Goal: Information Seeking & Learning: Find specific fact

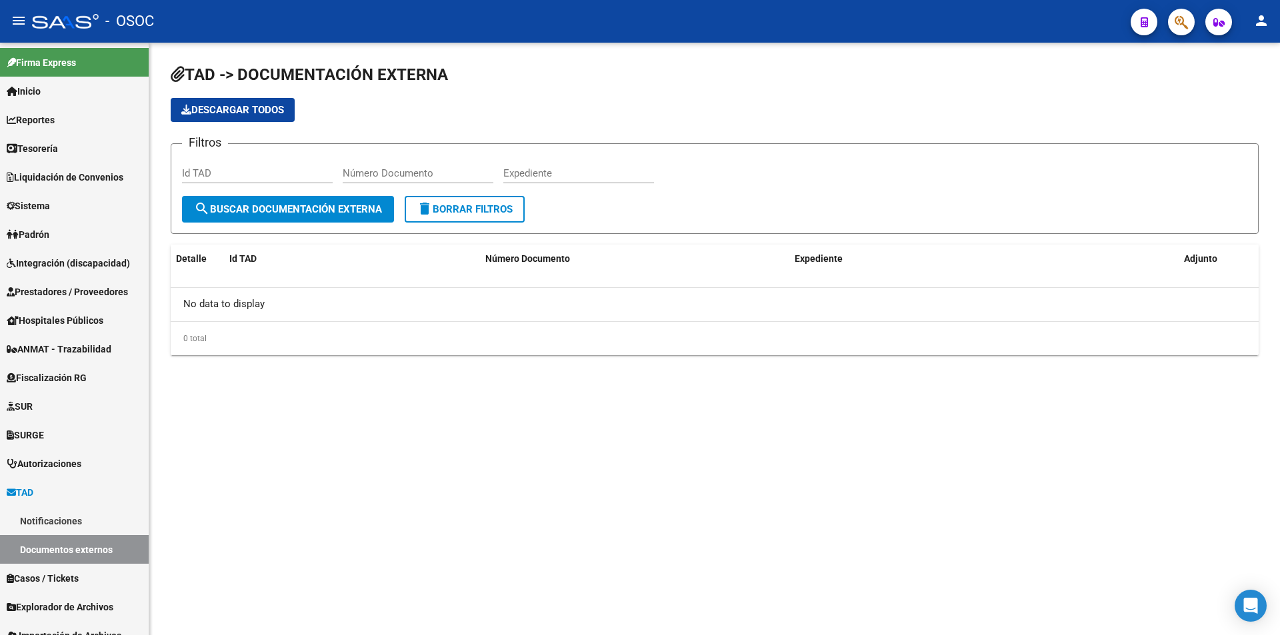
drag, startPoint x: 0, startPoint y: 0, endPoint x: 1188, endPoint y: 37, distance: 1188.6
click at [1192, 95] on app-list-header "TAD -> DOCUMENTACIÓN EXTERNA Descargar todos Filtros Id TAD Número Documento Ex…" at bounding box center [715, 149] width 1088 height 170
click at [1188, 37] on mat-toolbar "menu - OSOC person" at bounding box center [640, 21] width 1280 height 43
click at [1186, 36] on mat-toolbar "menu - OSOC person" at bounding box center [640, 21] width 1280 height 43
click at [1188, 31] on span "button" at bounding box center [1181, 22] width 13 height 27
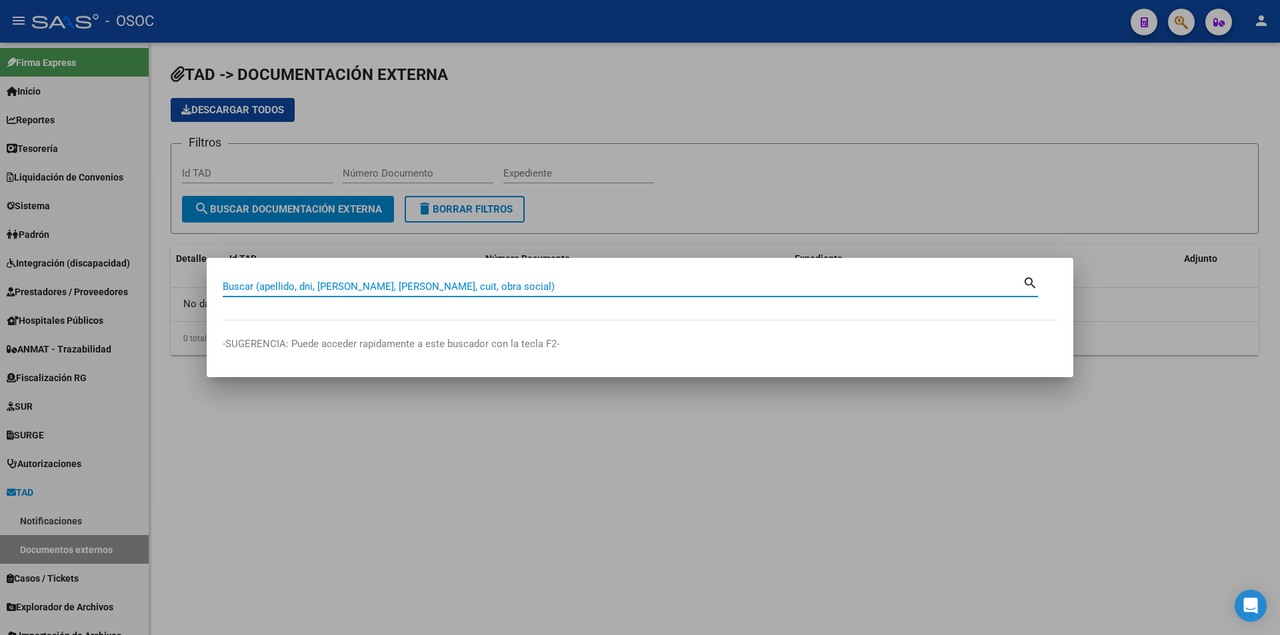
paste input "94317419"
type input "94317419"
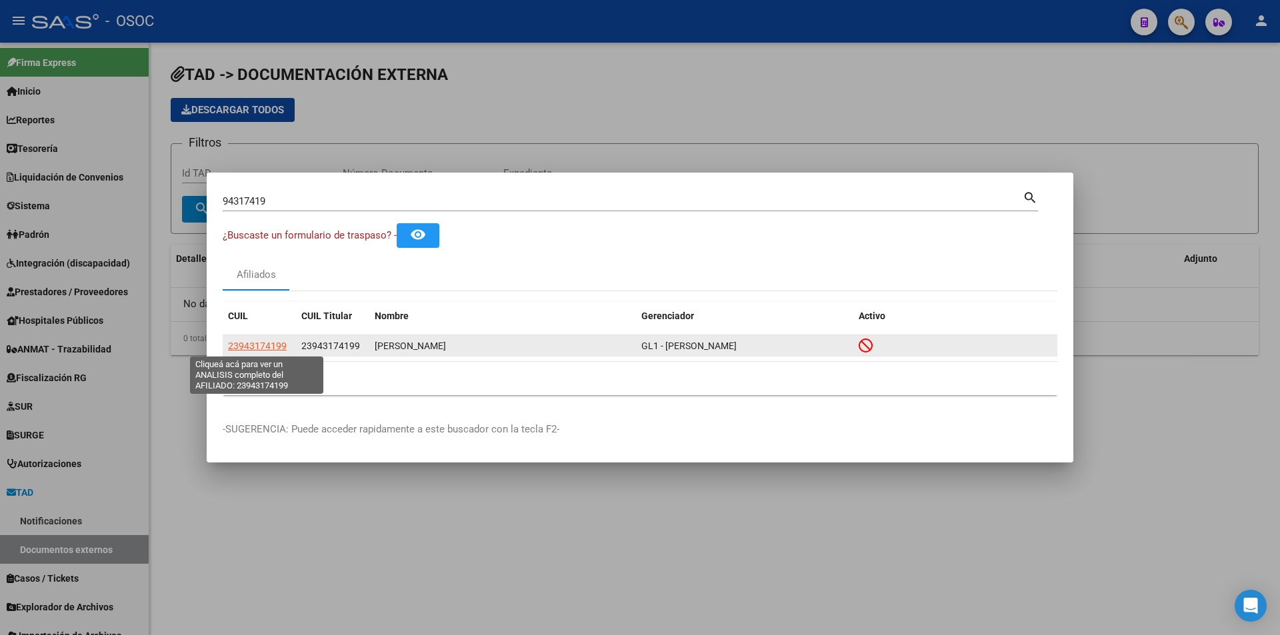
click at [266, 341] on span "23943174199" at bounding box center [257, 346] width 59 height 11
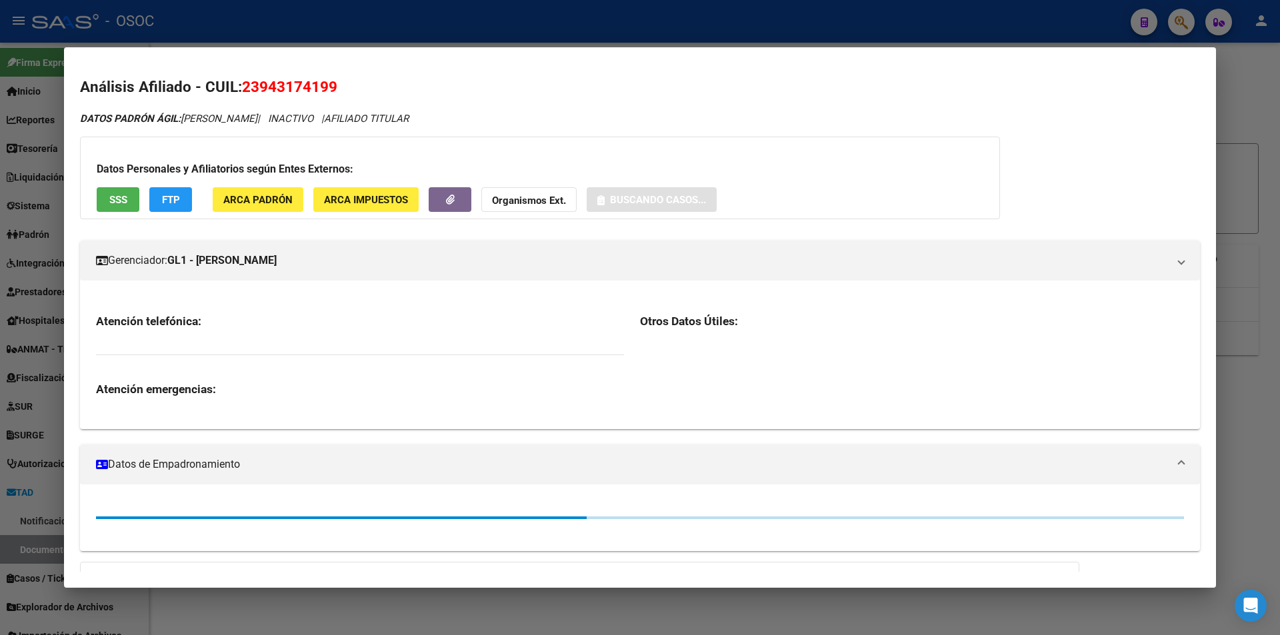
click at [413, 63] on mat-dialog-container "Análisis Afiliado - CUIL: 23943174199 DATOS PADRÓN ÁGIL: ALARCON LAURA ALFREDO …" at bounding box center [640, 317] width 1152 height 540
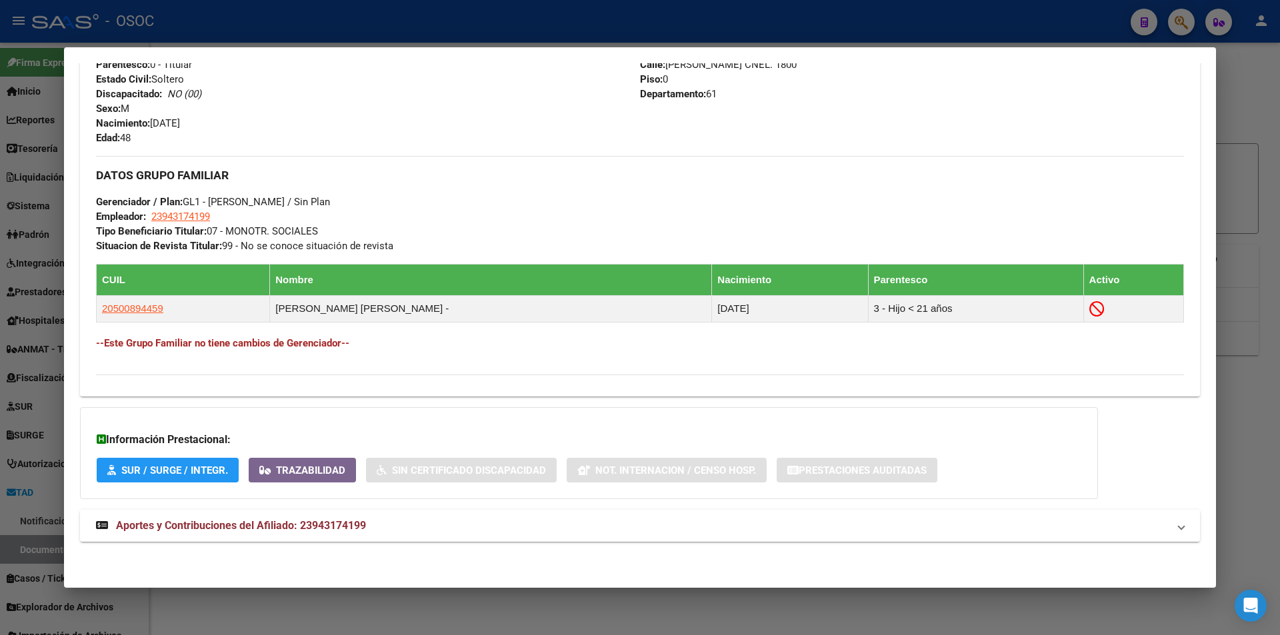
click at [331, 520] on span "Aportes y Contribuciones del Afiliado: 23943174199" at bounding box center [241, 525] width 250 height 13
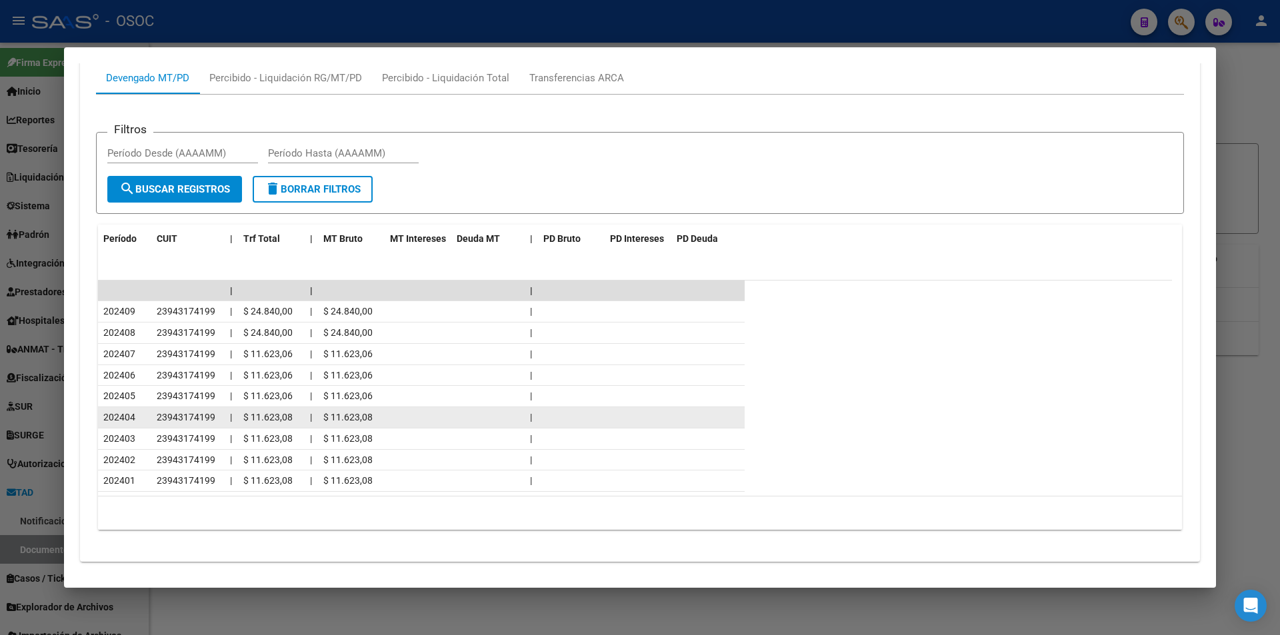
scroll to position [1153, 0]
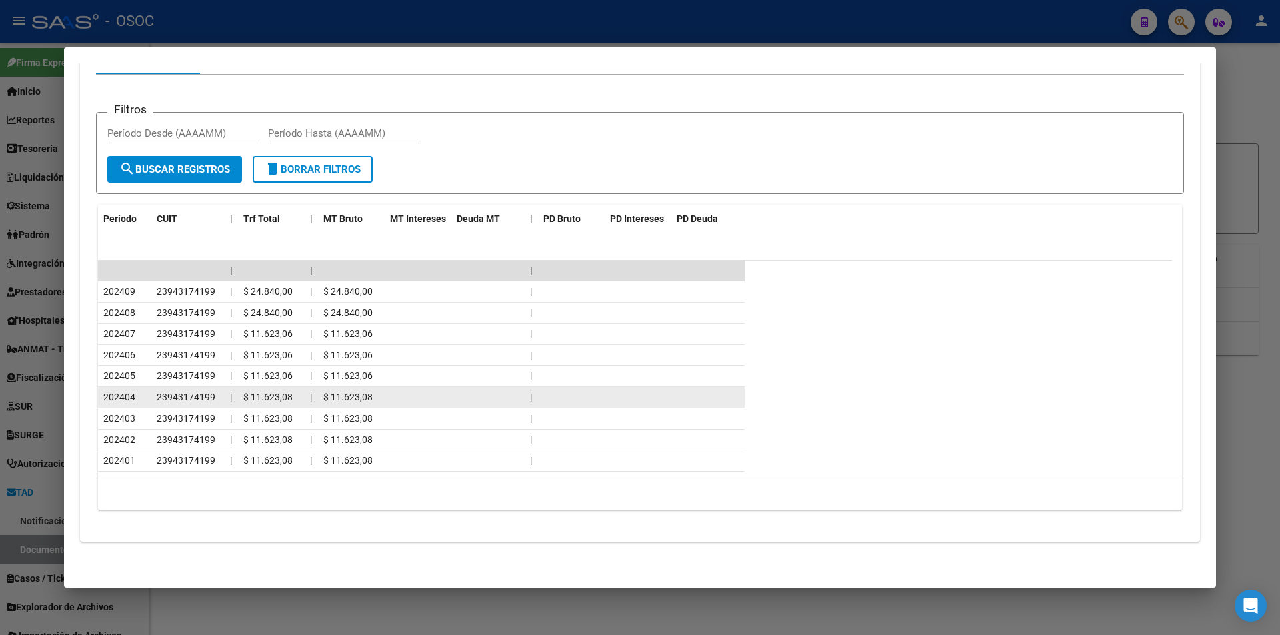
drag, startPoint x: 77, startPoint y: 294, endPoint x: 337, endPoint y: 392, distance: 277.9
click at [337, 392] on mat-dialog-content "Análisis Afiliado - CUIL: 23943174199 DATOS PADRÓN ÁGIL: ALARCON LAURA ALFREDO …" at bounding box center [640, 317] width 1152 height 508
click at [337, 392] on span "$ 11.623,08" at bounding box center [347, 397] width 49 height 11
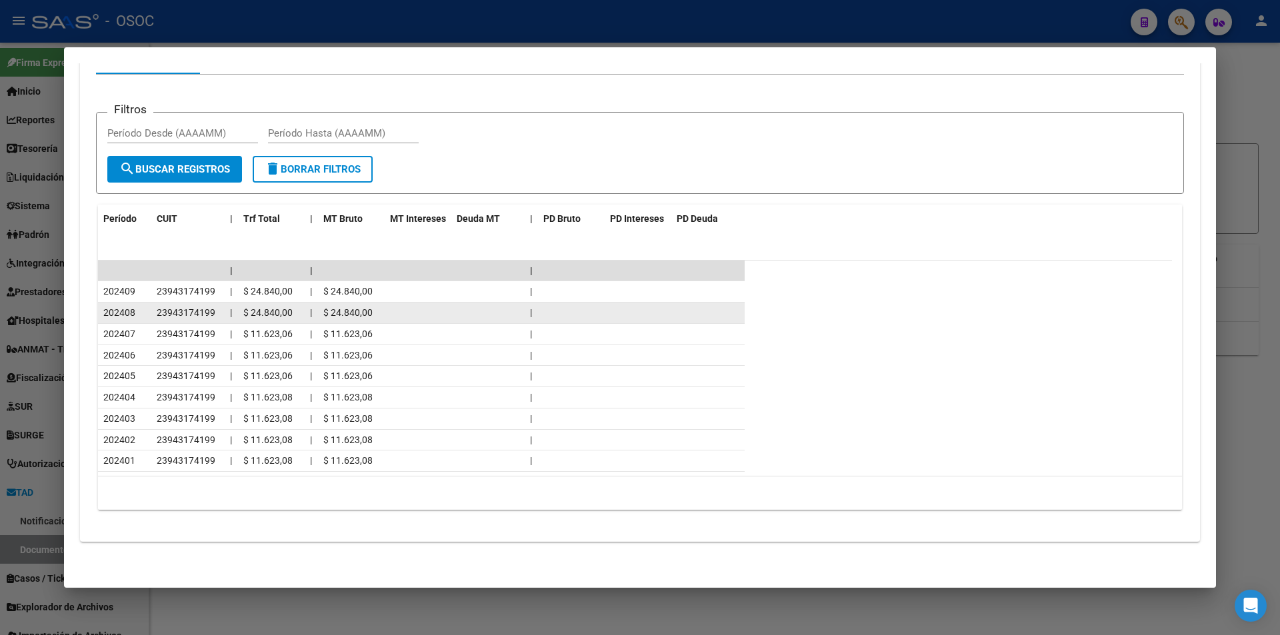
drag, startPoint x: 206, startPoint y: 289, endPoint x: 441, endPoint y: 307, distance: 236.1
click at [441, 307] on datatable-scroller "| | | 202409 23943174199 | $ 24.840,00 | $ 24.840,00 | 202408 23943174199 | $ 2…" at bounding box center [635, 367] width 1074 height 212
click at [441, 307] on datatable-body-cell at bounding box center [418, 313] width 67 height 21
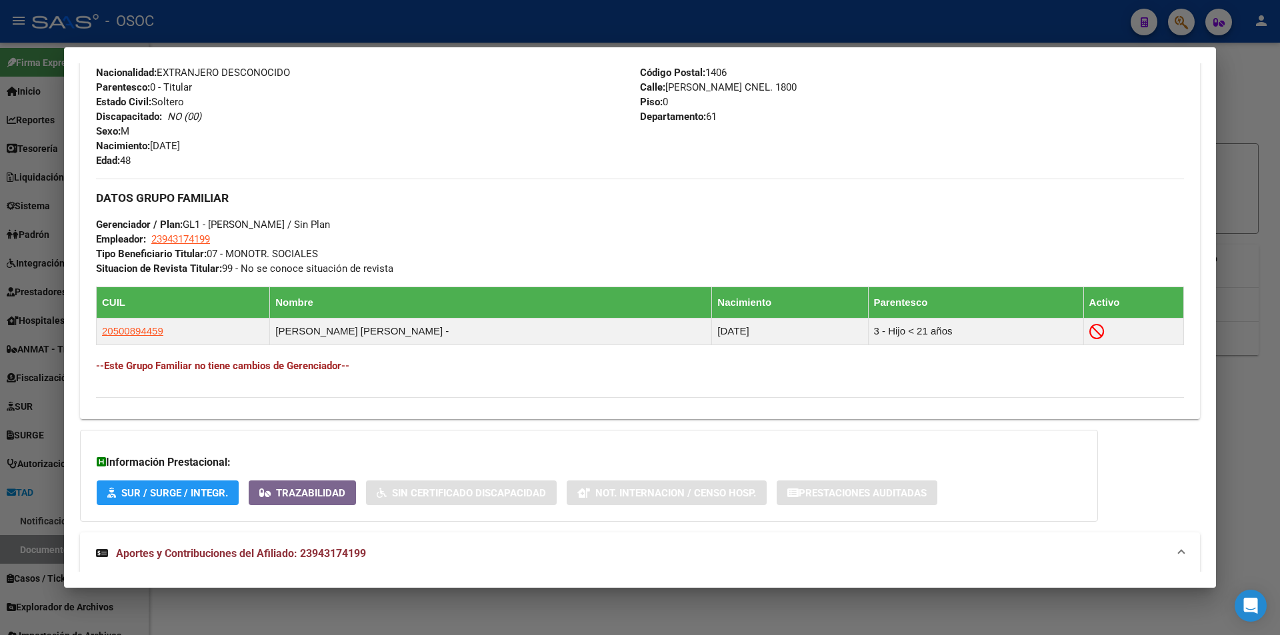
scroll to position [486, 0]
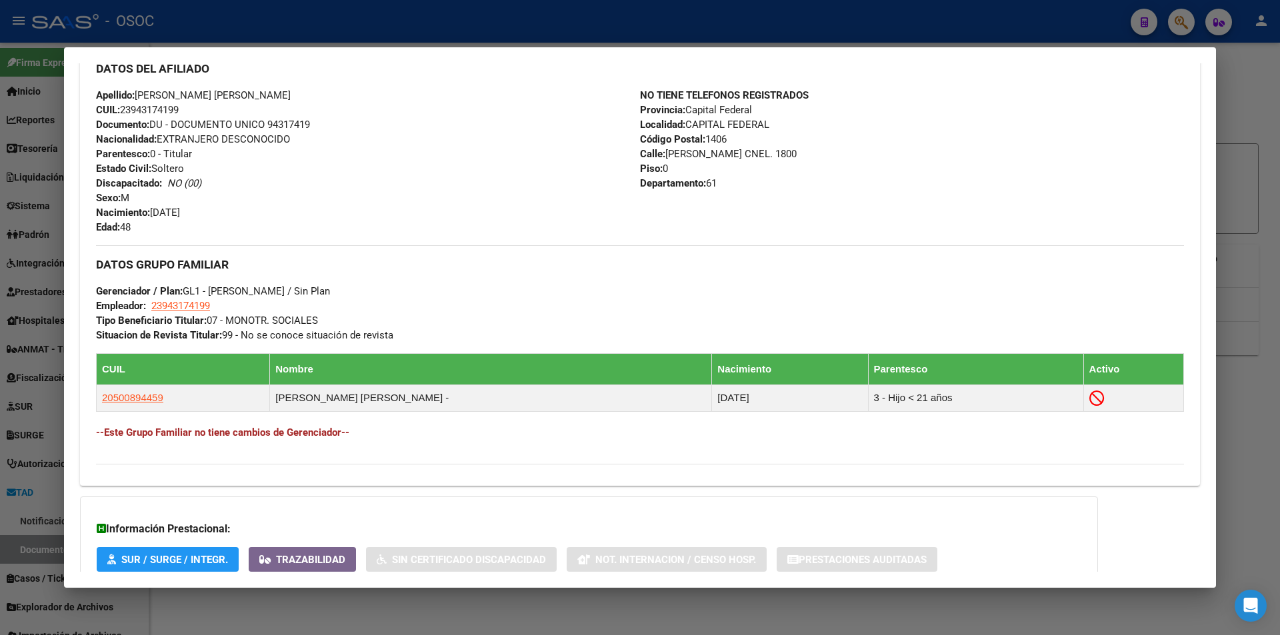
drag, startPoint x: 260, startPoint y: 311, endPoint x: 309, endPoint y: 311, distance: 49.3
click at [309, 311] on div "DATOS GRUPO FAMILIAR Gerenciador / Plan: GL1 - GUSTAVO LEANDRO / Sin Plan Emple…" at bounding box center [640, 293] width 1088 height 97
click at [311, 311] on div "DATOS GRUPO FAMILIAR Gerenciador / Plan: GL1 - GUSTAVO LEANDRO / Sin Plan Emple…" at bounding box center [640, 293] width 1088 height 97
drag, startPoint x: 239, startPoint y: 331, endPoint x: 369, endPoint y: 324, distance: 130.2
click at [369, 324] on div "DATOS GRUPO FAMILIAR Gerenciador / Plan: GL1 - GUSTAVO LEANDRO / Sin Plan Emple…" at bounding box center [640, 293] width 1088 height 97
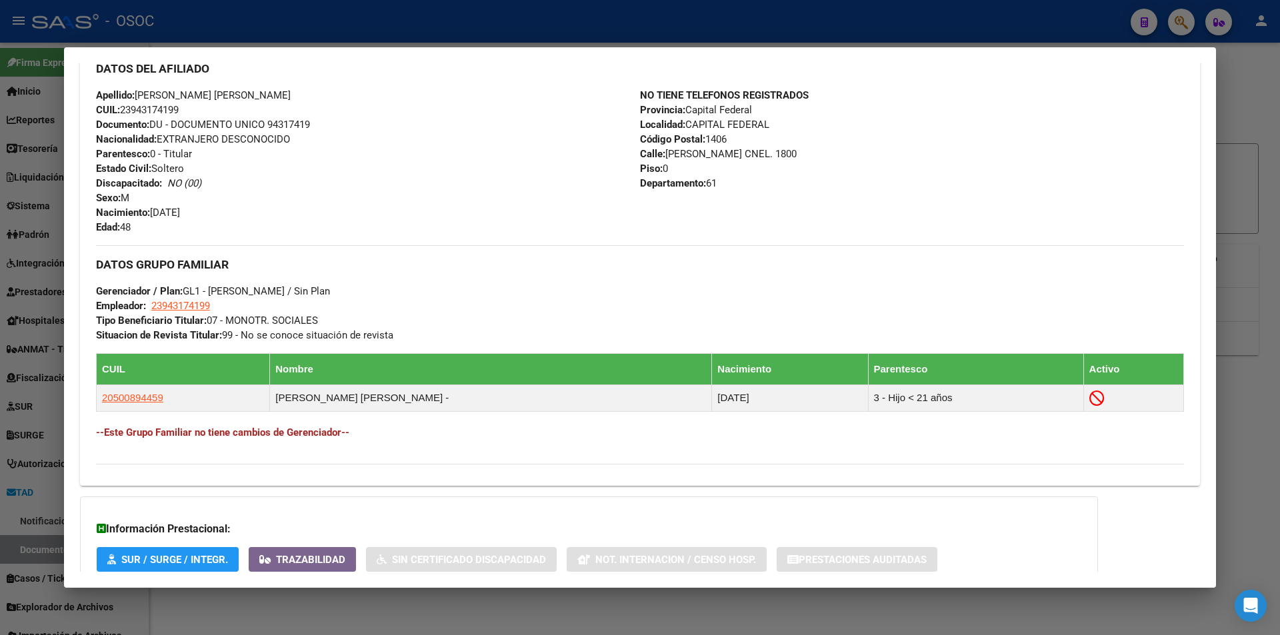
click at [369, 324] on div "DATOS GRUPO FAMILIAR Gerenciador / Plan: GL1 - GUSTAVO LEANDRO / Sin Plan Emple…" at bounding box center [640, 293] width 1088 height 97
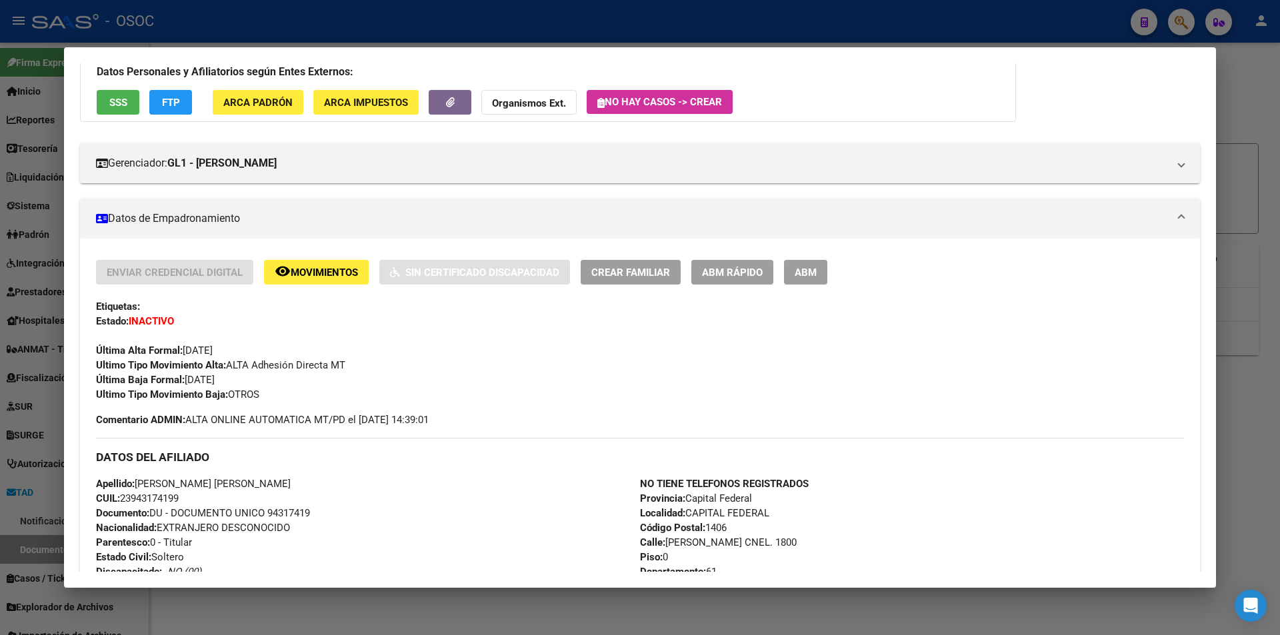
scroll to position [19, 0]
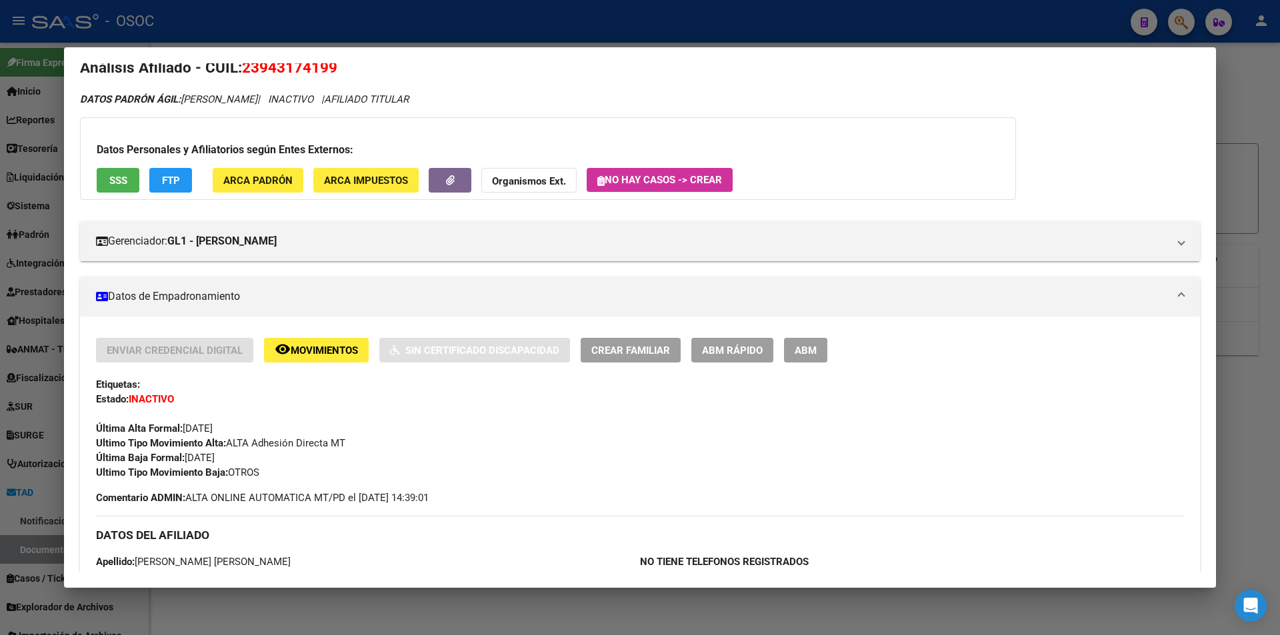
click at [172, 178] on span "FTP" at bounding box center [171, 181] width 18 height 12
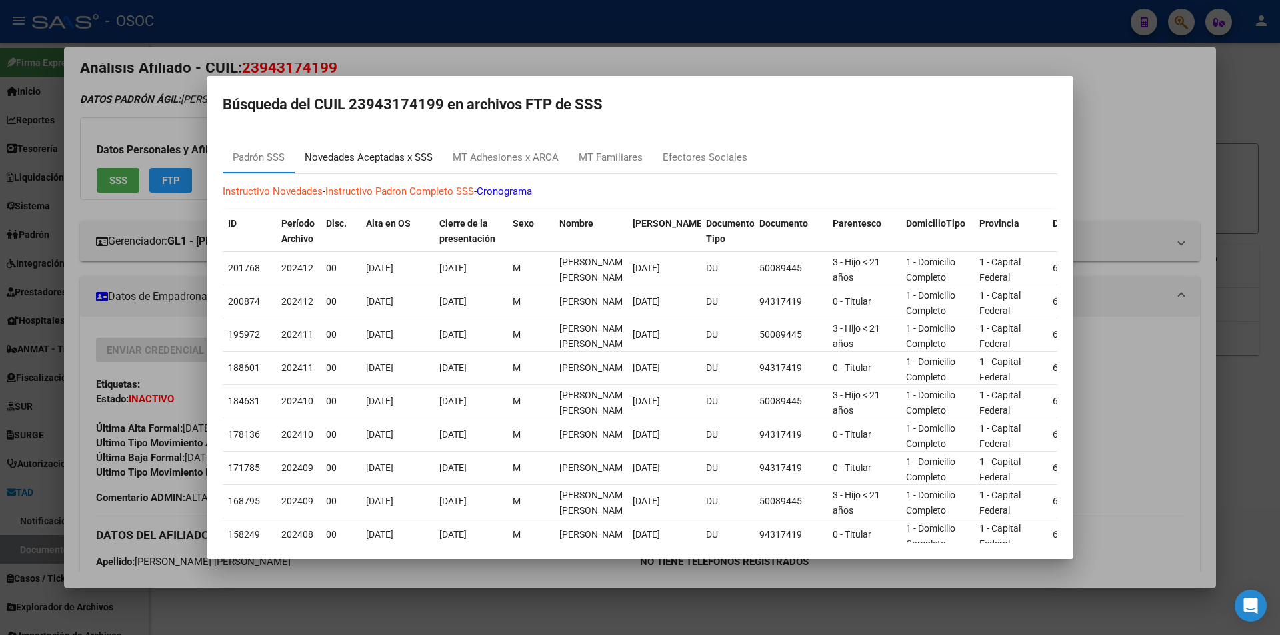
click at [339, 153] on div "Novedades Aceptadas x SSS" at bounding box center [369, 157] width 128 height 15
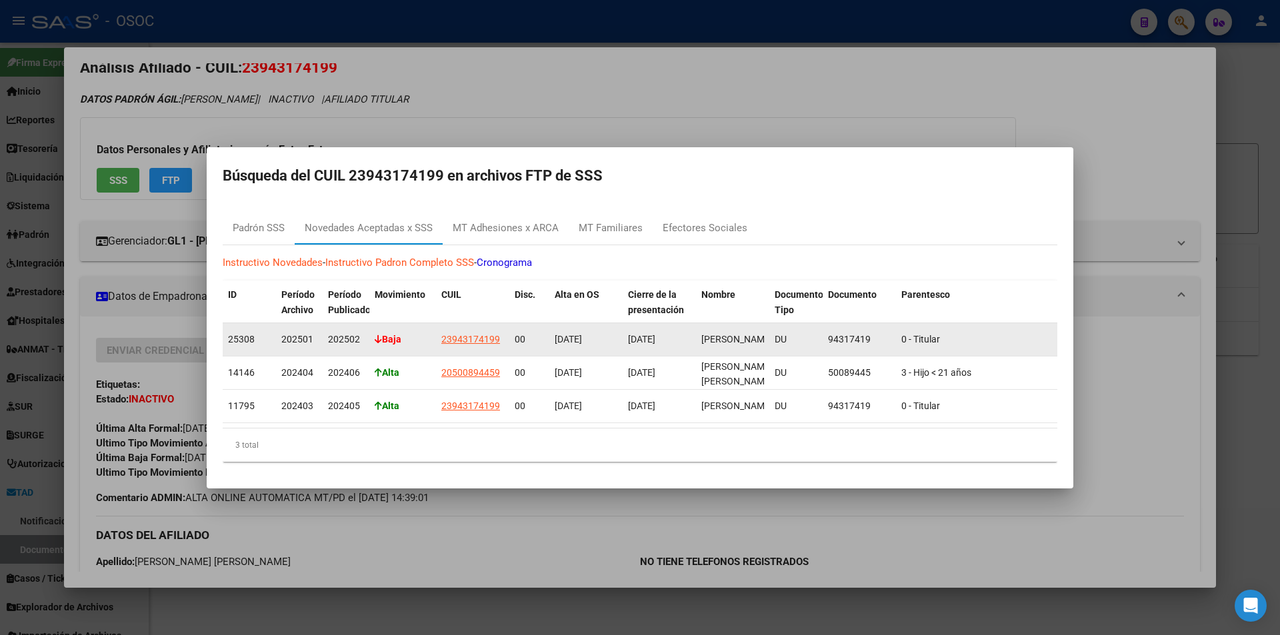
drag, startPoint x: 356, startPoint y: 341, endPoint x: 407, endPoint y: 335, distance: 51.7
click at [407, 335] on div "25308 202501 202502 Baja 23943174199 00 01/01/2024 31/01/2025 ALARCON LAURA ALF…" at bounding box center [1149, 339] width 1853 height 33
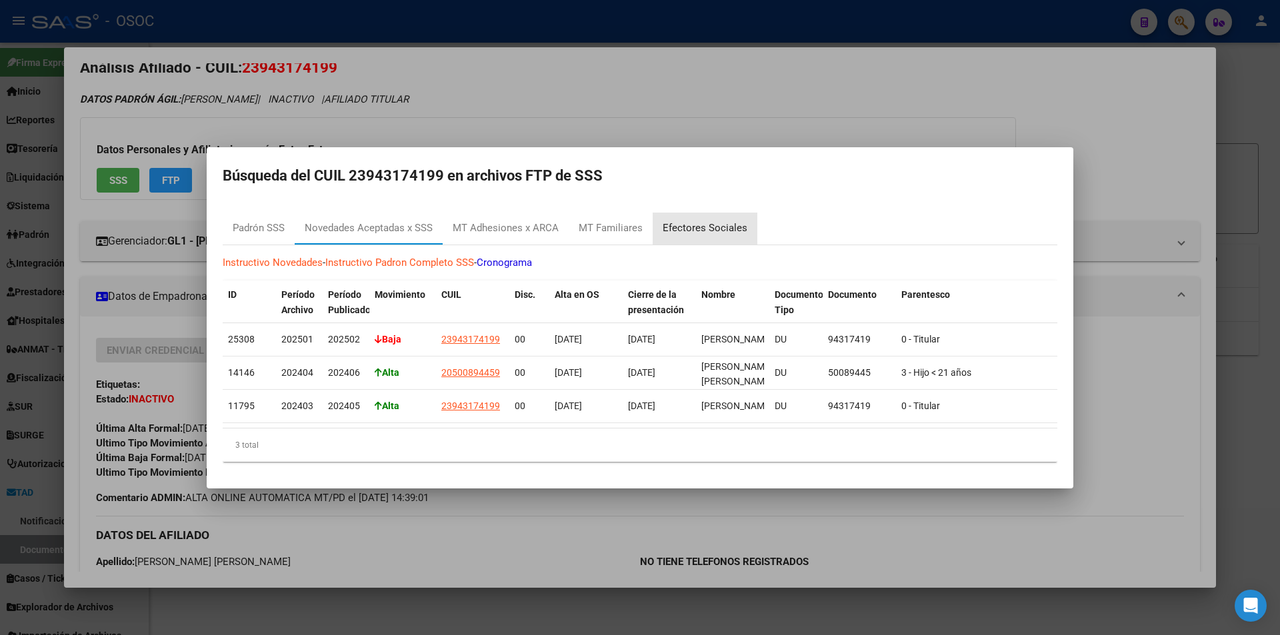
click at [711, 221] on div "Efectores Sociales" at bounding box center [705, 228] width 85 height 15
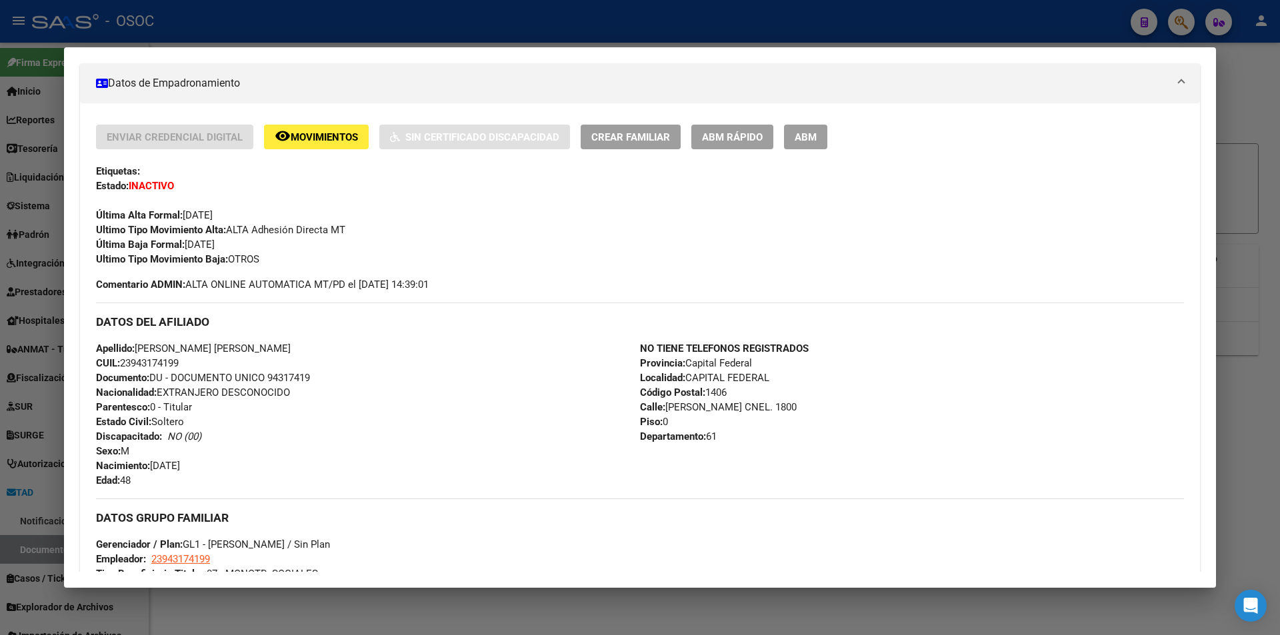
scroll to position [353, 0]
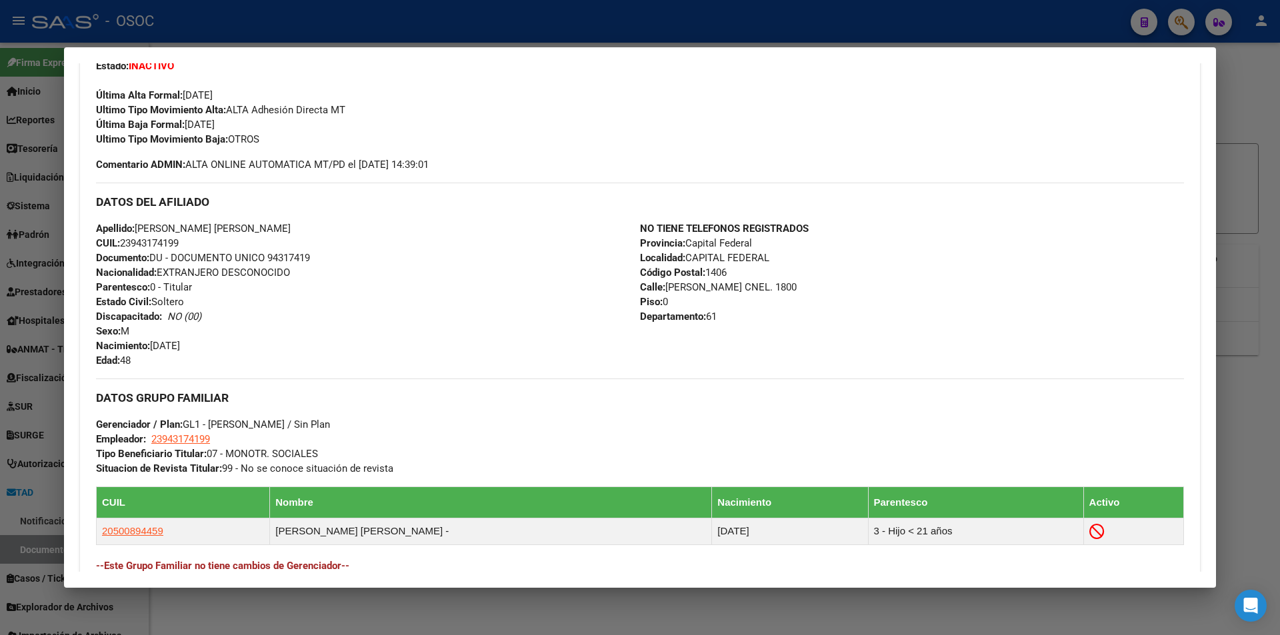
drag, startPoint x: 121, startPoint y: 329, endPoint x: 151, endPoint y: 327, distance: 30.0
click at [151, 327] on div "Apellido: ALFREDO ALARCON LAURA CUIL: 23943174199 Documento: DU - DOCUMENTO UNI…" at bounding box center [368, 294] width 544 height 147
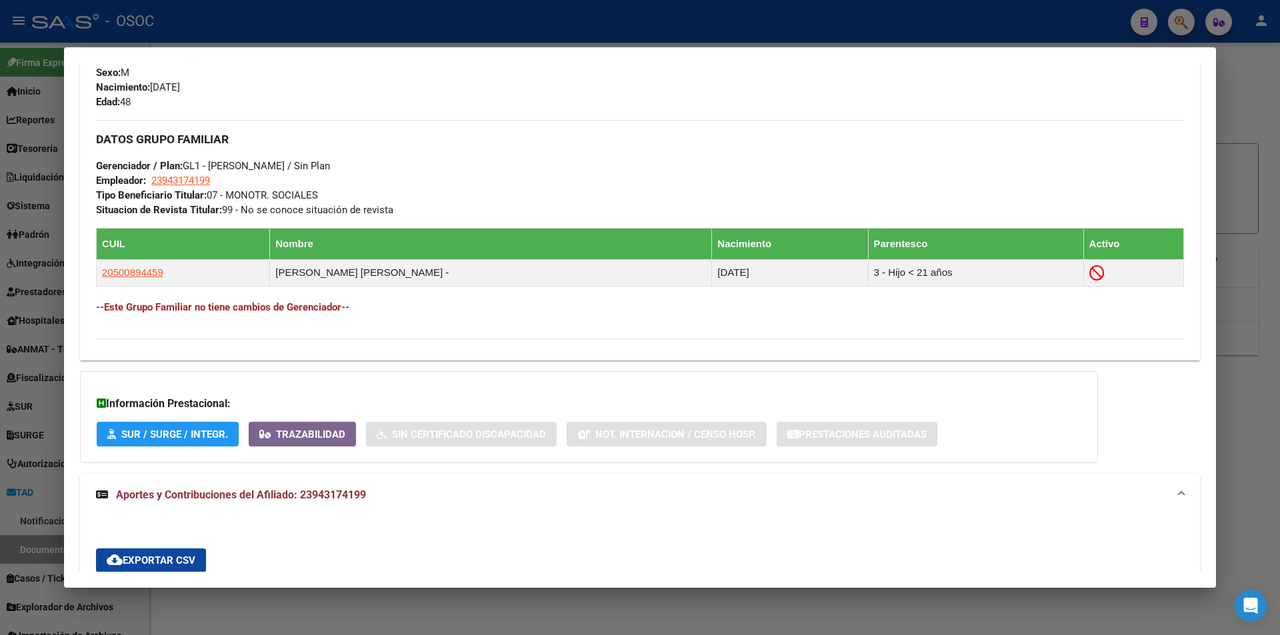
scroll to position [619, 0]
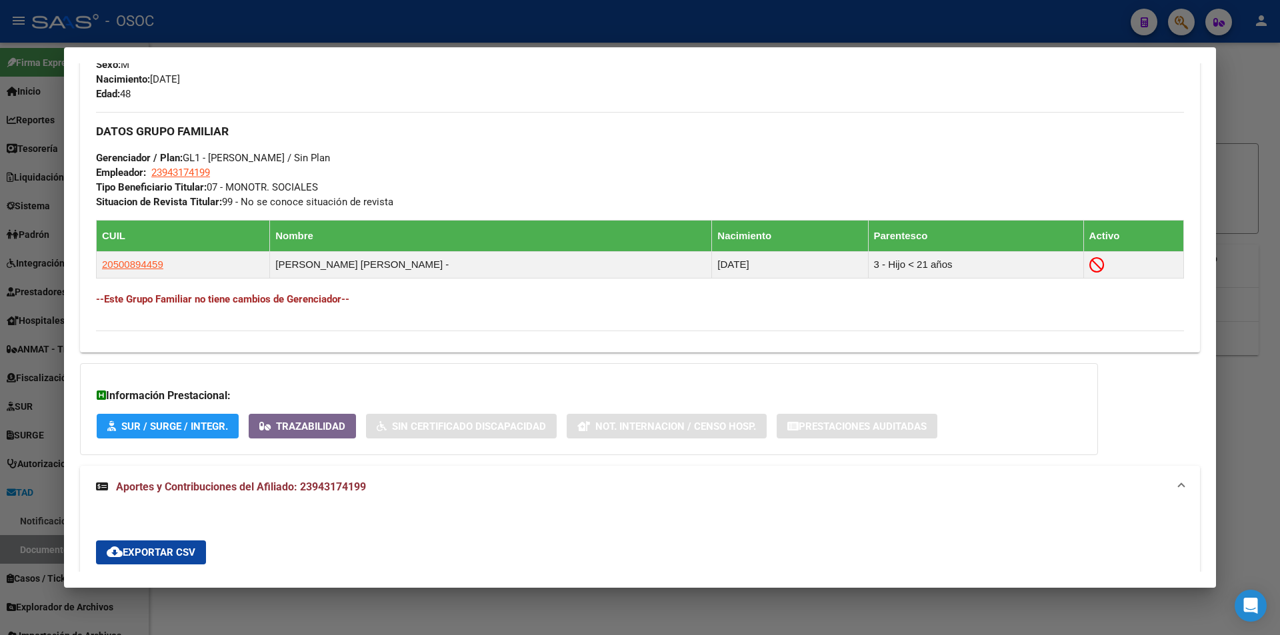
click at [443, 3] on div at bounding box center [640, 317] width 1280 height 635
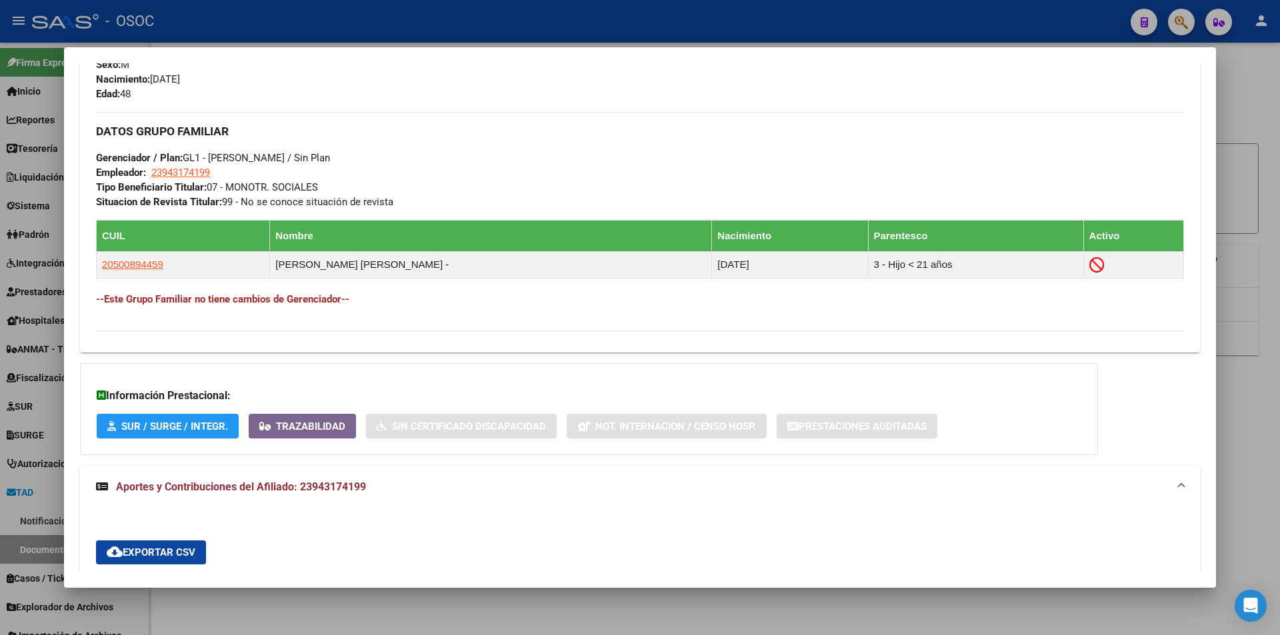
click at [433, 7] on div at bounding box center [640, 317] width 1280 height 635
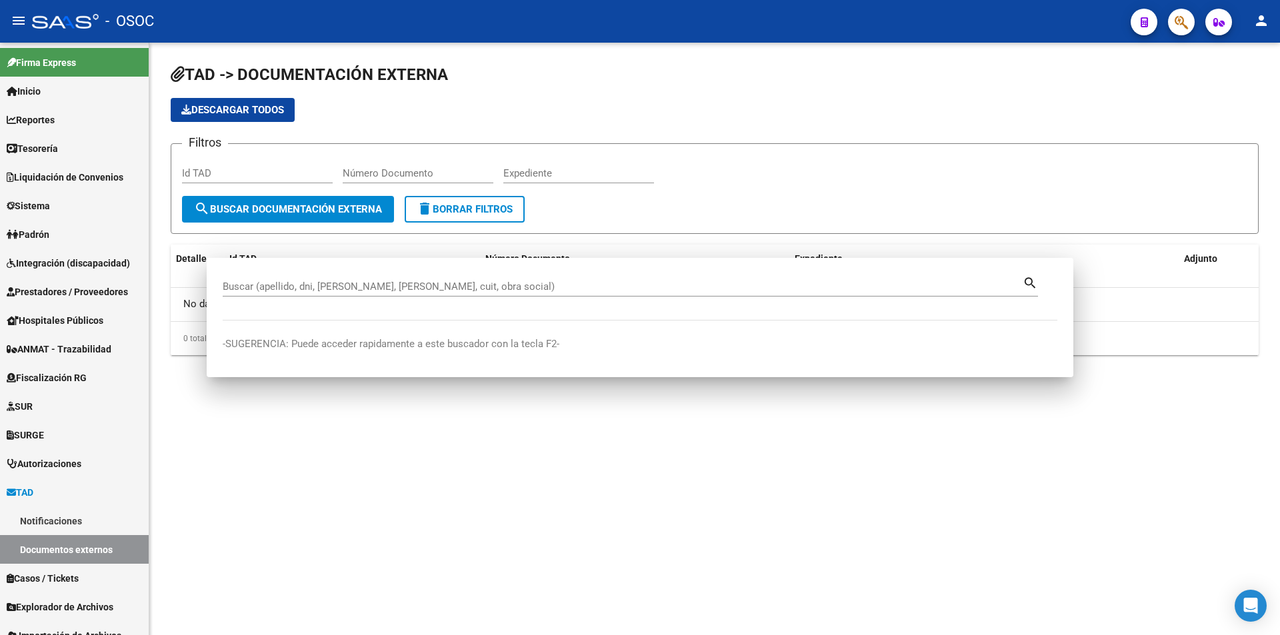
click at [433, 7] on div "- OSOC" at bounding box center [576, 21] width 1088 height 29
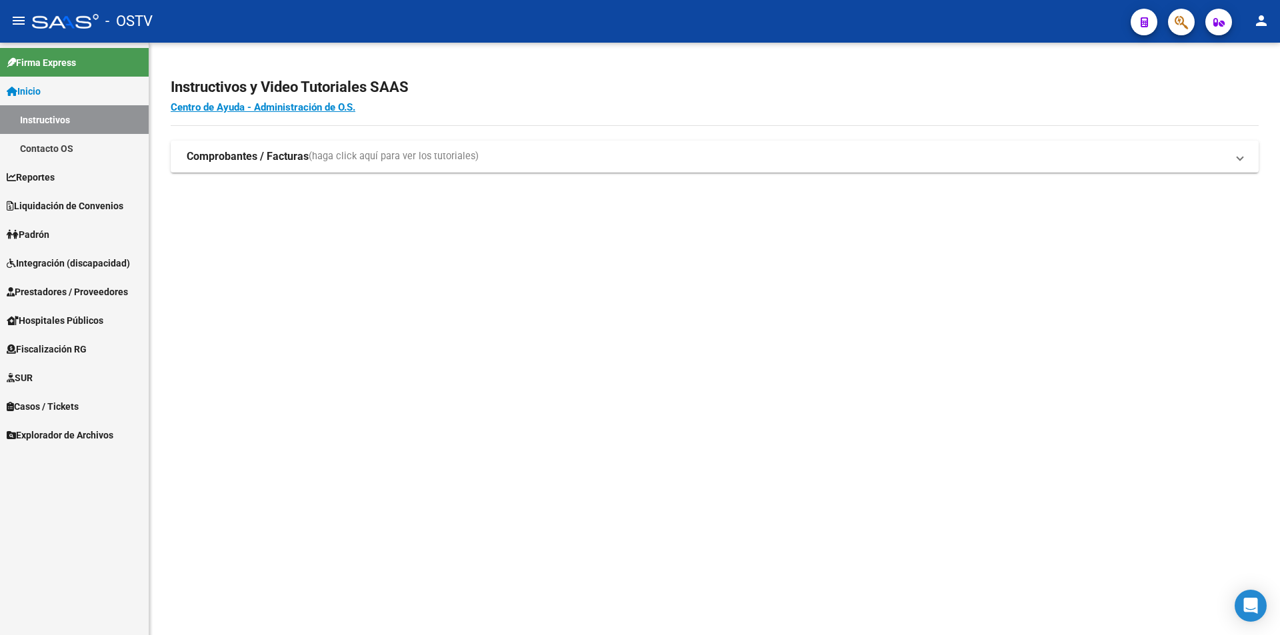
click at [577, 435] on mat-sidenav-content "Instructivos y Video Tutoriales SAAS Centro de Ayuda - Administración de O.S. C…" at bounding box center [714, 339] width 1131 height 593
click at [257, 481] on mat-sidenav-content "Instructivos y Video Tutoriales SAAS Centro de Ayuda - Administración de O.S. C…" at bounding box center [714, 339] width 1131 height 593
click at [122, 199] on span "Liquidación de Convenios" at bounding box center [65, 206] width 117 height 15
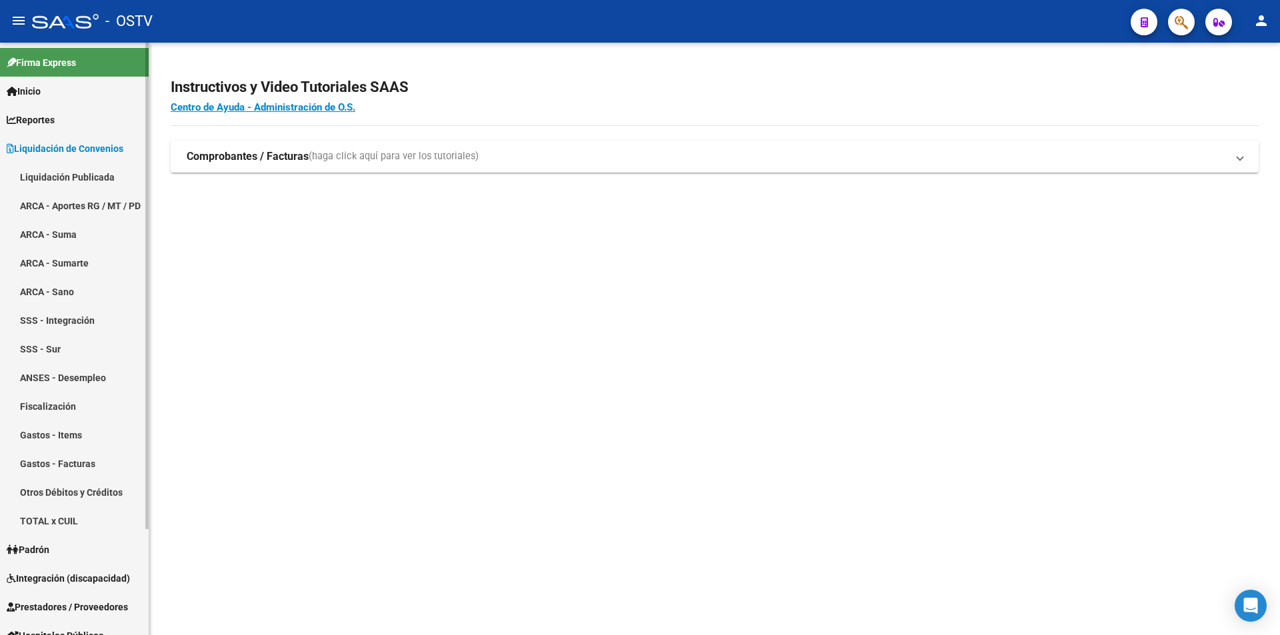
click at [103, 225] on link "ARCA - Suma" at bounding box center [74, 234] width 149 height 29
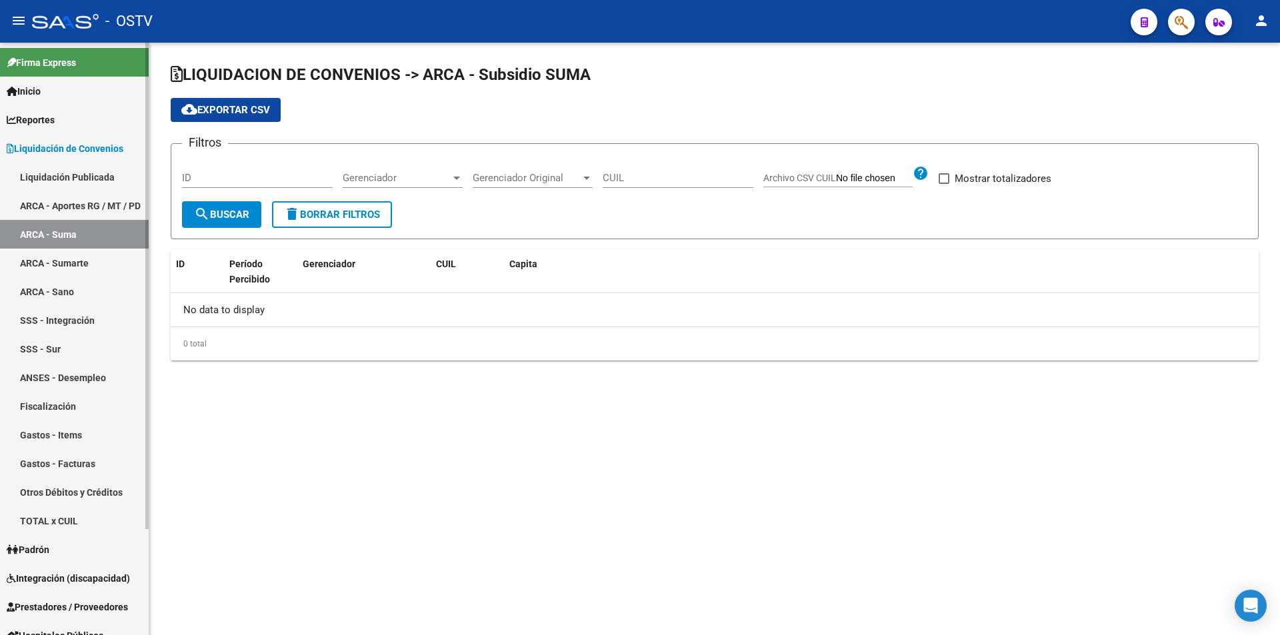
click at [103, 208] on link "ARCA - Aportes RG / MT / PD" at bounding box center [74, 205] width 149 height 29
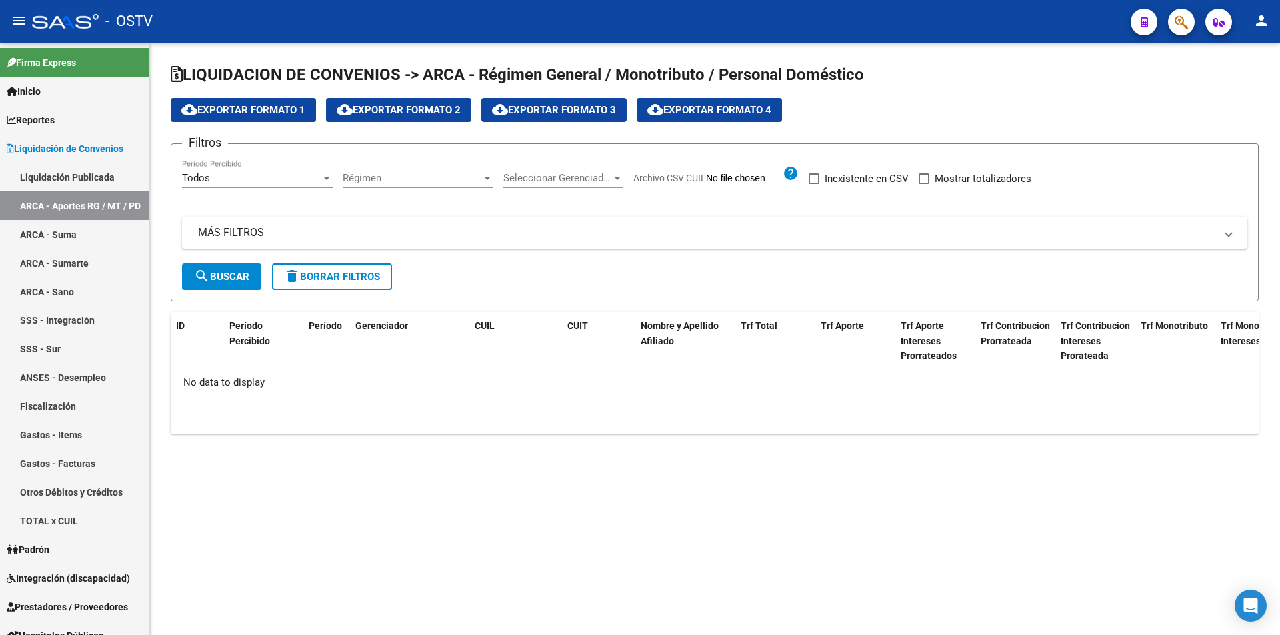
click at [275, 177] on div "Todos" at bounding box center [251, 178] width 139 height 12
click at [357, 217] on div at bounding box center [640, 317] width 1280 height 635
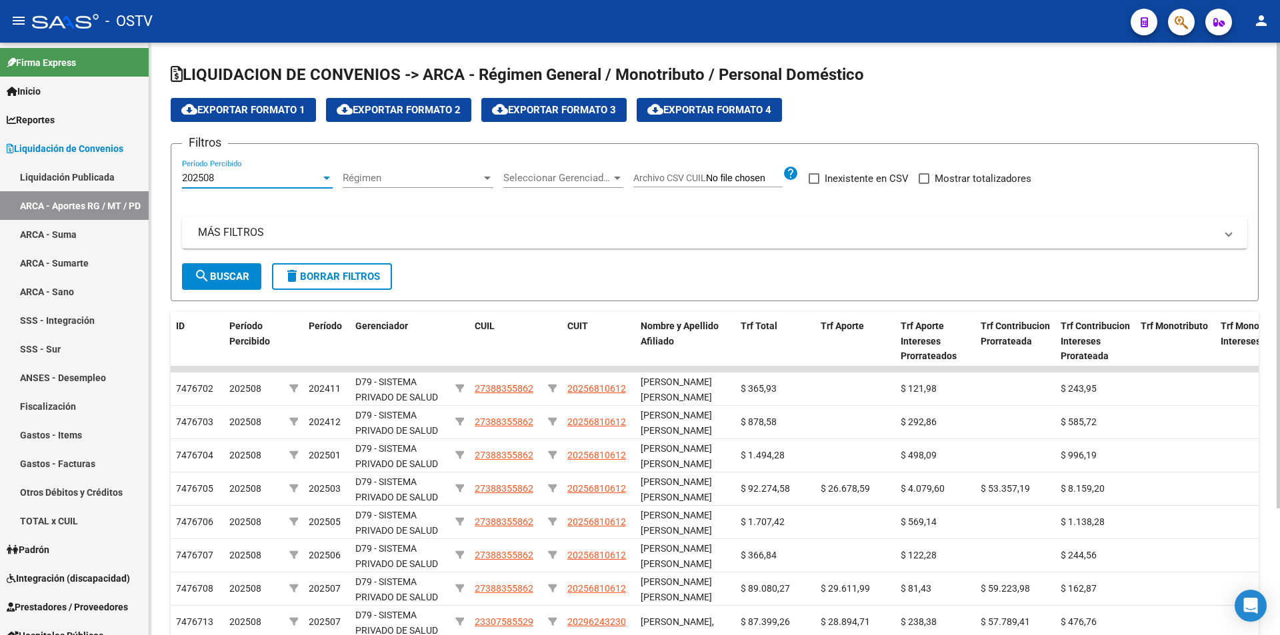
click at [247, 179] on div "202508" at bounding box center [251, 178] width 139 height 12
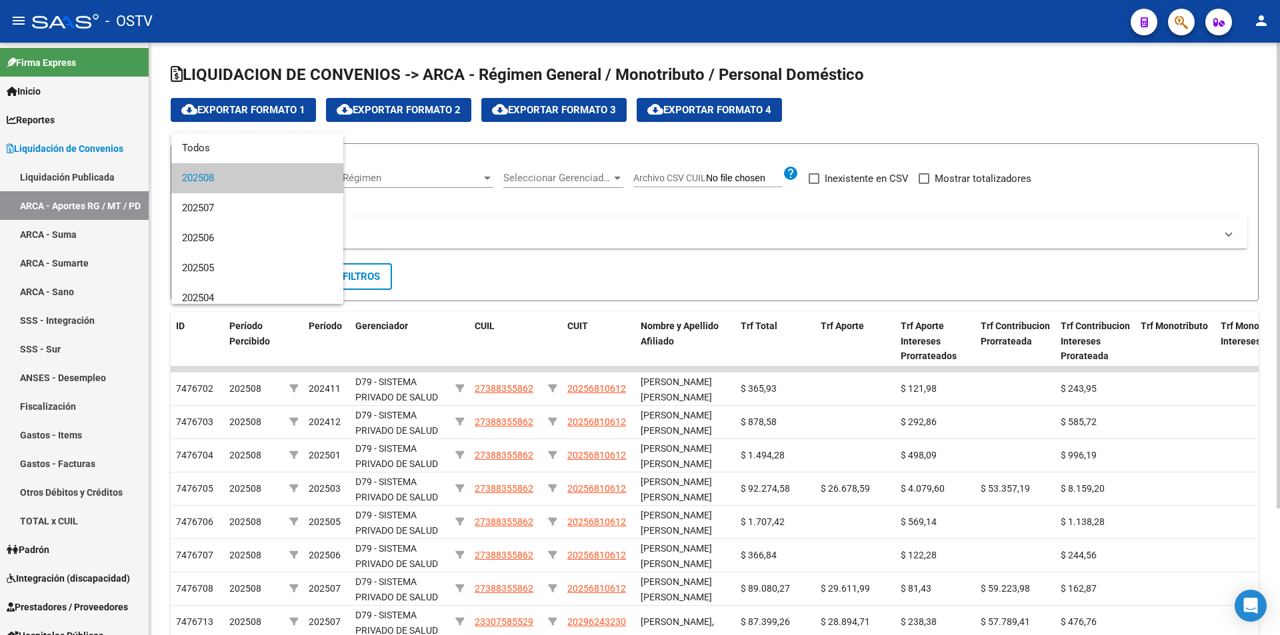
click at [247, 179] on span "202508" at bounding box center [257, 178] width 151 height 30
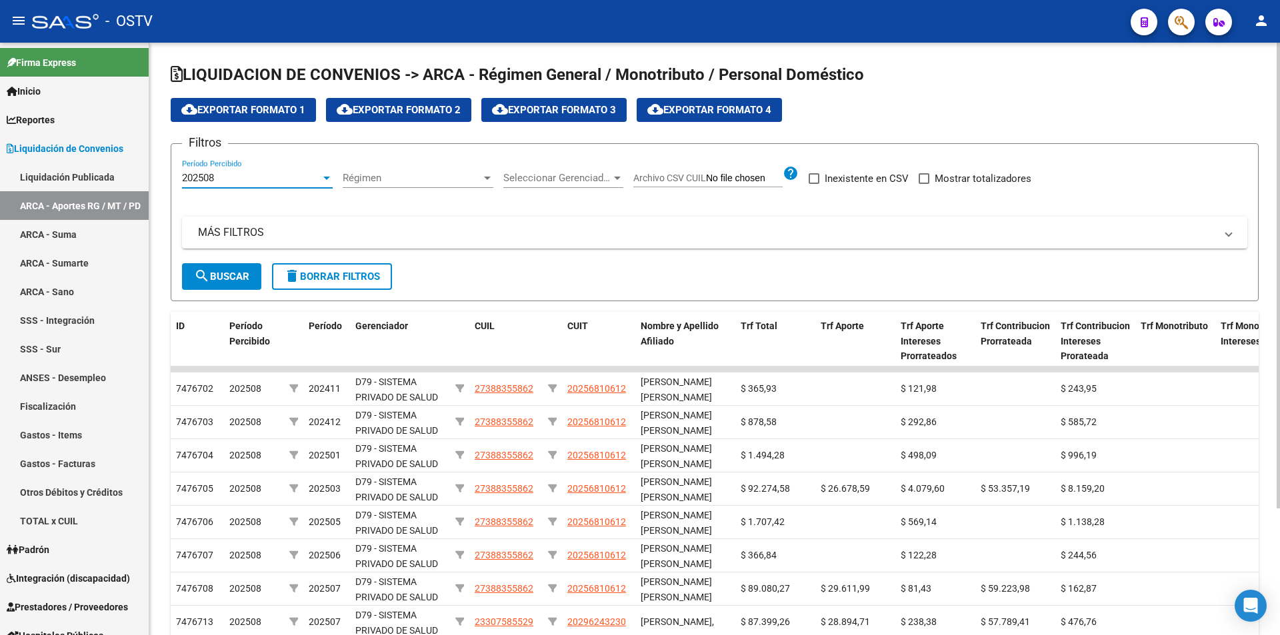
click at [239, 268] on button "search Buscar" at bounding box center [221, 276] width 79 height 27
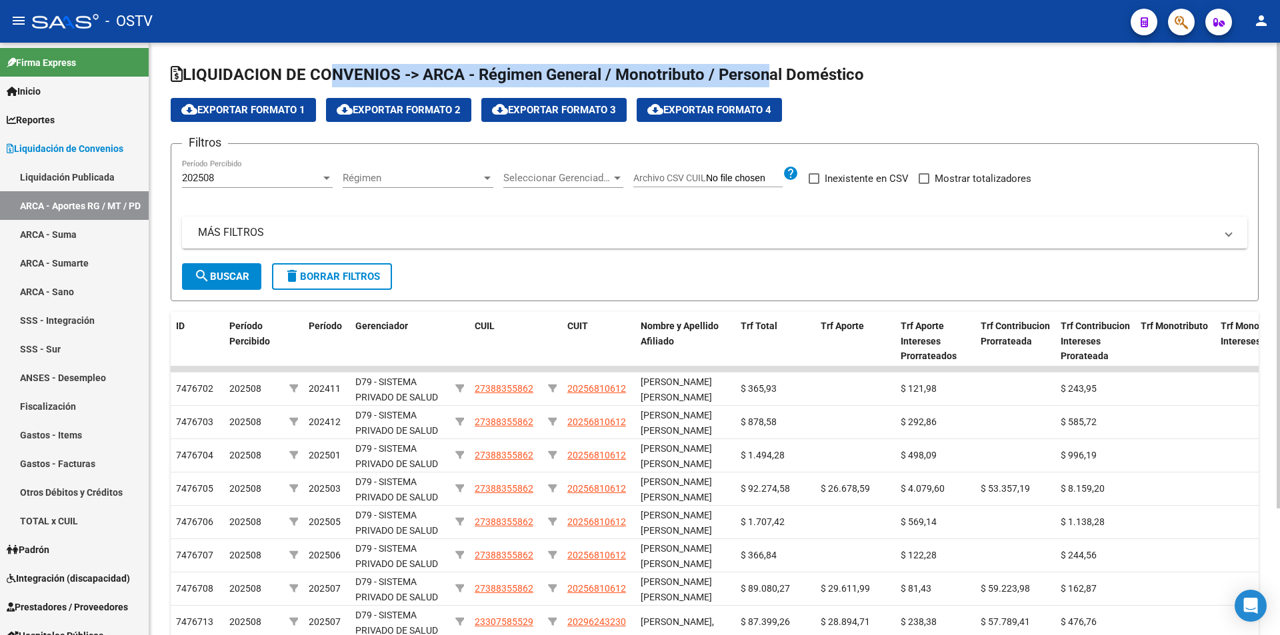
drag, startPoint x: 327, startPoint y: 81, endPoint x: 763, endPoint y: 67, distance: 436.2
click at [763, 67] on span "LIQUIDACION DE CONVENIOS -> ARCA - Régimen General / Monotributo / Personal Dom…" at bounding box center [517, 74] width 693 height 19
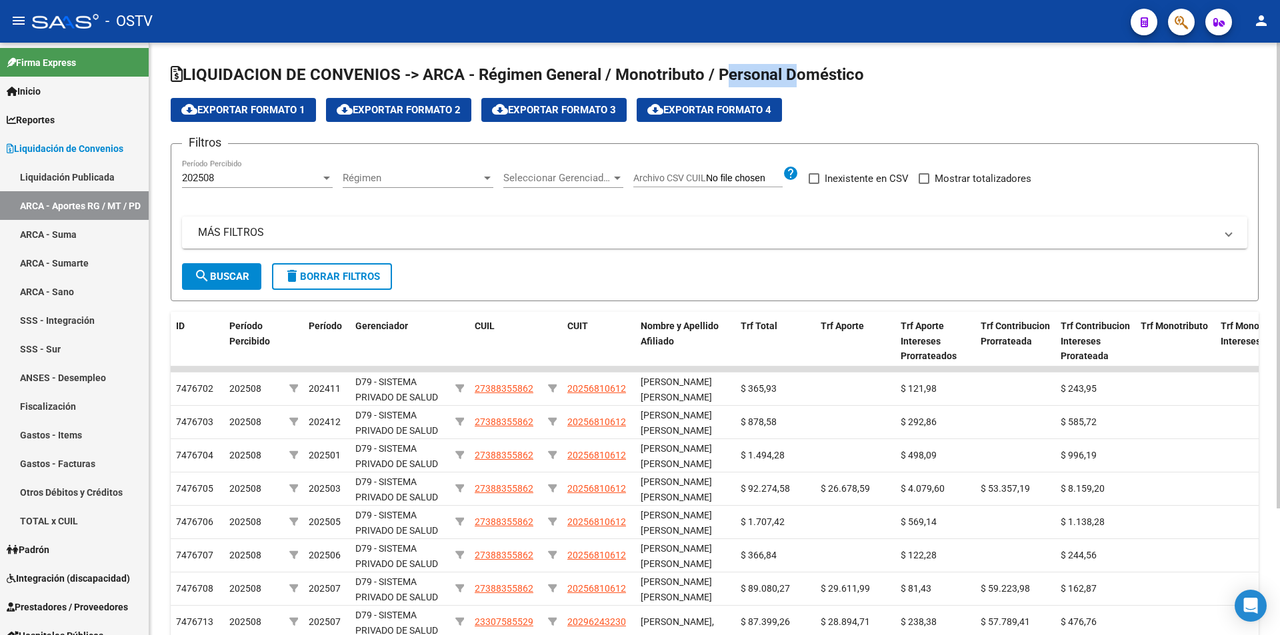
click at [763, 67] on span "LIQUIDACION DE CONVENIOS -> ARCA - Régimen General / Monotributo / Personal Dom…" at bounding box center [517, 74] width 693 height 19
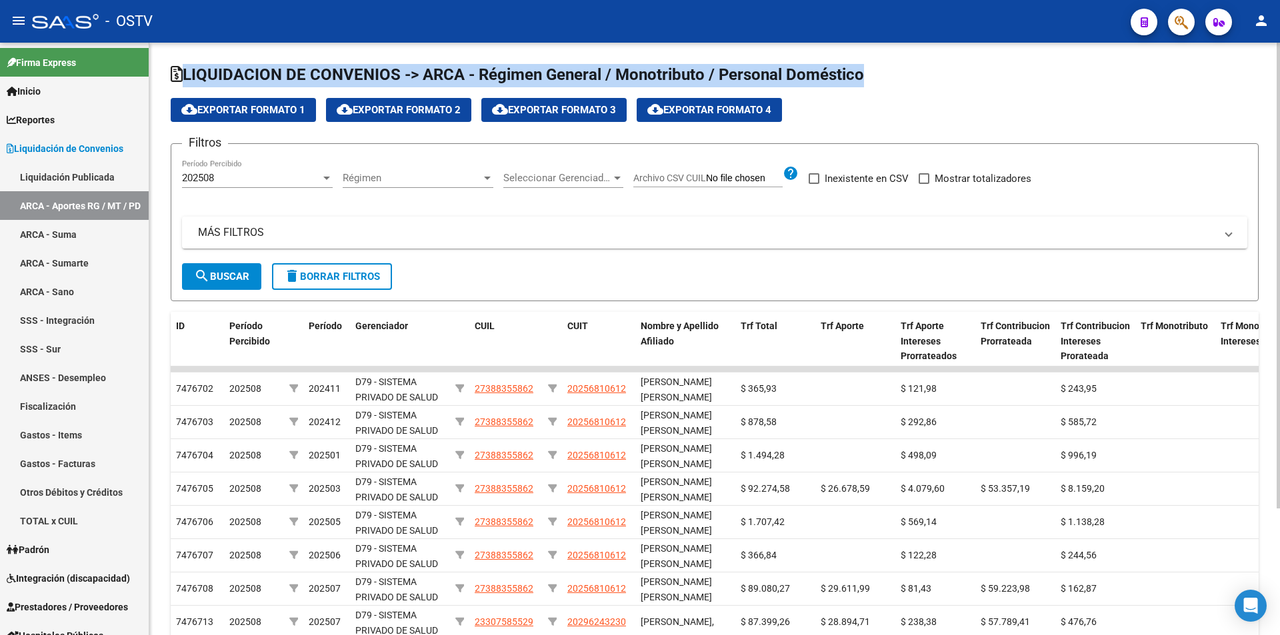
click at [763, 67] on span "LIQUIDACION DE CONVENIOS -> ARCA - Régimen General / Monotributo / Personal Dom…" at bounding box center [517, 74] width 693 height 19
click at [747, 71] on span "LIQUIDACION DE CONVENIOS -> ARCA - Régimen General / Monotributo / Personal Dom…" at bounding box center [517, 74] width 693 height 19
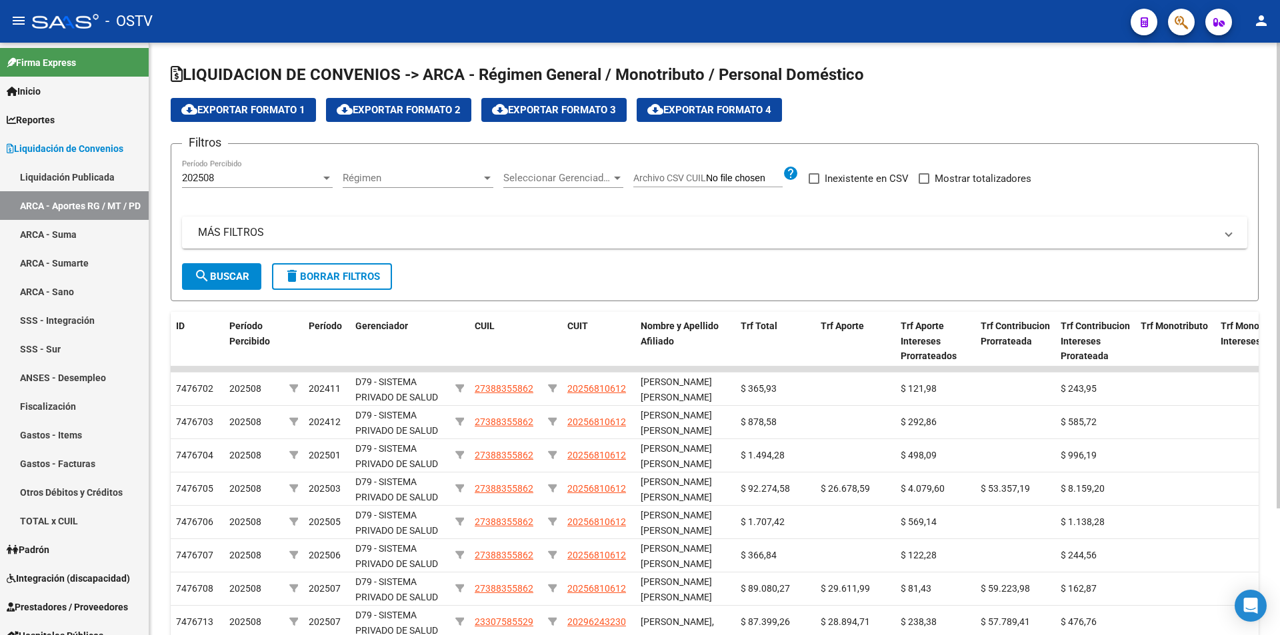
click at [749, 65] on span "LIQUIDACION DE CONVENIOS -> ARCA - Régimen General / Monotributo / Personal Dom…" at bounding box center [517, 74] width 693 height 19
click at [761, 45] on div "LIQUIDACION DE CONVENIOS -> ARCA - Régimen General / Monotributo / Personal Dom…" at bounding box center [714, 415] width 1131 height 744
click at [91, 149] on span "Liquidación de Convenios" at bounding box center [65, 148] width 117 height 15
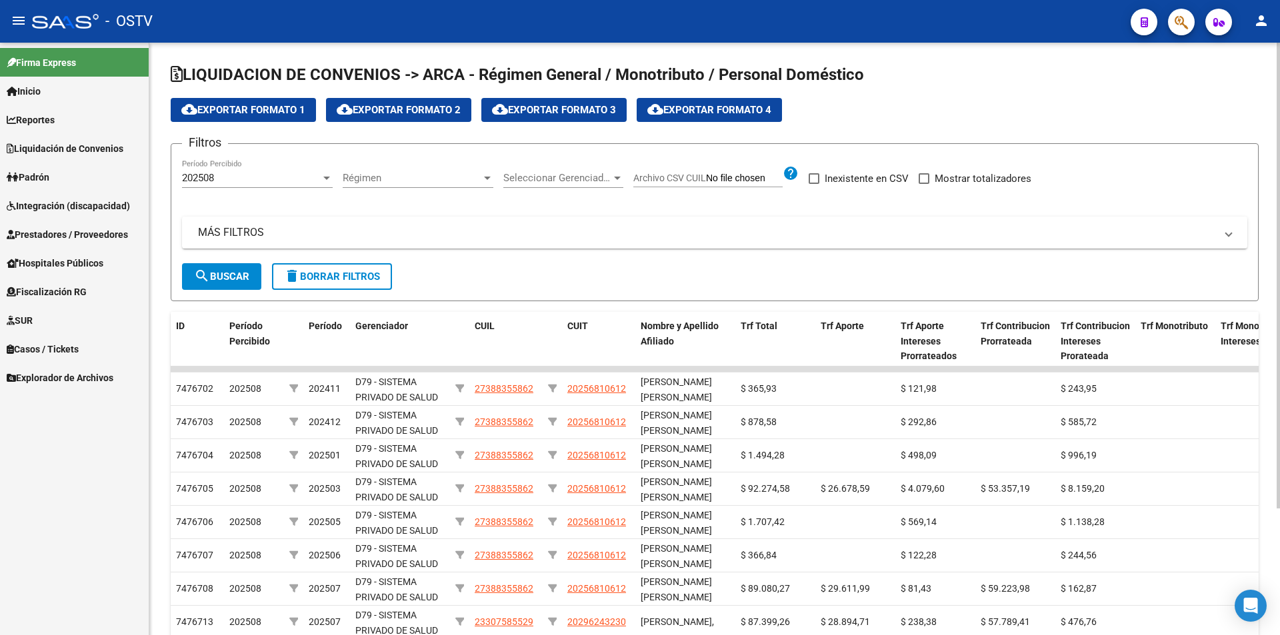
click at [153, 147] on div "LIQUIDACION DE CONVENIOS -> ARCA - Régimen General / Monotributo / Personal Dom…" at bounding box center [714, 415] width 1131 height 744
click at [153, 146] on div "LIQUIDACION DE CONVENIOS -> ARCA - Régimen General / Monotributo / Personal Dom…" at bounding box center [714, 415] width 1131 height 744
click at [153, 158] on div "LIQUIDACION DE CONVENIOS -> ARCA - Régimen General / Monotributo / Personal Dom…" at bounding box center [714, 415] width 1131 height 744
click at [511, 239] on mat-panel-title "MÁS FILTROS" at bounding box center [706, 232] width 1017 height 15
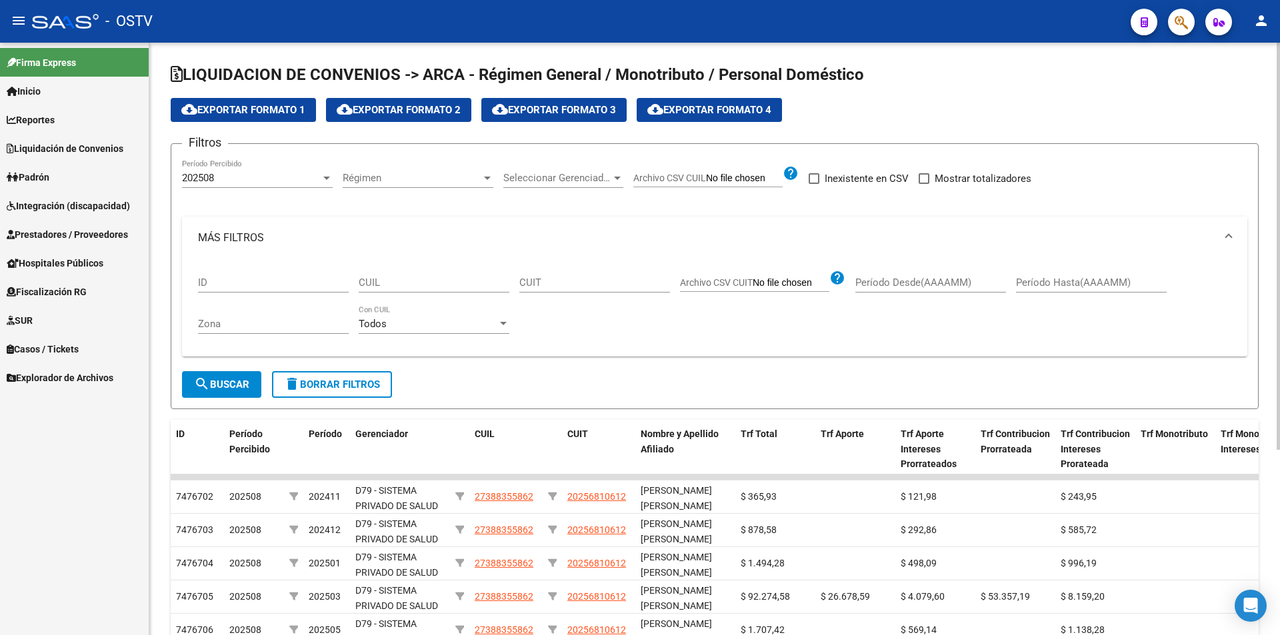
click at [434, 229] on mat-expansion-panel-header "MÁS FILTROS" at bounding box center [714, 238] width 1065 height 43
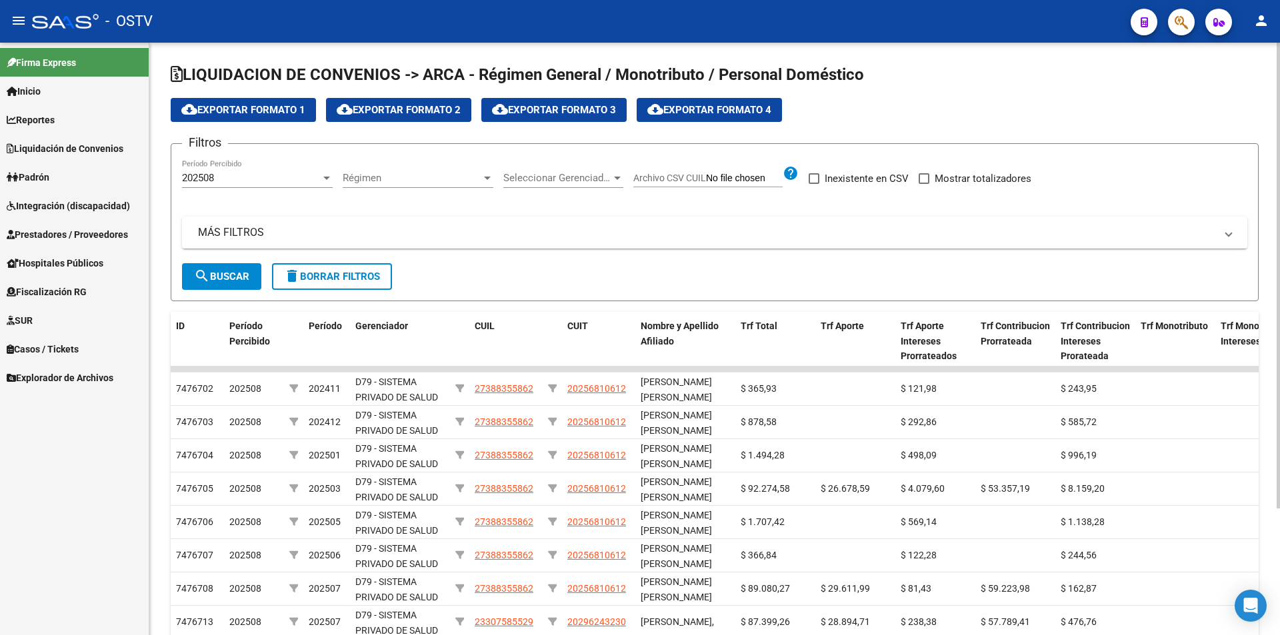
click at [519, 207] on div "Filtros 202508 Período Percibido Régimen Régimen Seleccionar Gerenciador Selecc…" at bounding box center [714, 209] width 1065 height 109
click at [545, 267] on form "Filtros 202508 Período Percibido Régimen Régimen Seleccionar Gerenciador Selecc…" at bounding box center [715, 222] width 1088 height 158
click at [585, 27] on div "- OSTV" at bounding box center [576, 21] width 1088 height 29
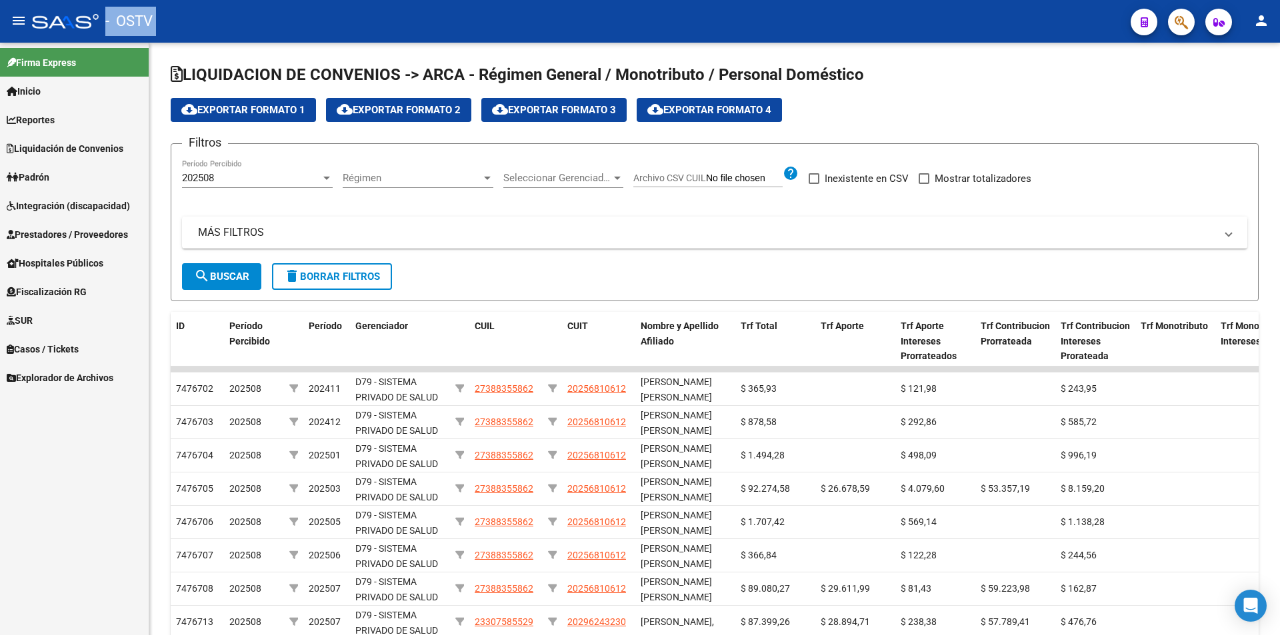
click at [683, 34] on div "- OSTV" at bounding box center [576, 21] width 1088 height 29
click at [697, 32] on div "- OSTV" at bounding box center [576, 21] width 1088 height 29
click at [699, 31] on div "- OSTV" at bounding box center [576, 21] width 1088 height 29
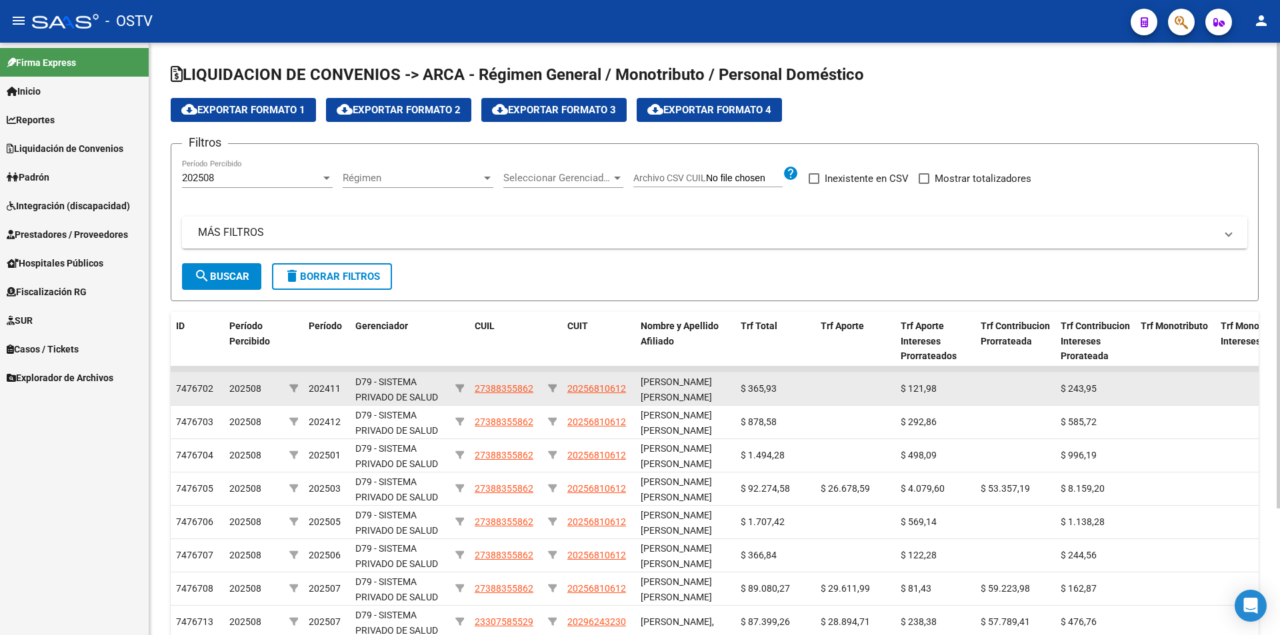
click at [530, 387] on span "27388355862" at bounding box center [504, 388] width 59 height 11
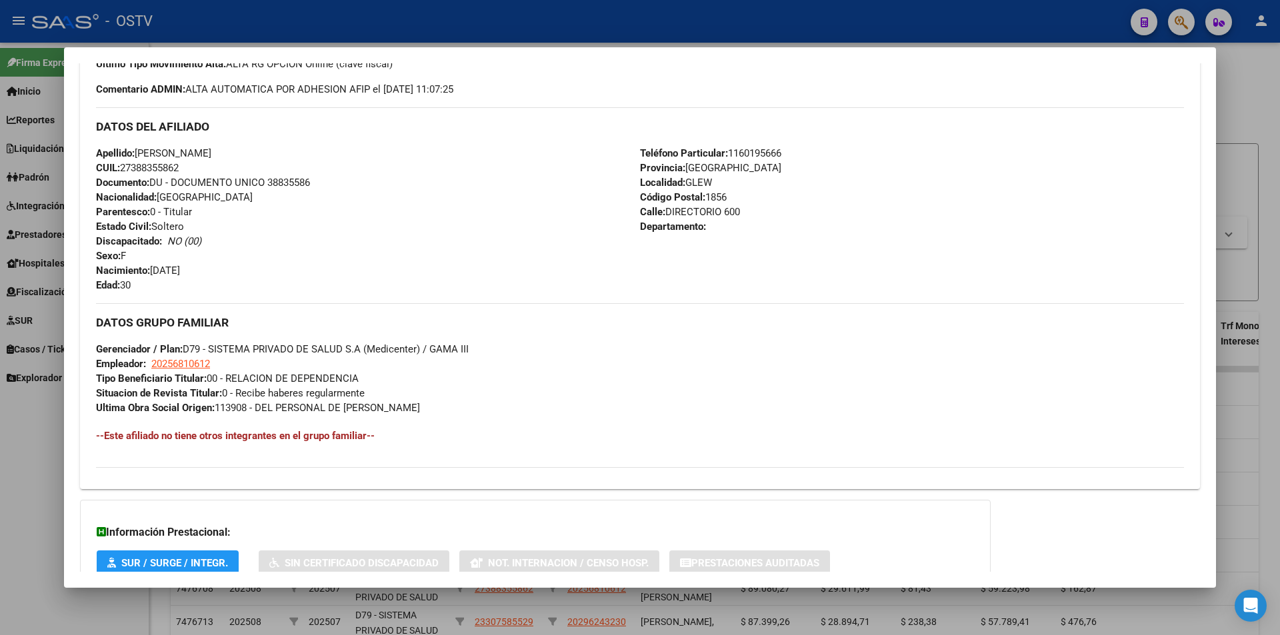
scroll to position [491, 0]
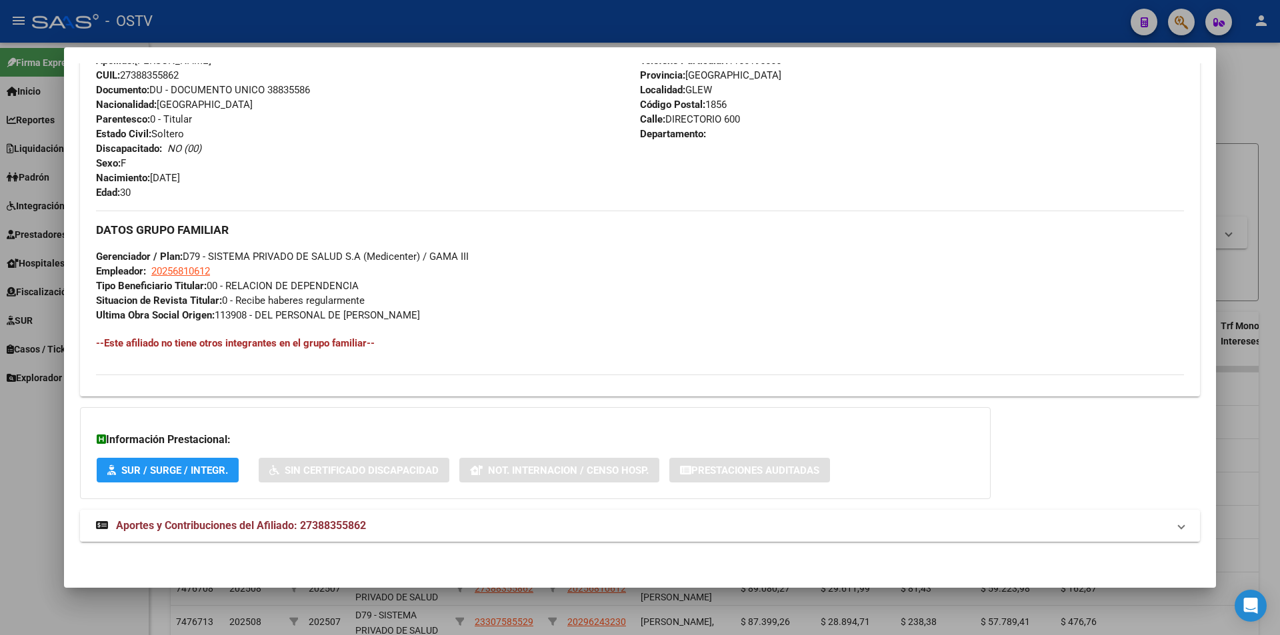
click at [341, 527] on span "Aportes y Contribuciones del Afiliado: 27388355862" at bounding box center [241, 525] width 250 height 13
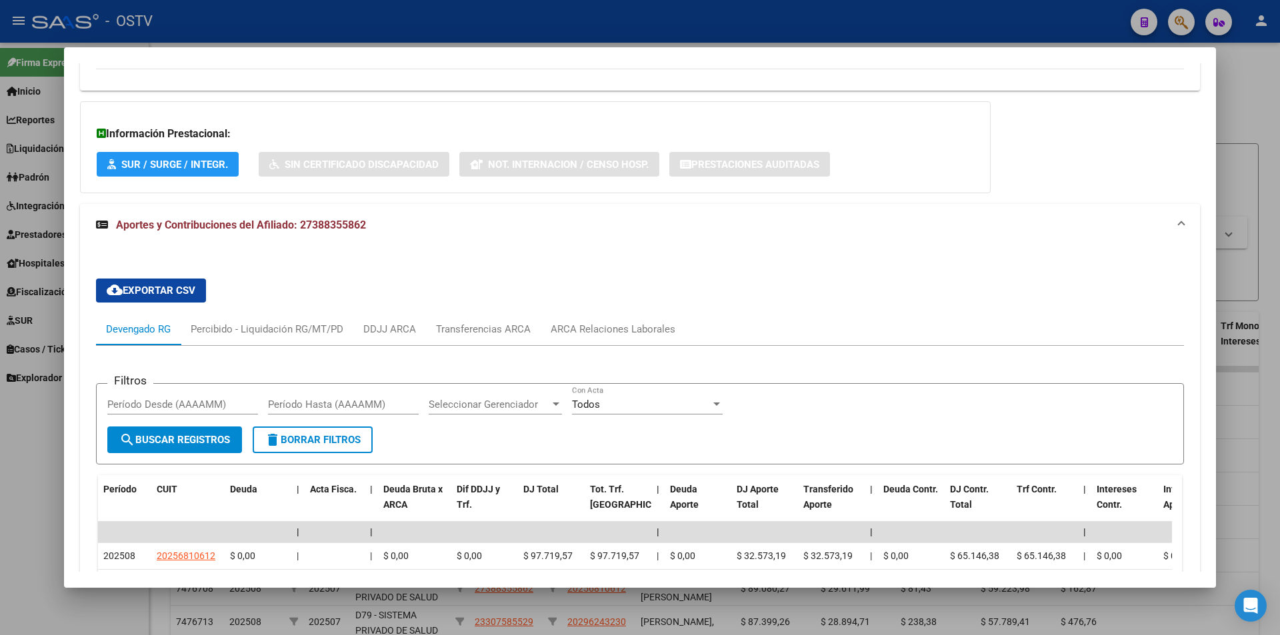
scroll to position [825, 0]
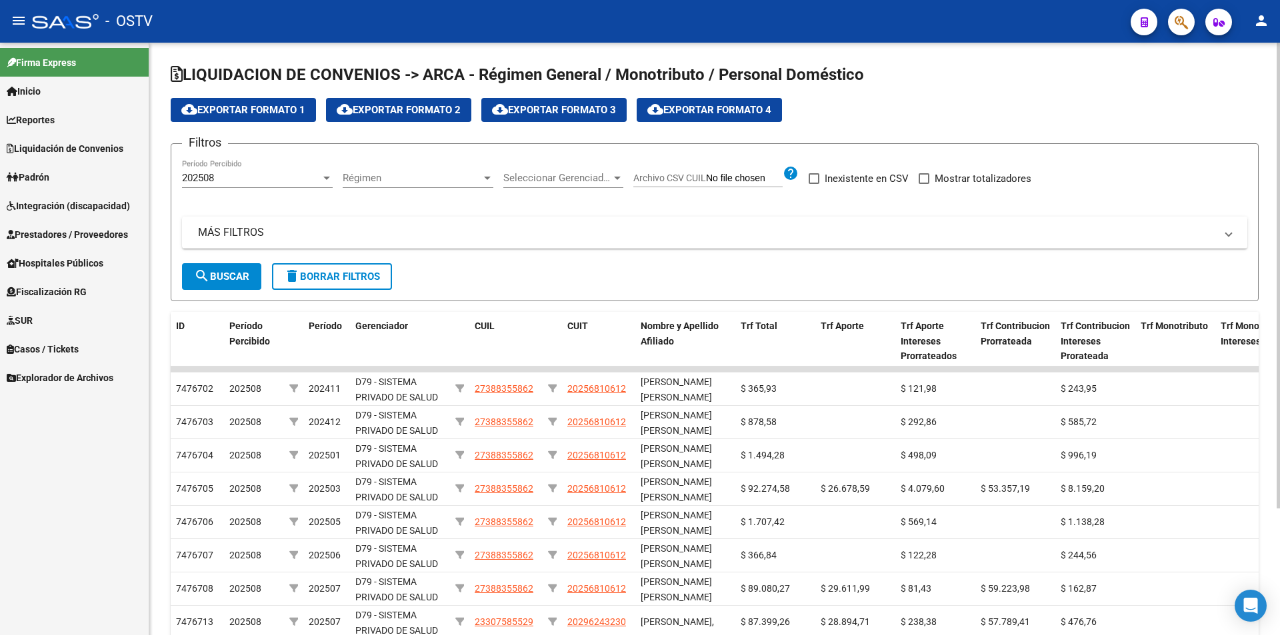
click at [484, 286] on form "Filtros 202508 Período Percibido Régimen Régimen Seleccionar Gerenciador Selecc…" at bounding box center [715, 222] width 1088 height 158
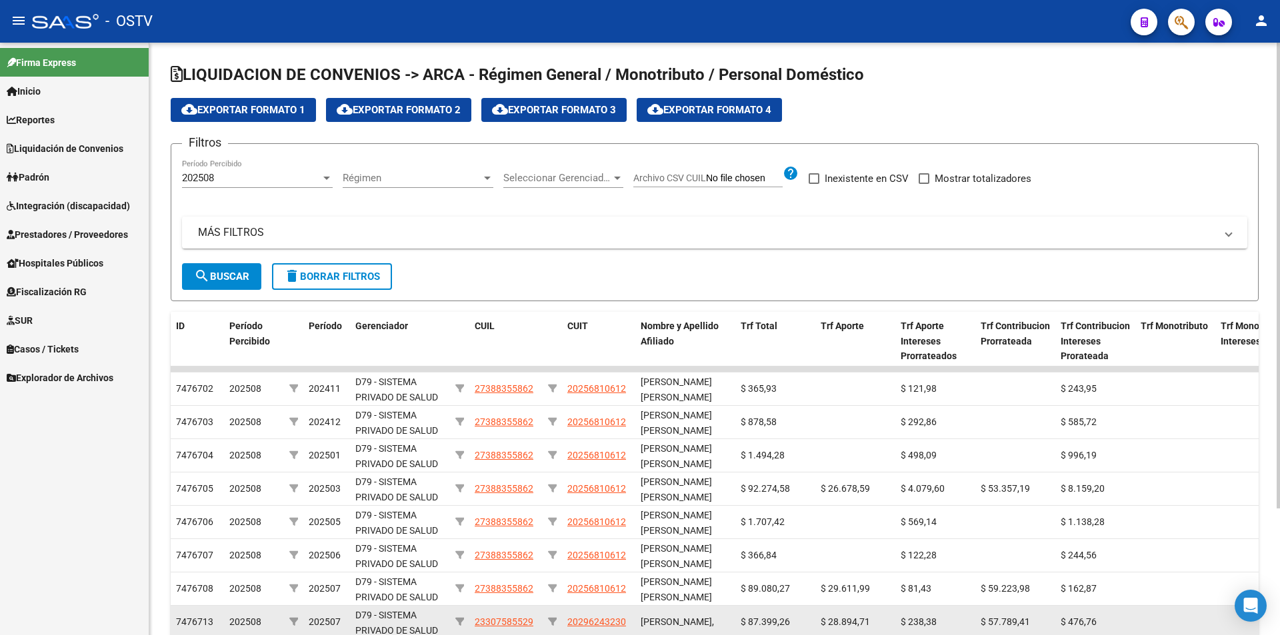
click at [227, 630] on datatable-body-cell "202508" at bounding box center [254, 622] width 60 height 33
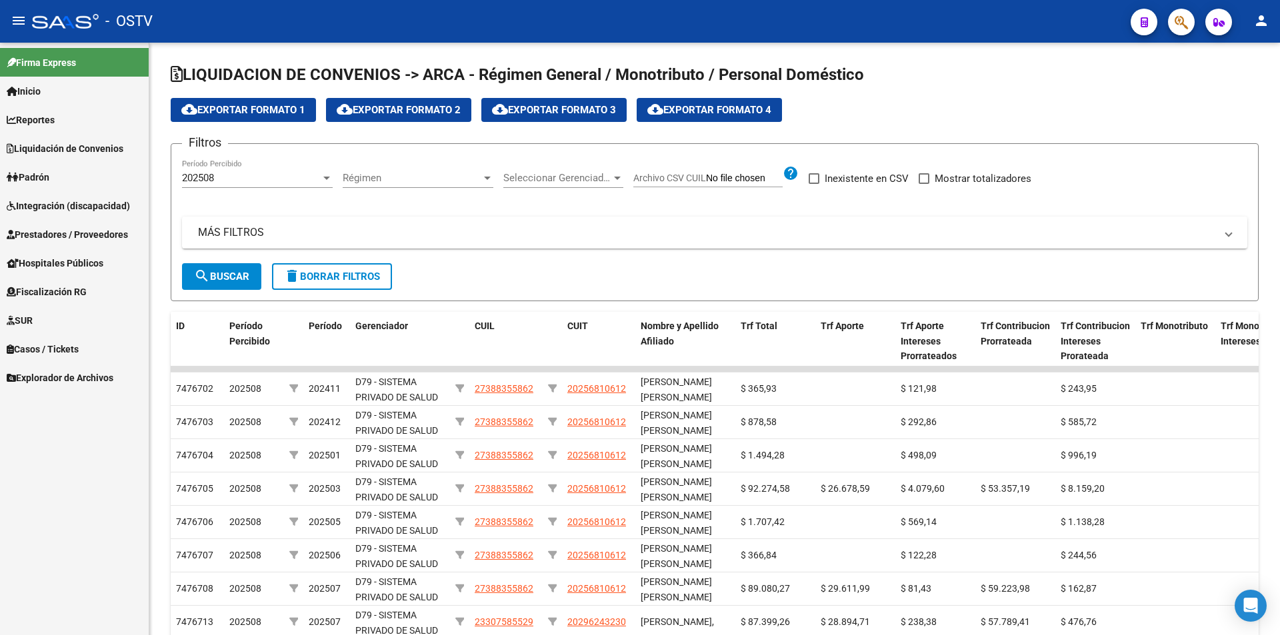
click at [227, 635] on html "menu - OSTV person Firma Express Inicio Instructivos Contacto OS Reportes Ingre…" at bounding box center [640, 317] width 1280 height 635
drag, startPoint x: 258, startPoint y: 79, endPoint x: 922, endPoint y: 115, distance: 665.0
click at [922, 115] on app-list-header "LIQUIDACION DE CONVENIOS -> ARCA - Régimen General / Monotributo / Personal Dom…" at bounding box center [715, 182] width 1088 height 237
click at [922, 115] on div "cloud_download Exportar Formato 1 cloud_download Exportar Formato 2 cloud_downl…" at bounding box center [715, 110] width 1088 height 24
click at [585, 43] on div "LIQUIDACION DE CONVENIOS -> ARCA - Régimen General / Monotributo / Personal Dom…" at bounding box center [714, 415] width 1131 height 744
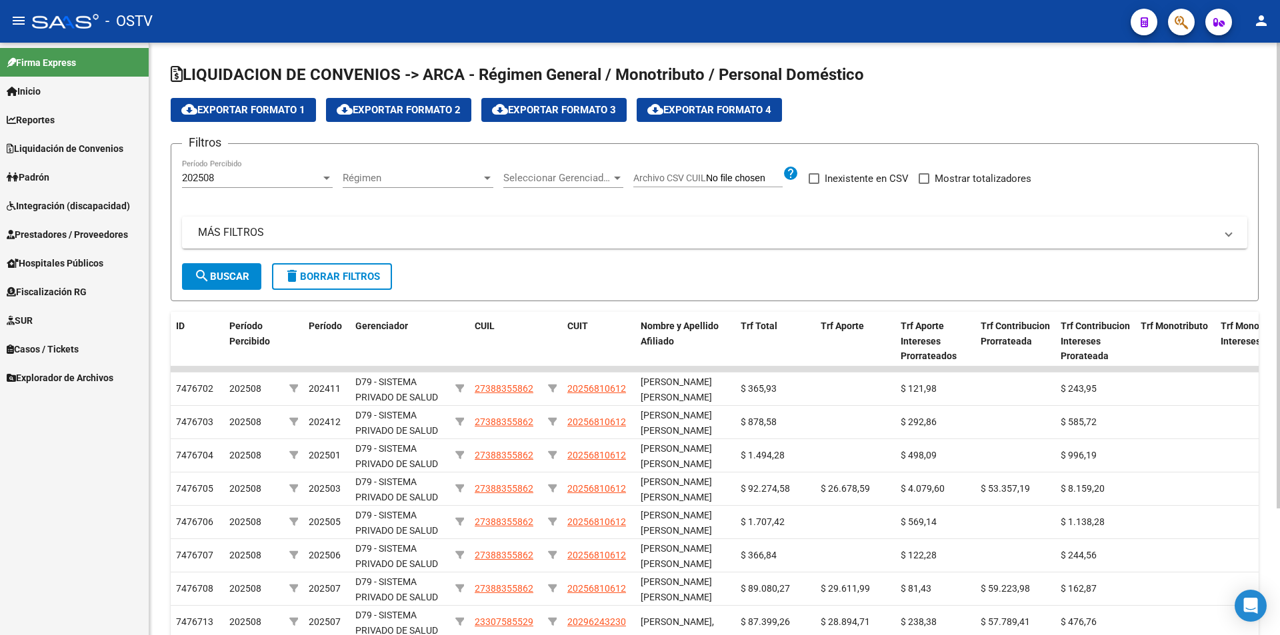
click at [868, 252] on div "MÁS FILTROS ID CUIL CUIT Archivo CSV CUIT help Período Desde(AAAAMM) Período Ha…" at bounding box center [714, 240] width 1065 height 47
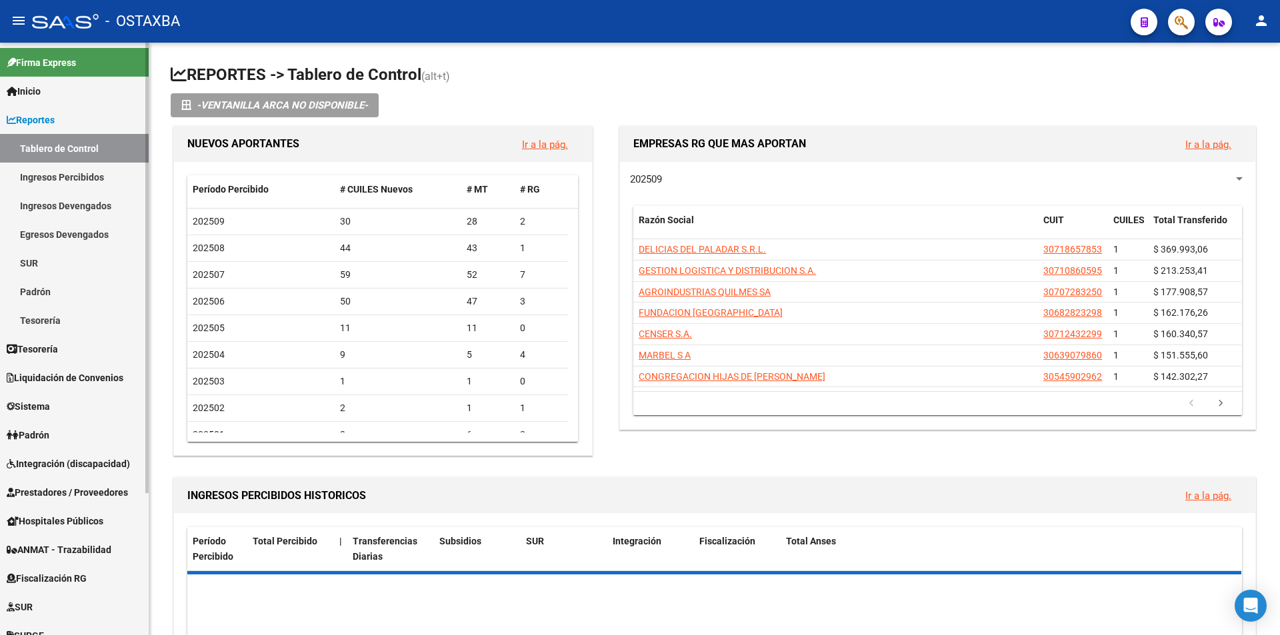
scroll to position [187, 0]
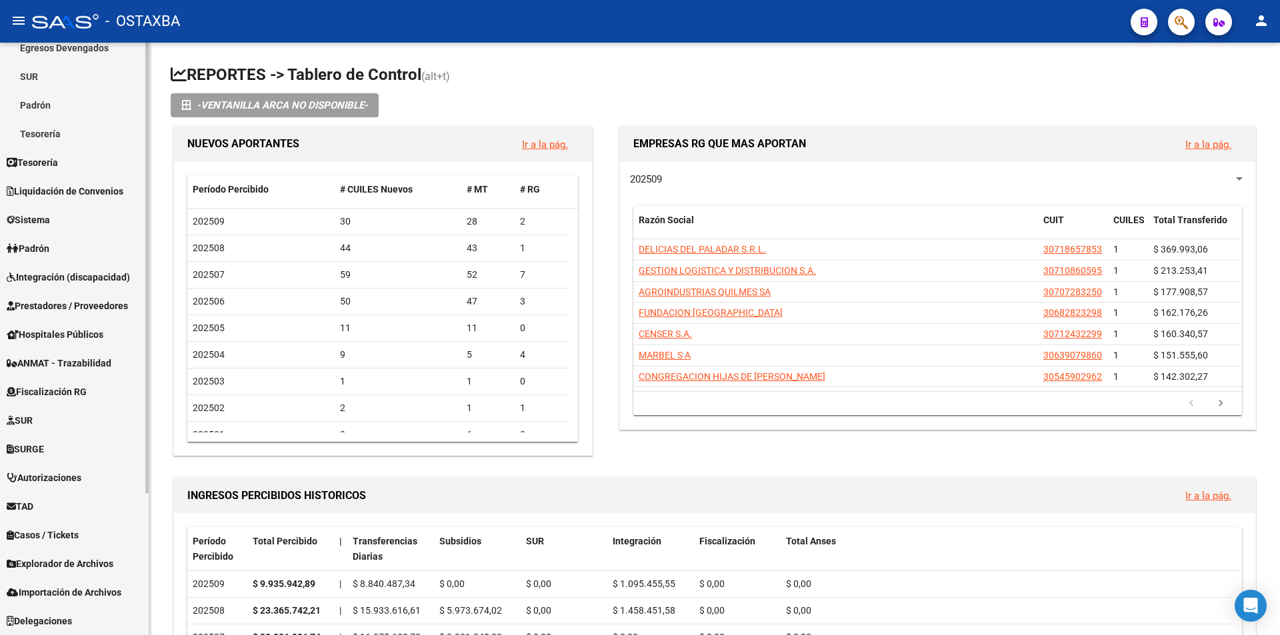
click at [51, 493] on link "TAD" at bounding box center [74, 506] width 149 height 29
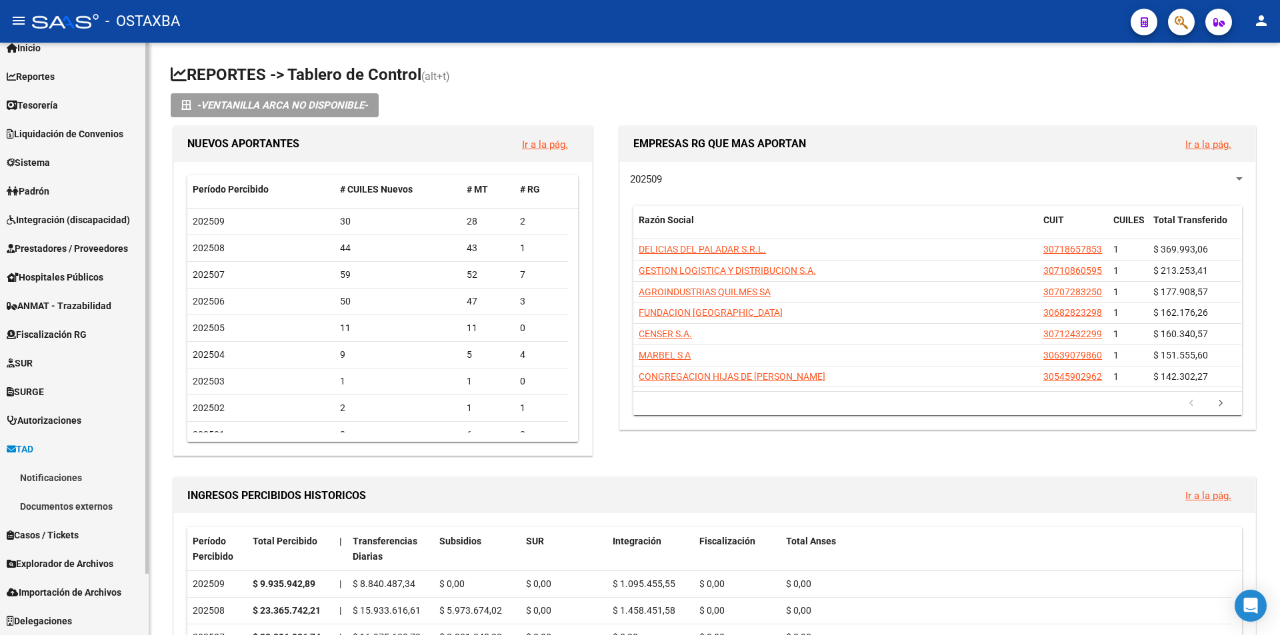
click at [54, 529] on span "Casos / Tickets" at bounding box center [43, 535] width 72 height 15
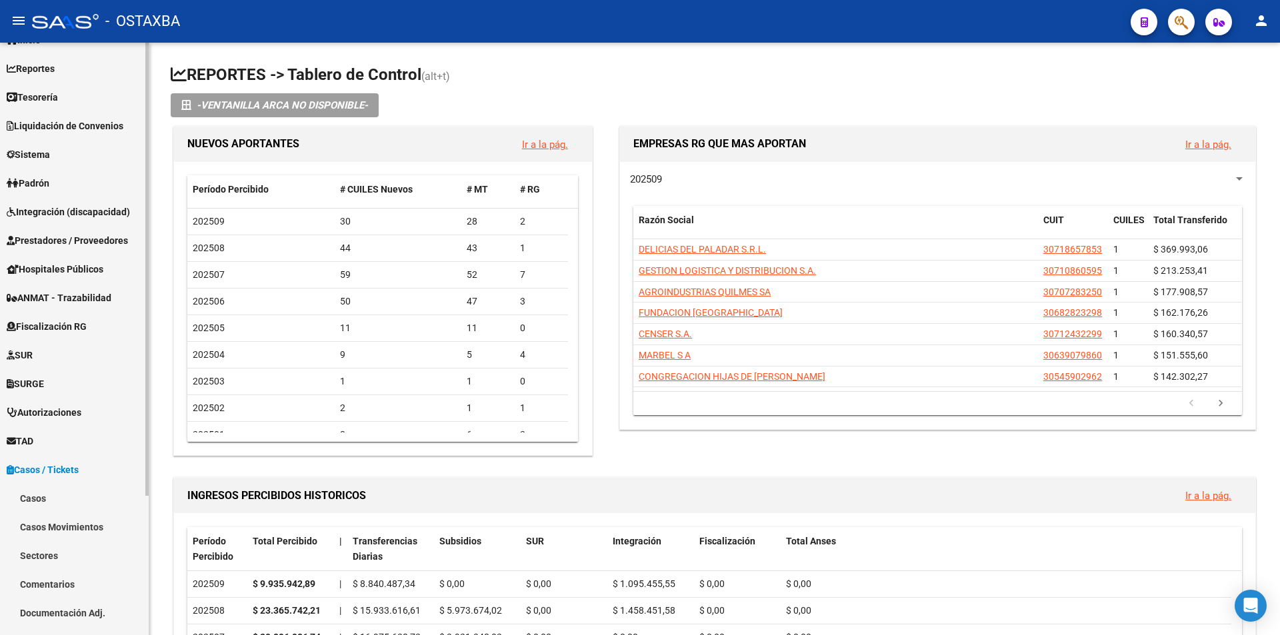
click at [97, 479] on link "Casos / Tickets" at bounding box center [74, 469] width 149 height 29
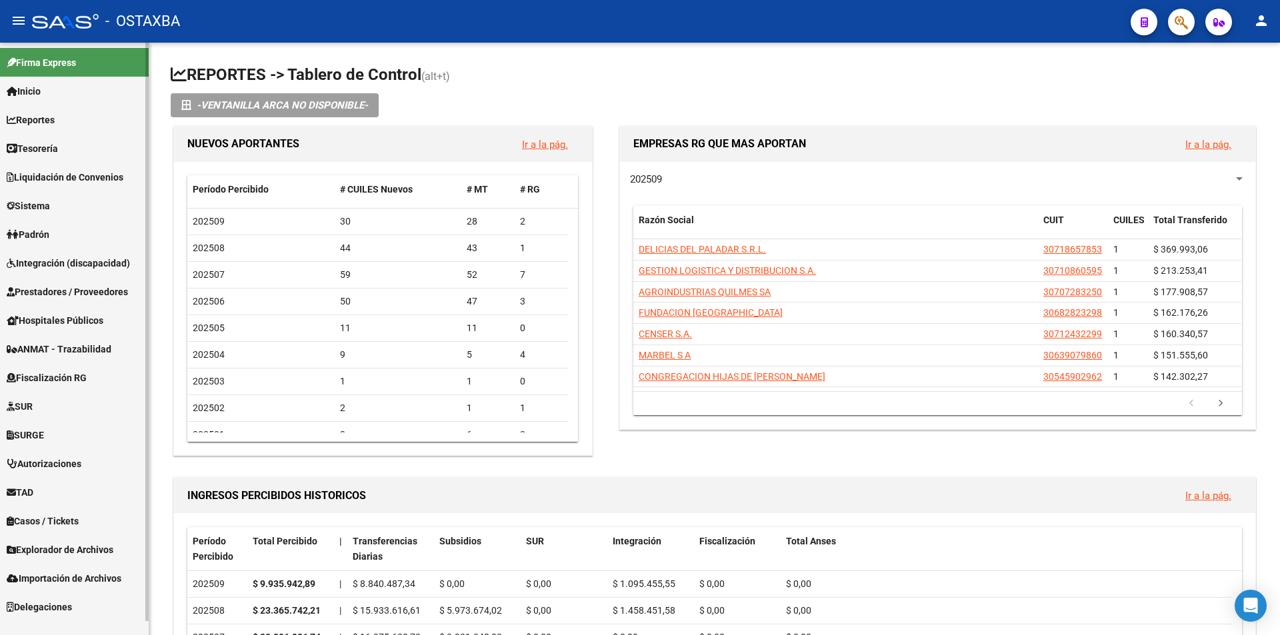
scroll to position [11, 0]
click at [109, 457] on link "Autorizaciones" at bounding box center [74, 463] width 149 height 29
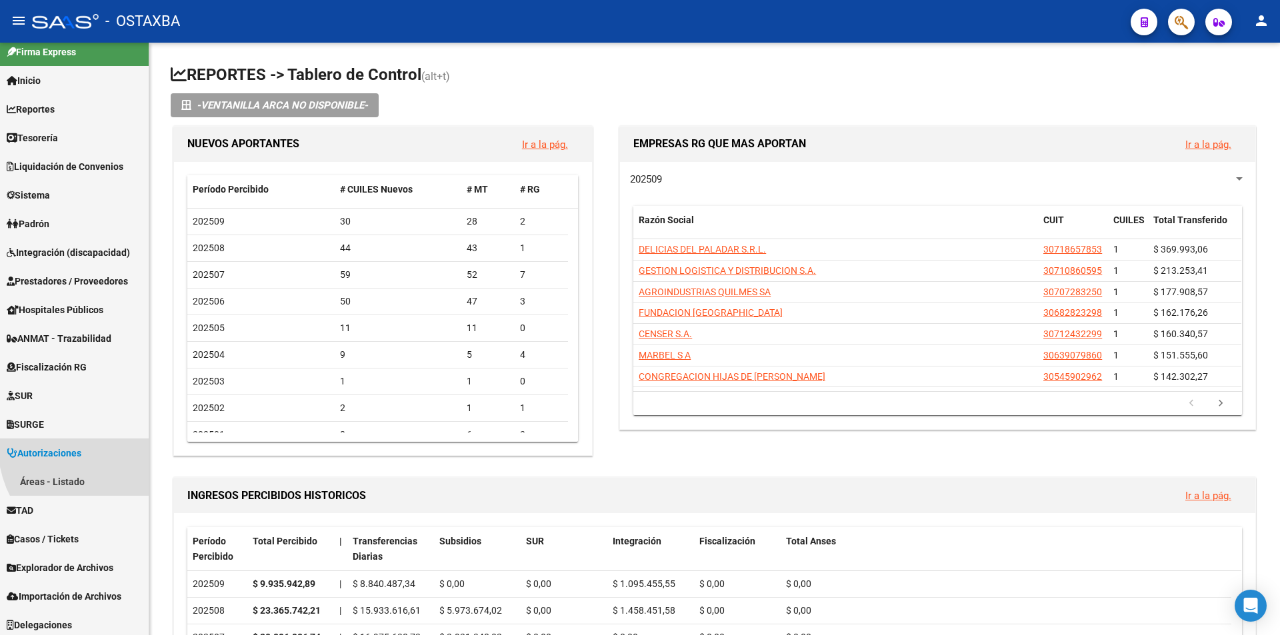
scroll to position [0, 0]
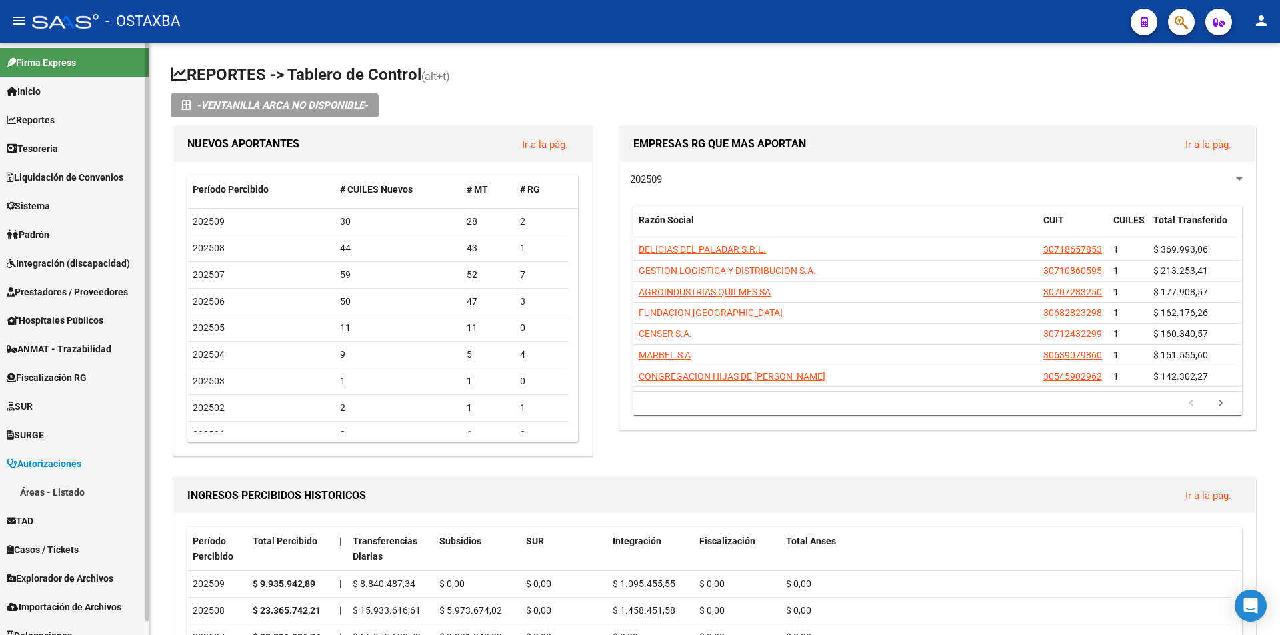
click at [91, 507] on link "TAD" at bounding box center [74, 521] width 149 height 29
click at [91, 533] on link "Notificaciones" at bounding box center [74, 521] width 149 height 29
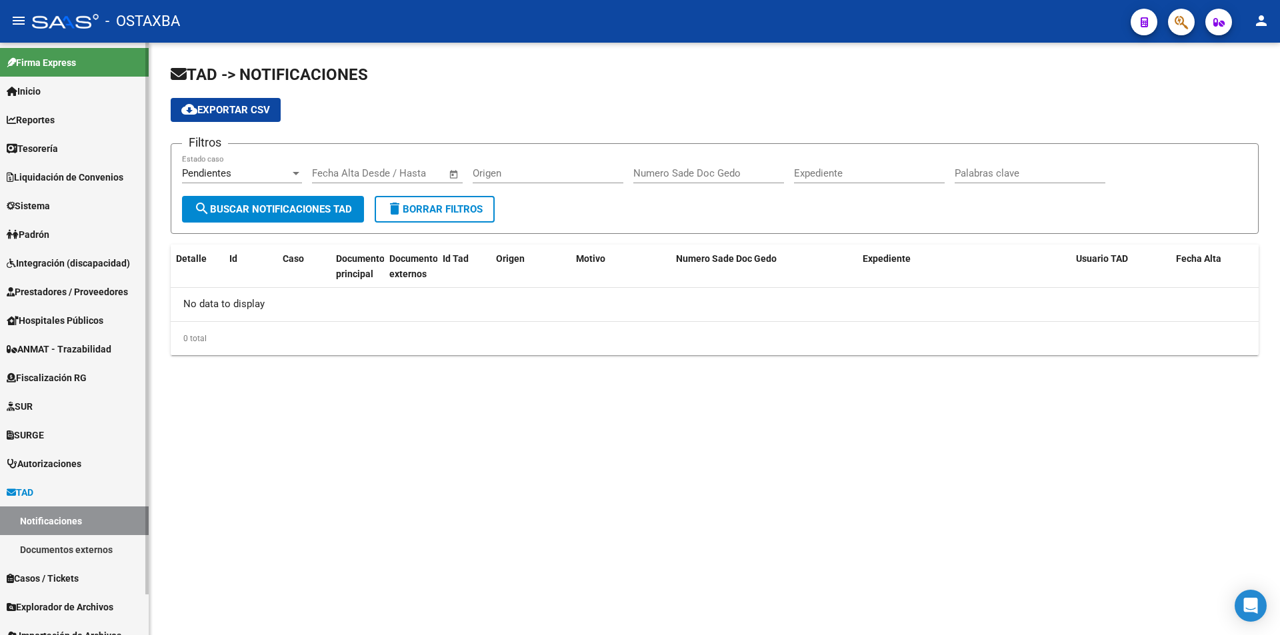
click at [94, 541] on link "Documentos externos" at bounding box center [74, 549] width 149 height 29
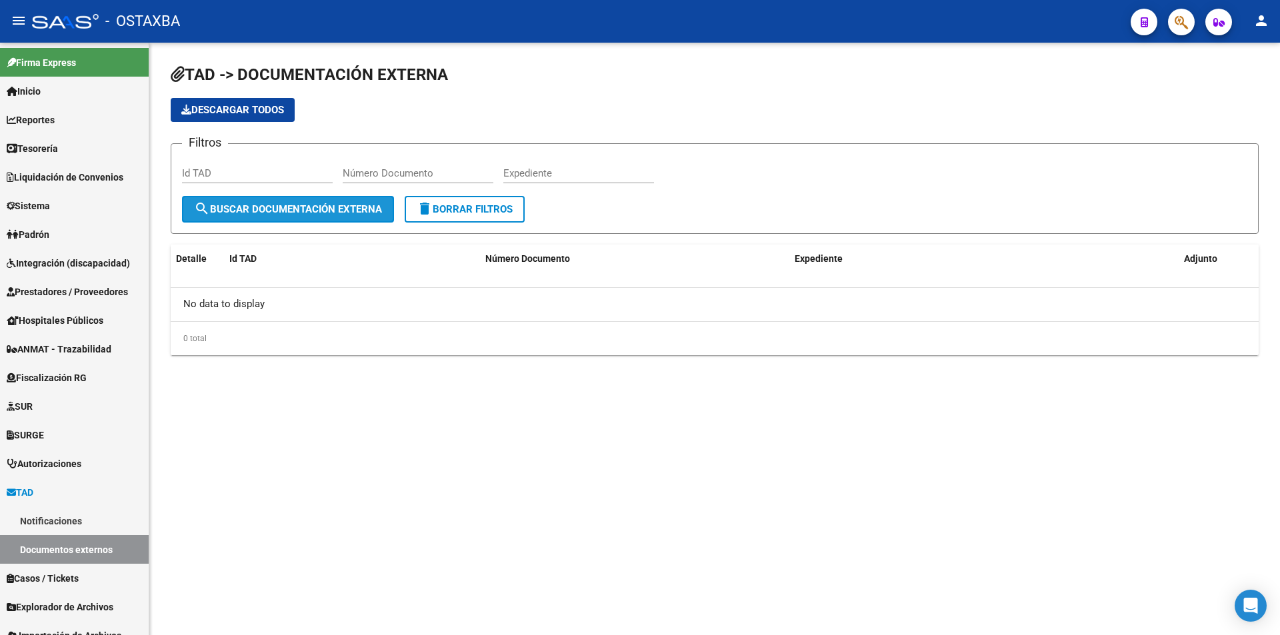
click at [225, 203] on span "search Buscar Documentación Externa" at bounding box center [288, 209] width 188 height 12
click at [381, 179] on div "Número Documento" at bounding box center [418, 169] width 151 height 29
click at [383, 171] on input "Número Documento" at bounding box center [418, 173] width 151 height 12
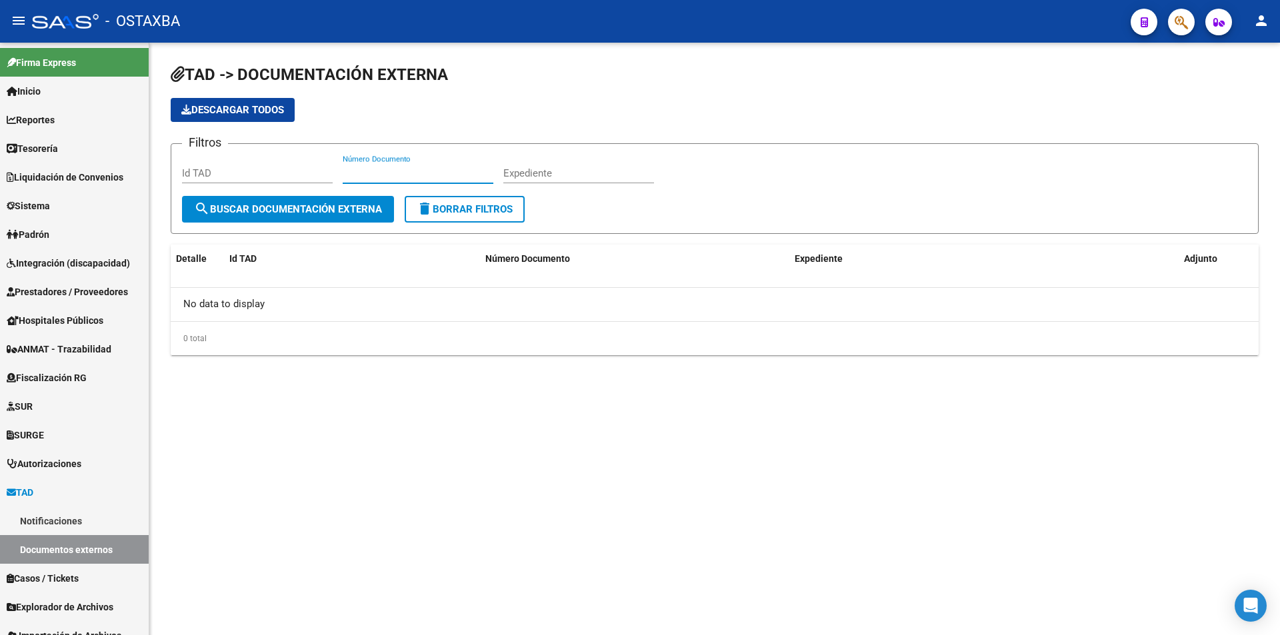
click at [383, 171] on input "Número Documento" at bounding box center [418, 173] width 151 height 12
click at [298, 173] on input "Id TAD" at bounding box center [257, 173] width 151 height 12
click at [282, 208] on span "search Buscar Documentación Externa" at bounding box center [288, 209] width 188 height 12
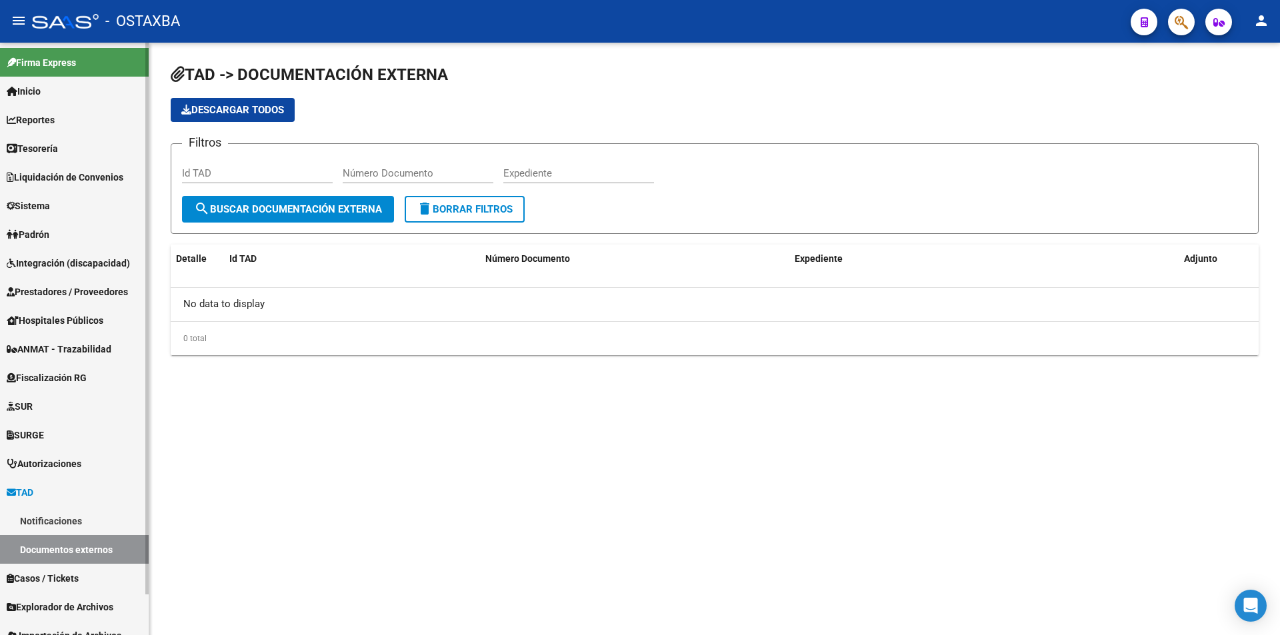
click at [119, 528] on link "Notificaciones" at bounding box center [74, 521] width 149 height 29
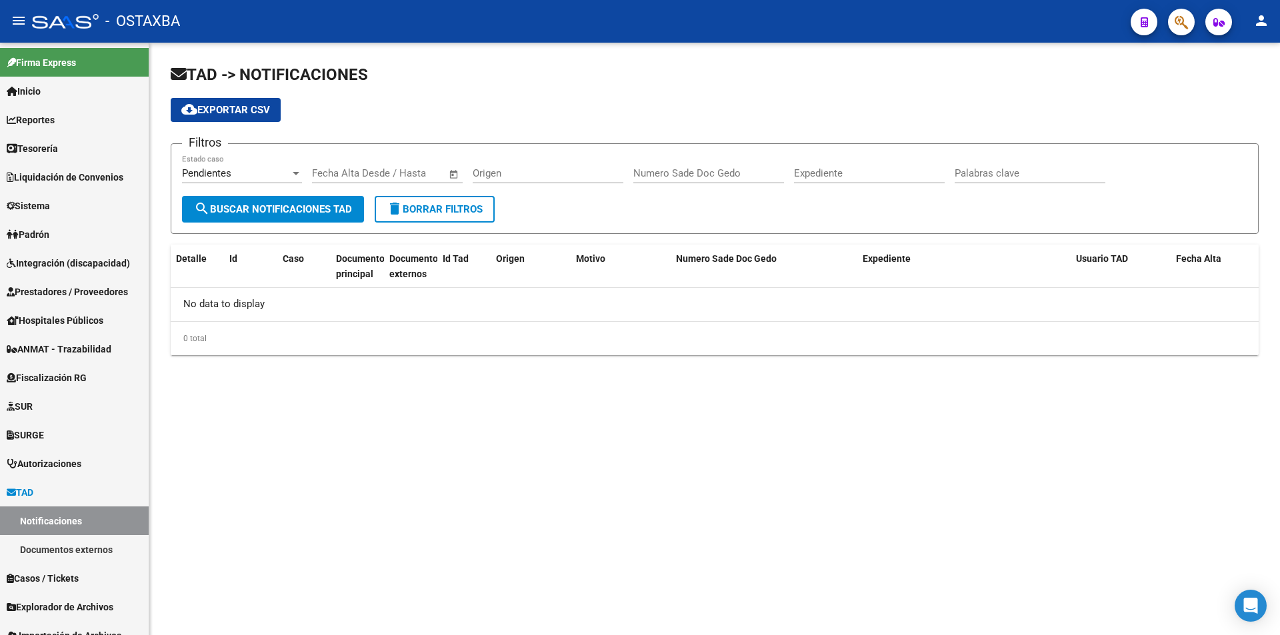
click at [261, 211] on span "search Buscar Notificaciones TAD" at bounding box center [273, 209] width 158 height 12
drag, startPoint x: 0, startPoint y: 142, endPoint x: 69, endPoint y: 177, distance: 76.9
click at [0, 141] on link "Tesorería" at bounding box center [74, 148] width 149 height 29
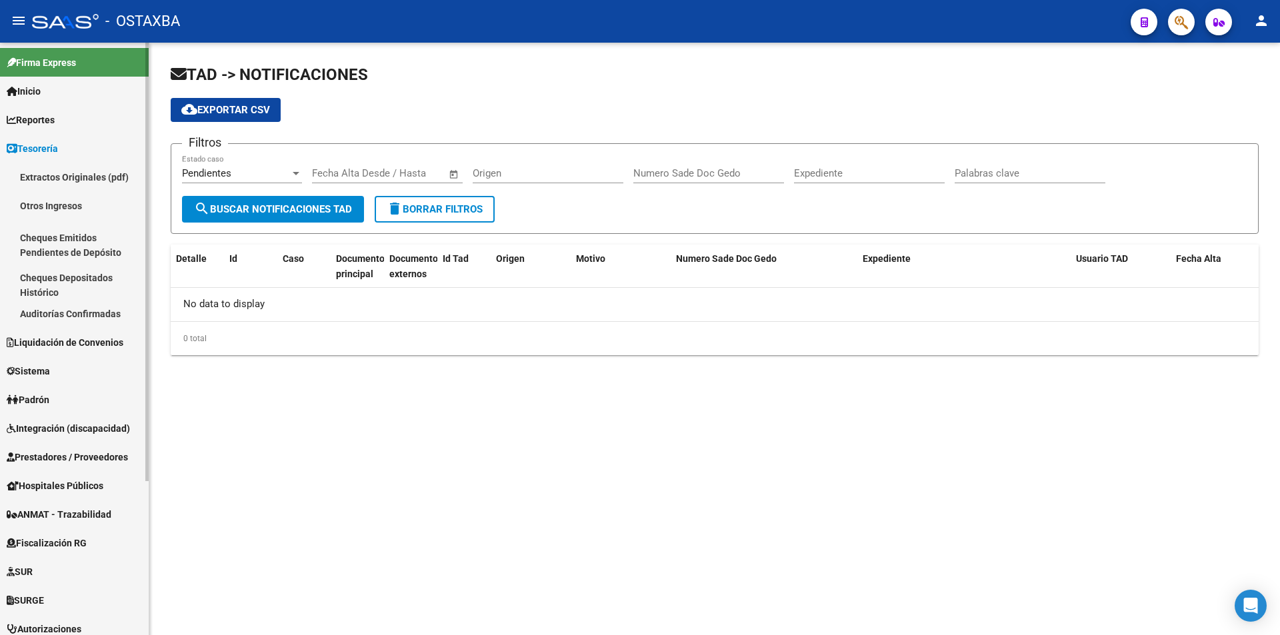
click at [74, 177] on link "Extractos Originales (pdf)" at bounding box center [74, 177] width 149 height 29
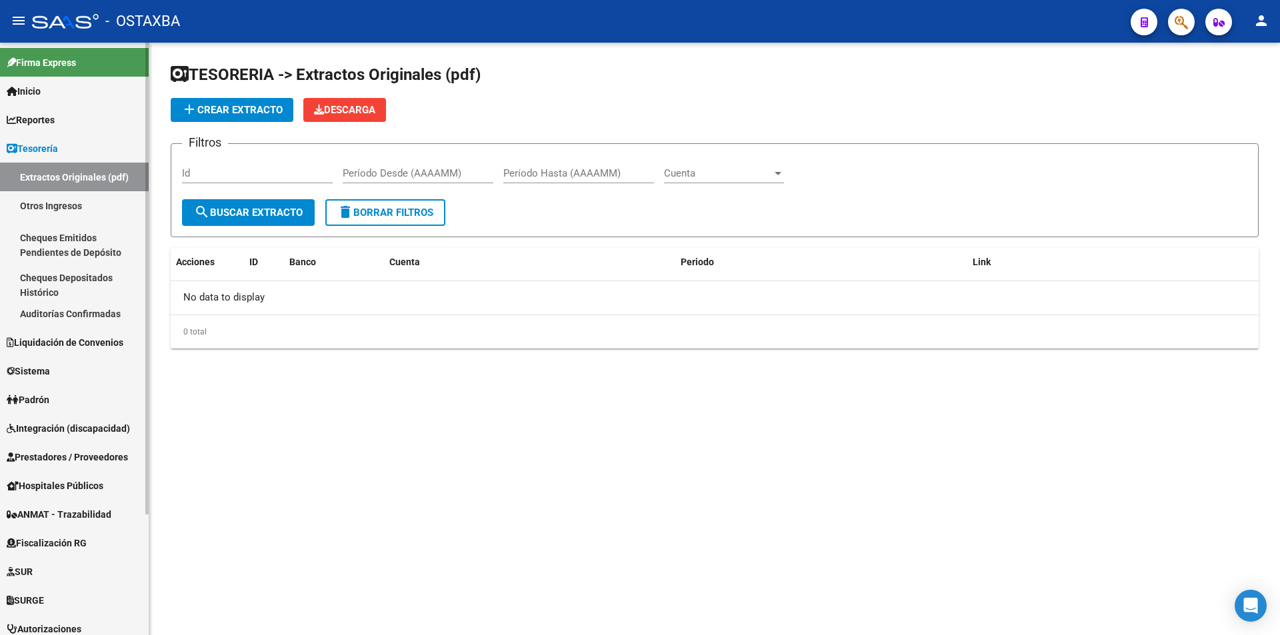
click at [67, 209] on link "Otros Ingresos" at bounding box center [74, 205] width 149 height 29
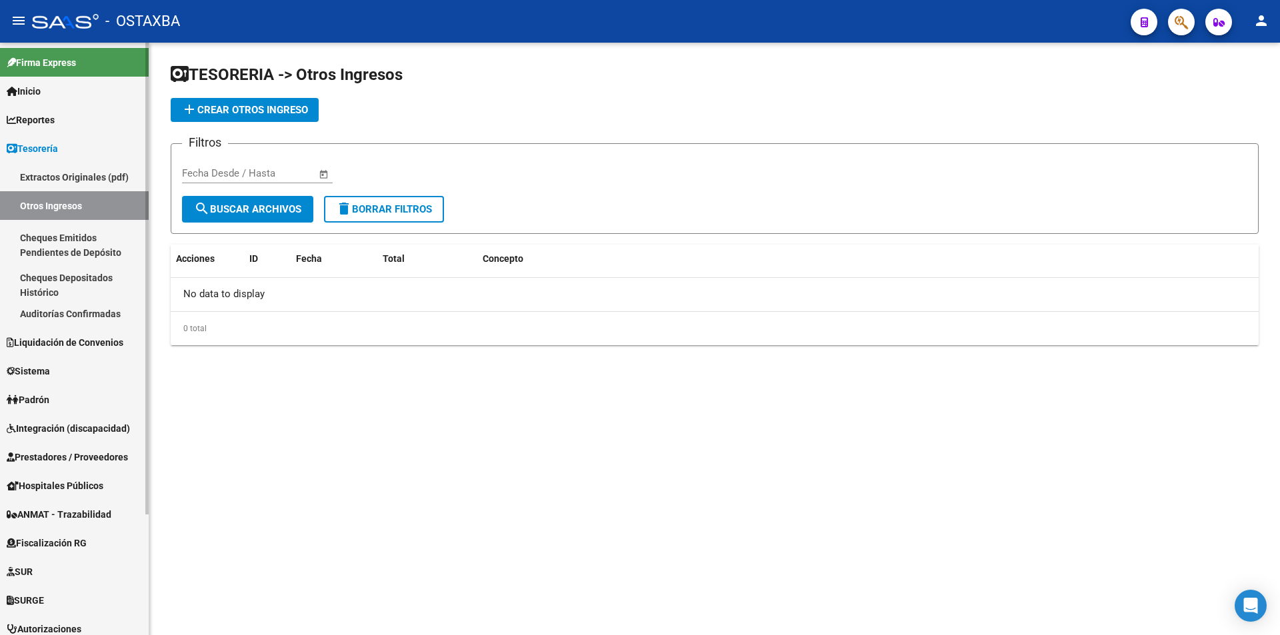
click at [57, 153] on span "Tesorería" at bounding box center [32, 148] width 51 height 15
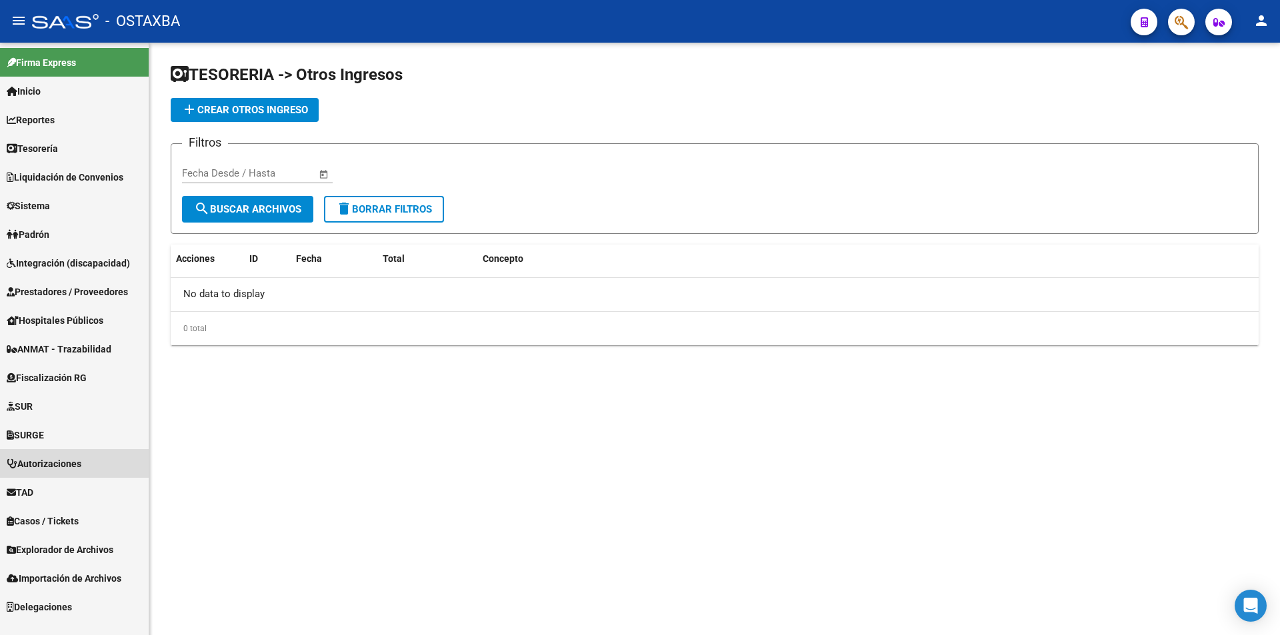
click at [71, 461] on span "Autorizaciones" at bounding box center [44, 464] width 75 height 15
click at [60, 549] on span "Explorador de Archivos" at bounding box center [60, 550] width 107 height 15
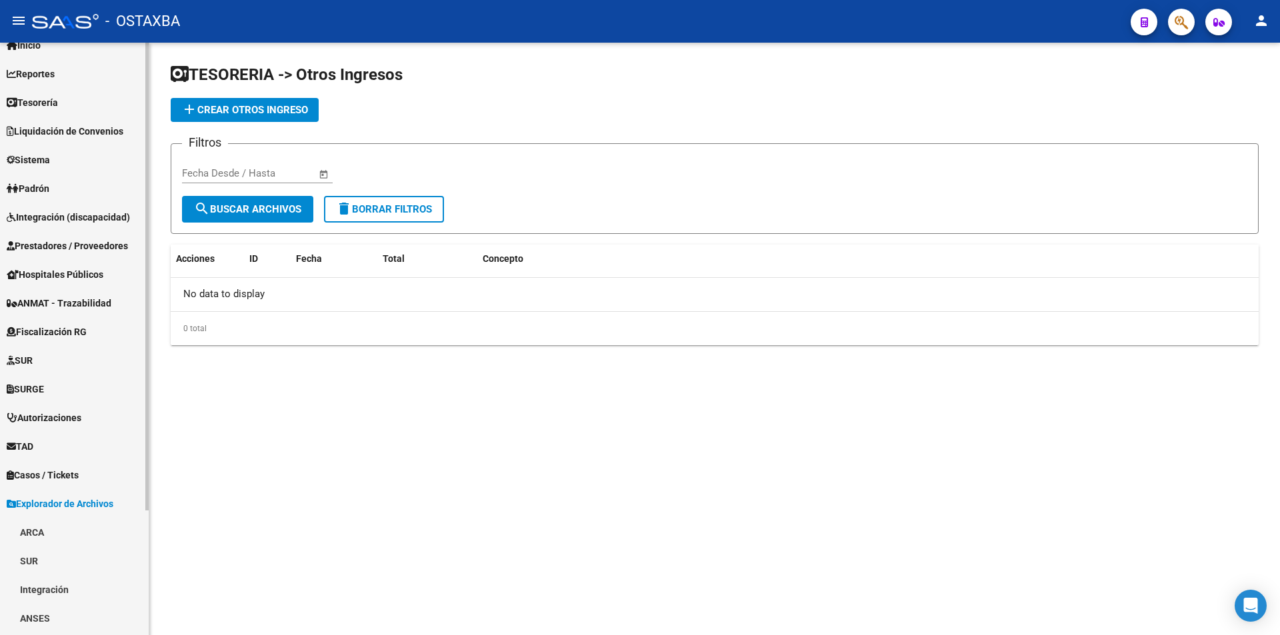
scroll to position [158, 0]
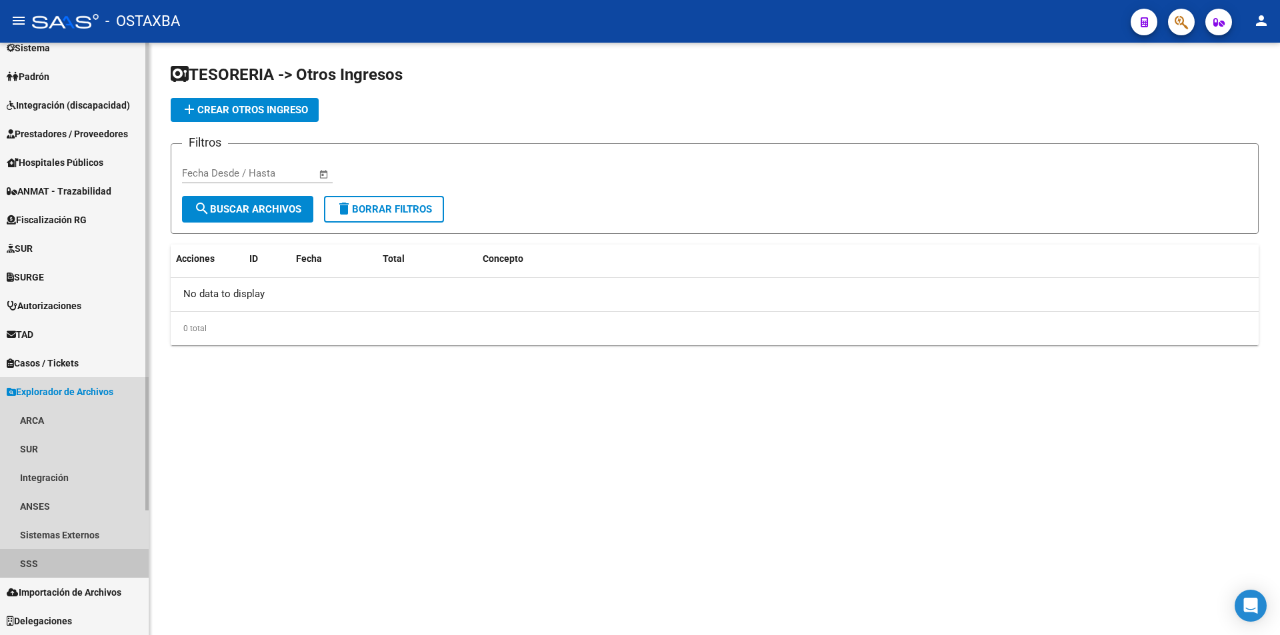
click at [51, 559] on link "SSS" at bounding box center [74, 563] width 149 height 29
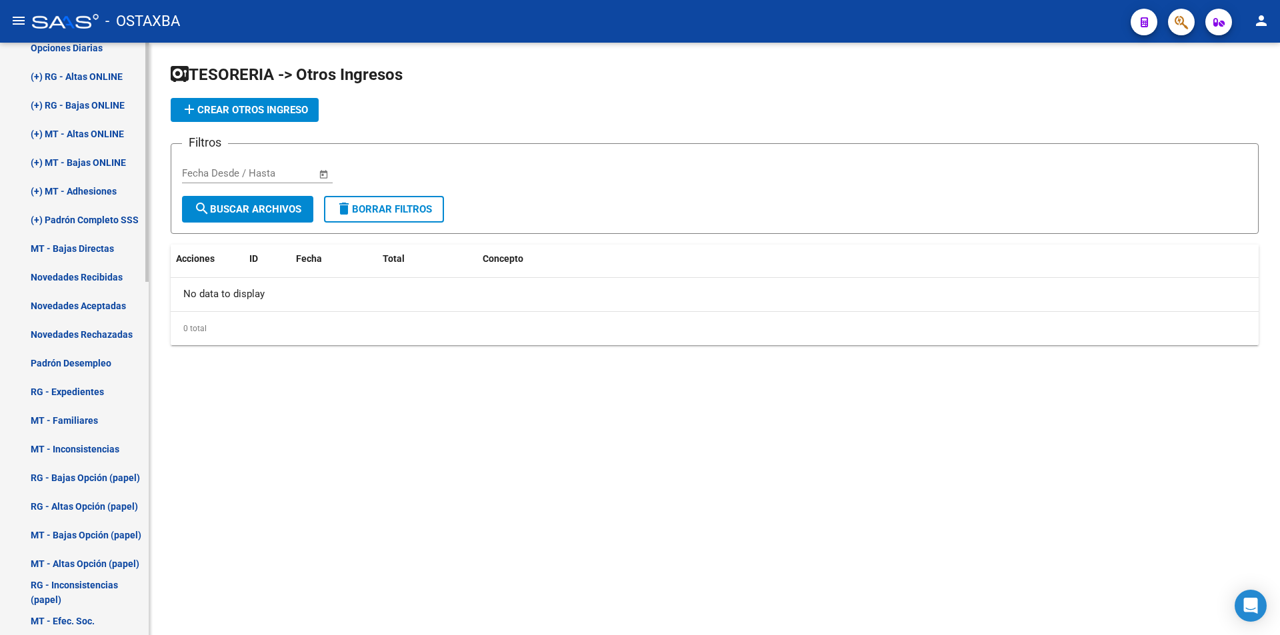
scroll to position [758, 0]
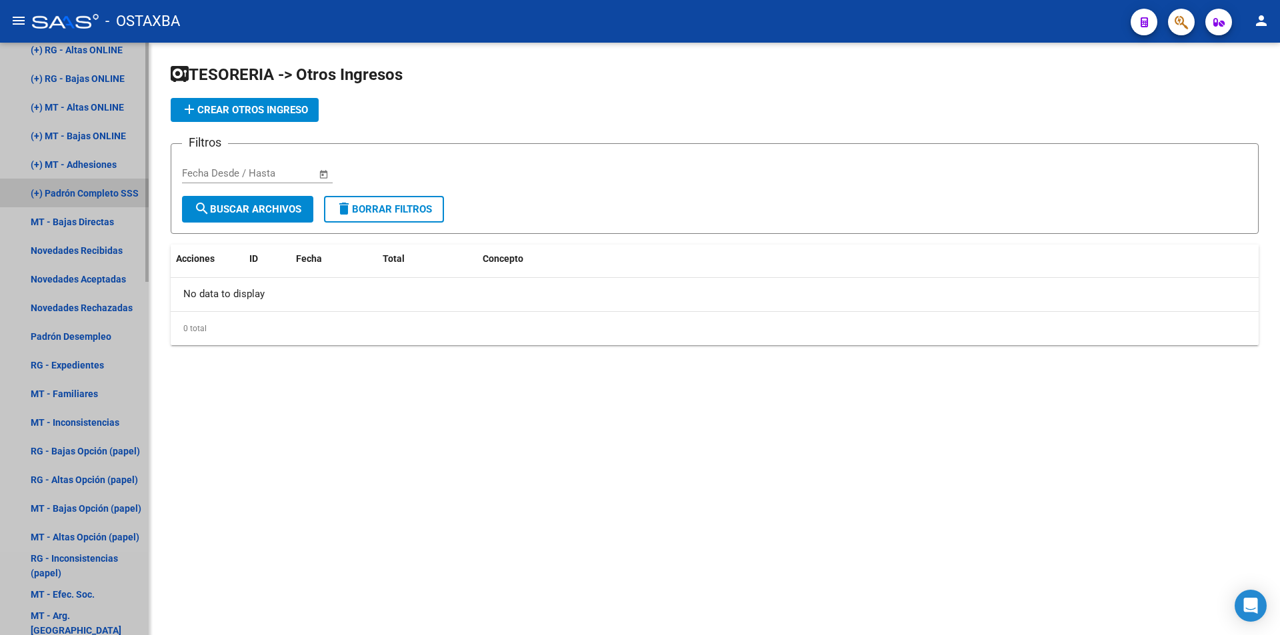
click at [58, 204] on link "(+) Padrón Completo SSS" at bounding box center [74, 193] width 149 height 29
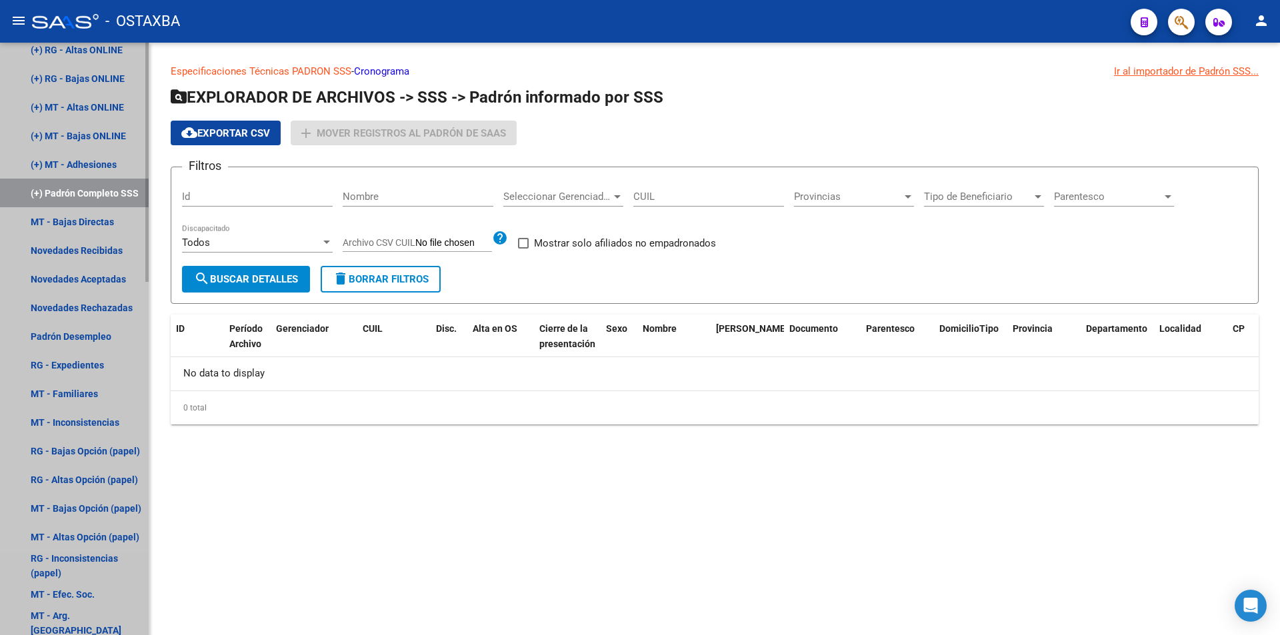
click at [53, 222] on link "MT - Bajas Directas" at bounding box center [74, 221] width 149 height 29
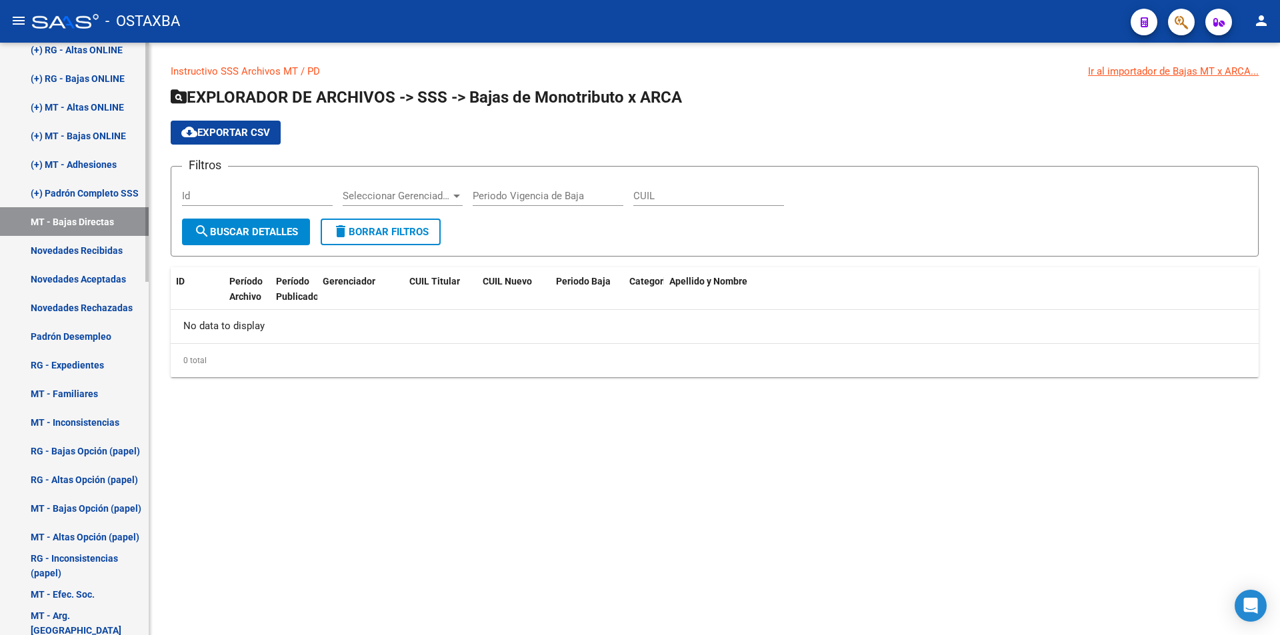
click at [77, 158] on link "(+) MT - Adhesiones" at bounding box center [74, 164] width 149 height 29
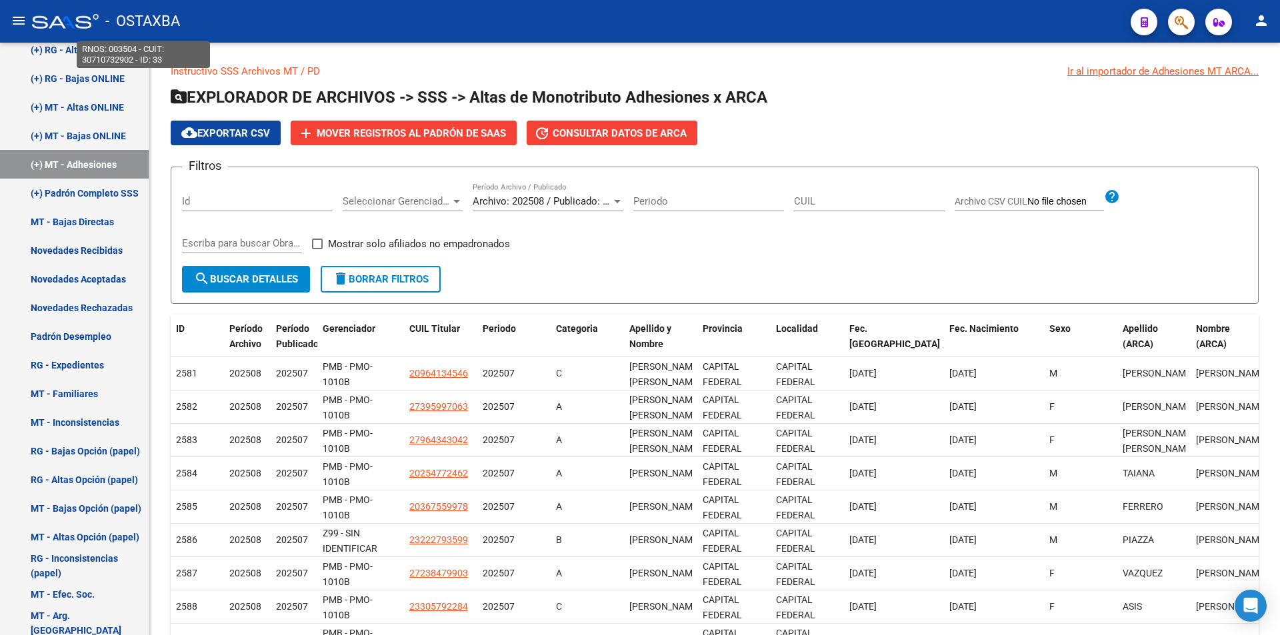
click at [139, 33] on span "- OSTAXBA" at bounding box center [142, 21] width 75 height 29
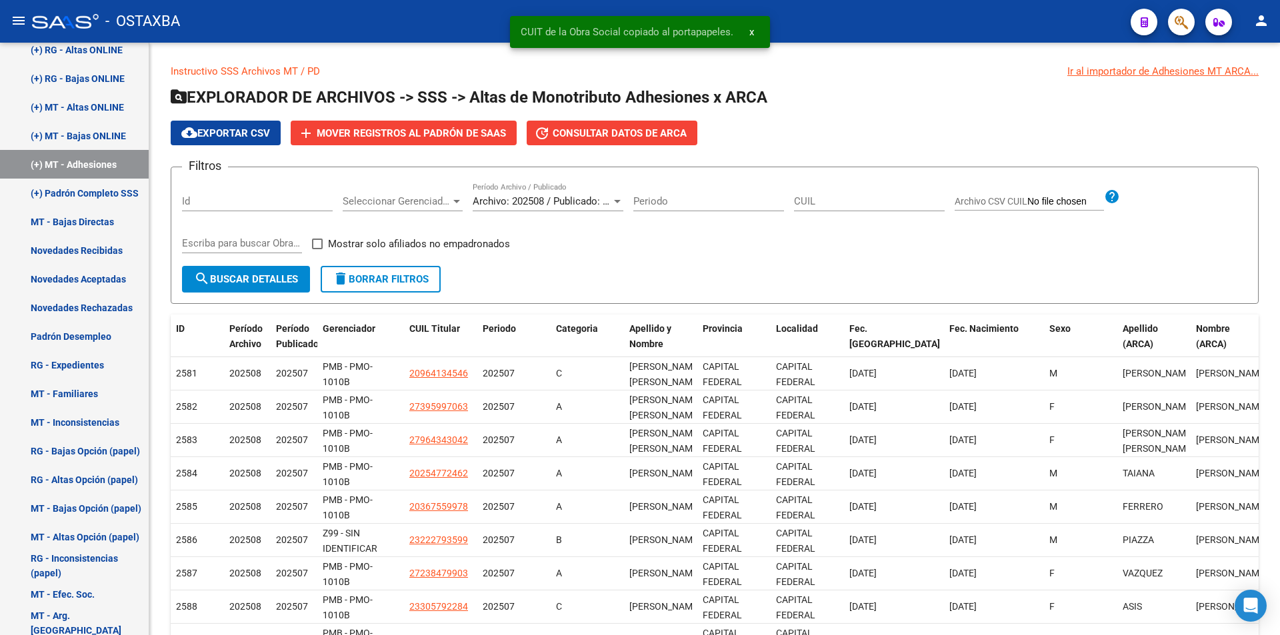
click at [141, 23] on span "- OSTAXBA" at bounding box center [142, 21] width 75 height 29
click at [61, 29] on div "- OSTAXBA" at bounding box center [576, 21] width 1088 height 29
click at [61, 23] on div at bounding box center [65, 21] width 67 height 15
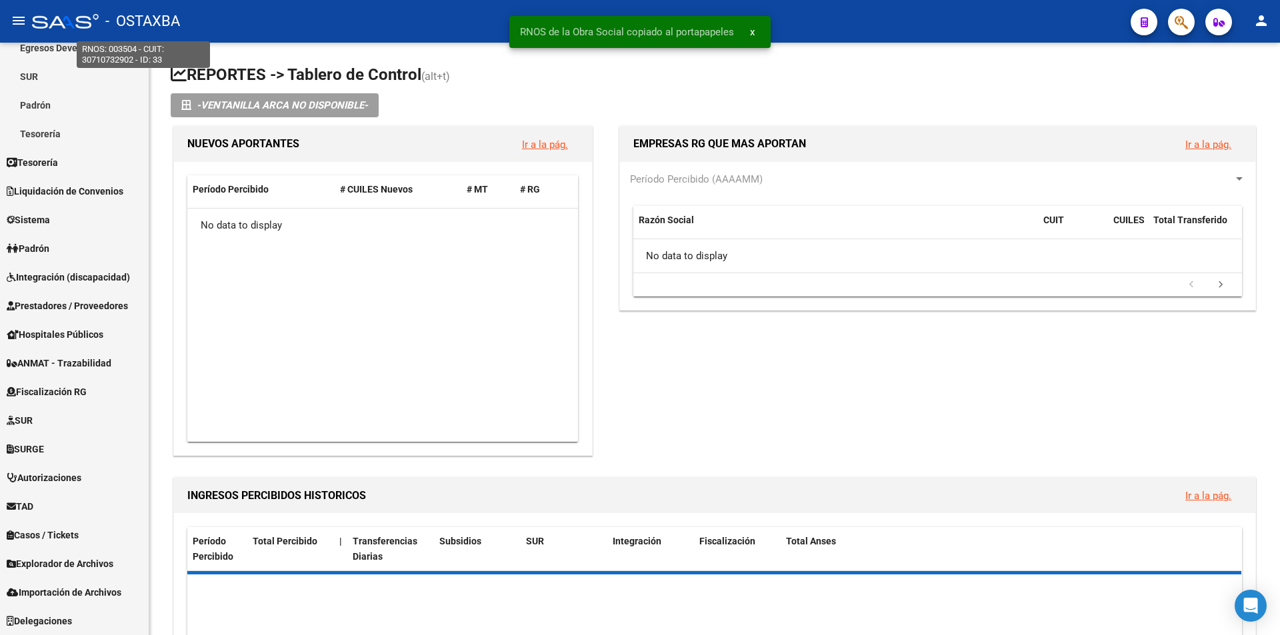
click at [164, 18] on span "- OSTAXBA" at bounding box center [142, 21] width 75 height 29
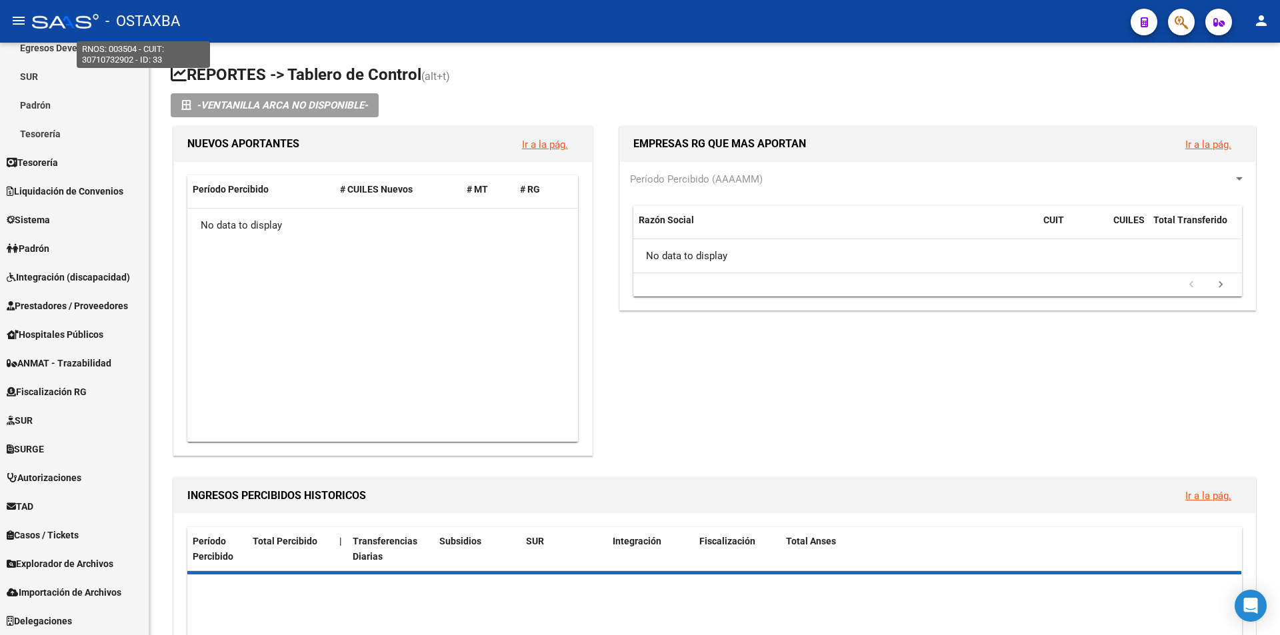
type textarea "30710732902"
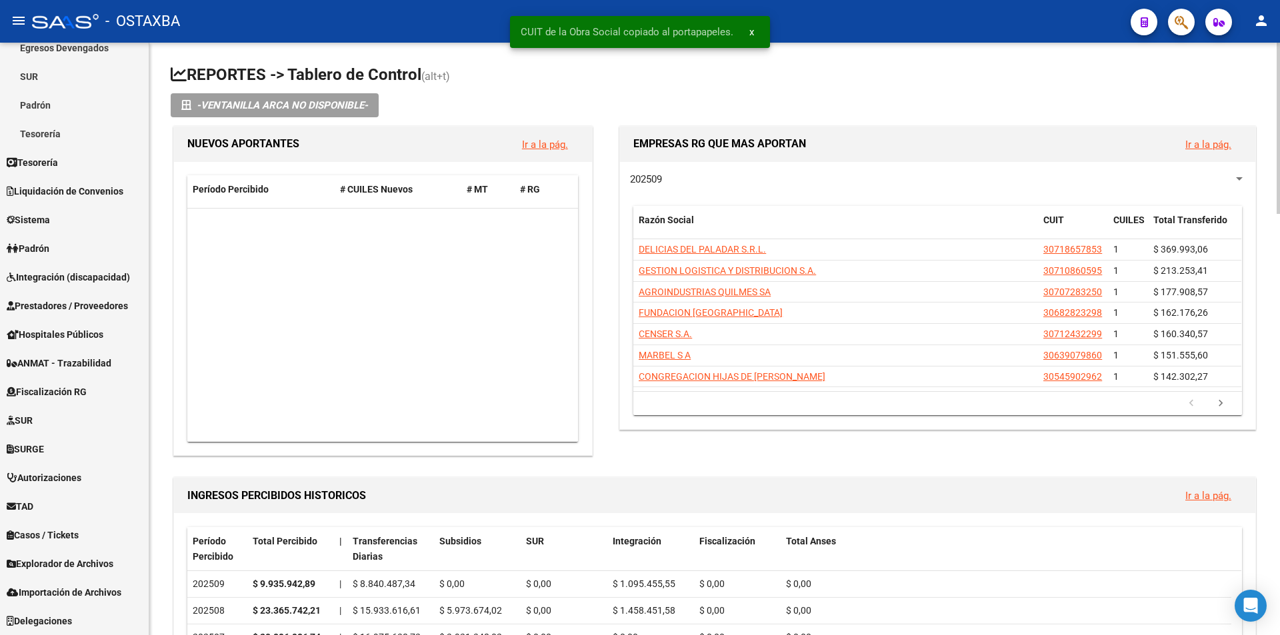
scroll to position [533, 0]
click at [525, 143] on link "Ir a la pág." at bounding box center [545, 145] width 46 height 12
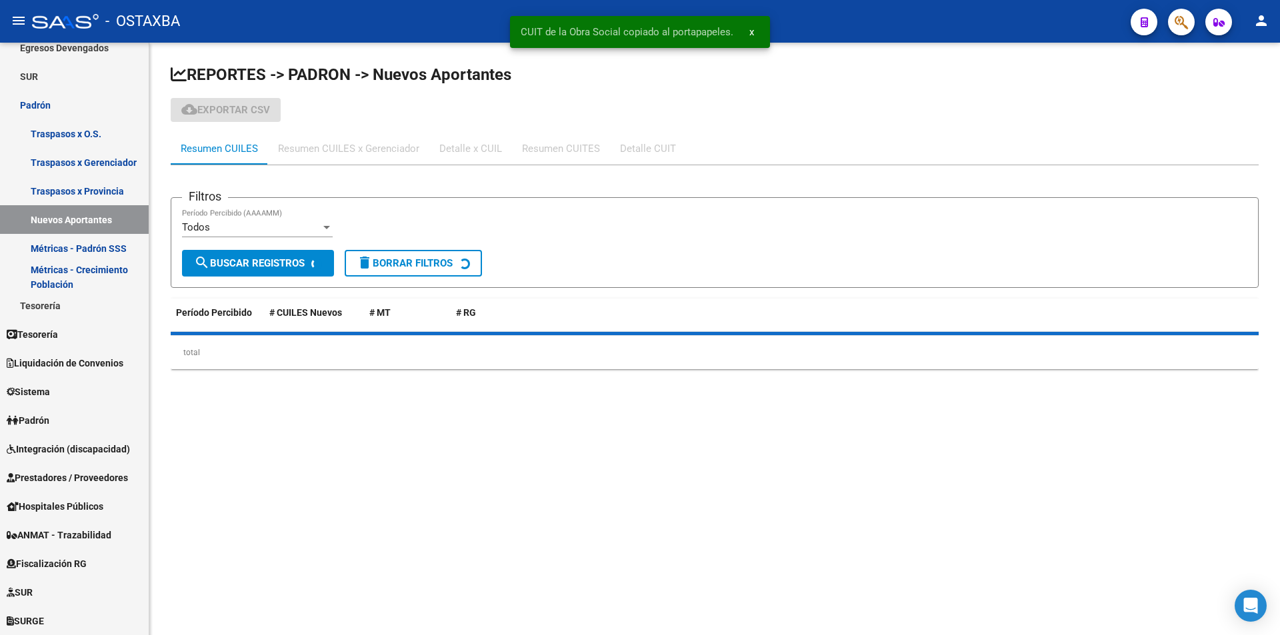
scroll to position [359, 0]
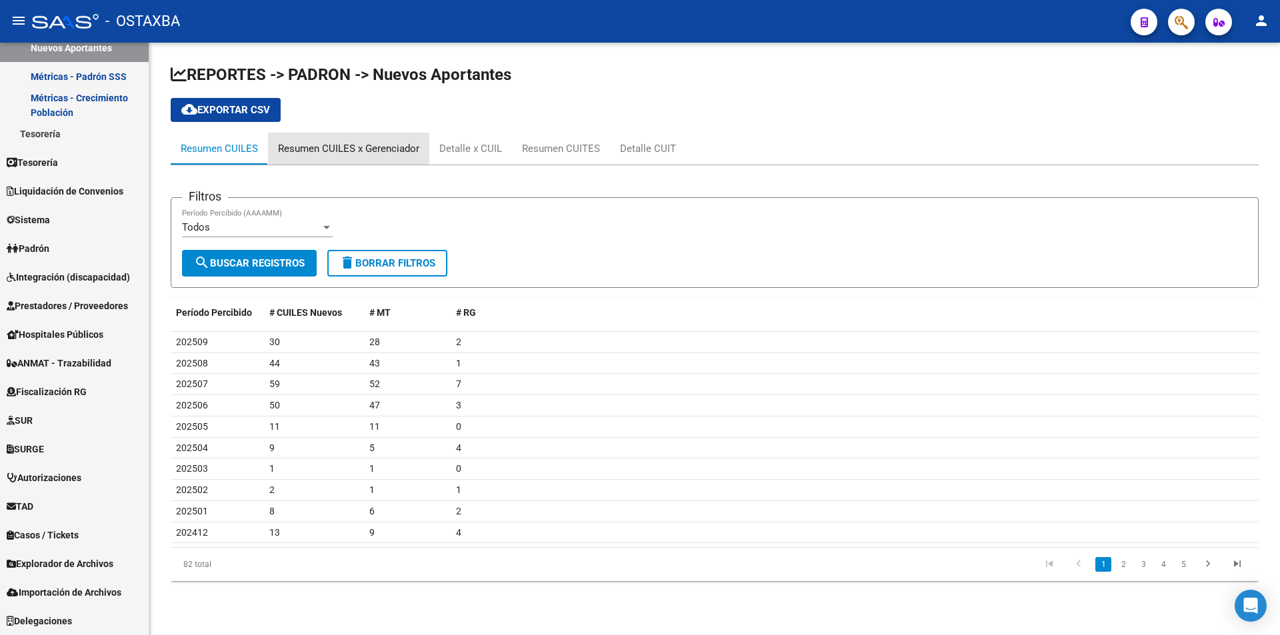
click at [345, 135] on div "Resumen CUILES x Gerenciador" at bounding box center [348, 149] width 161 height 32
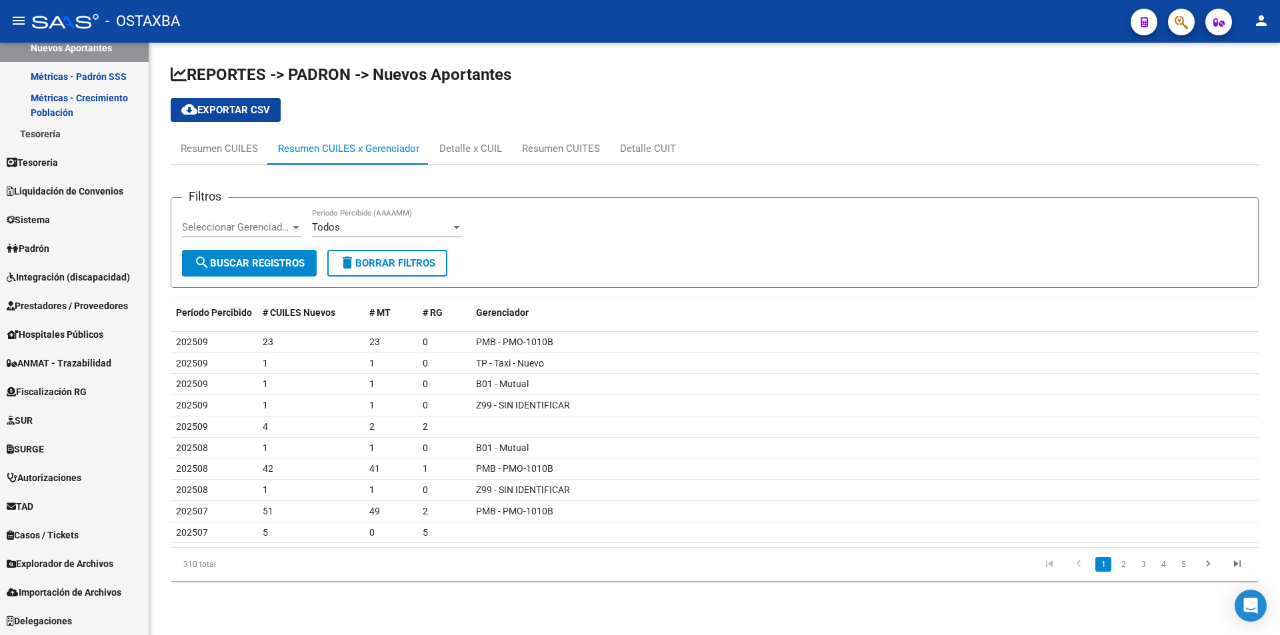
click at [517, 132] on div "REPORTES -> PADRON -> Nuevos Aportantes cloud_download Exportar CSV Resumen CUI…" at bounding box center [715, 328] width 1088 height 528
click at [489, 143] on div "Detalle x CUIL" at bounding box center [470, 149] width 83 height 32
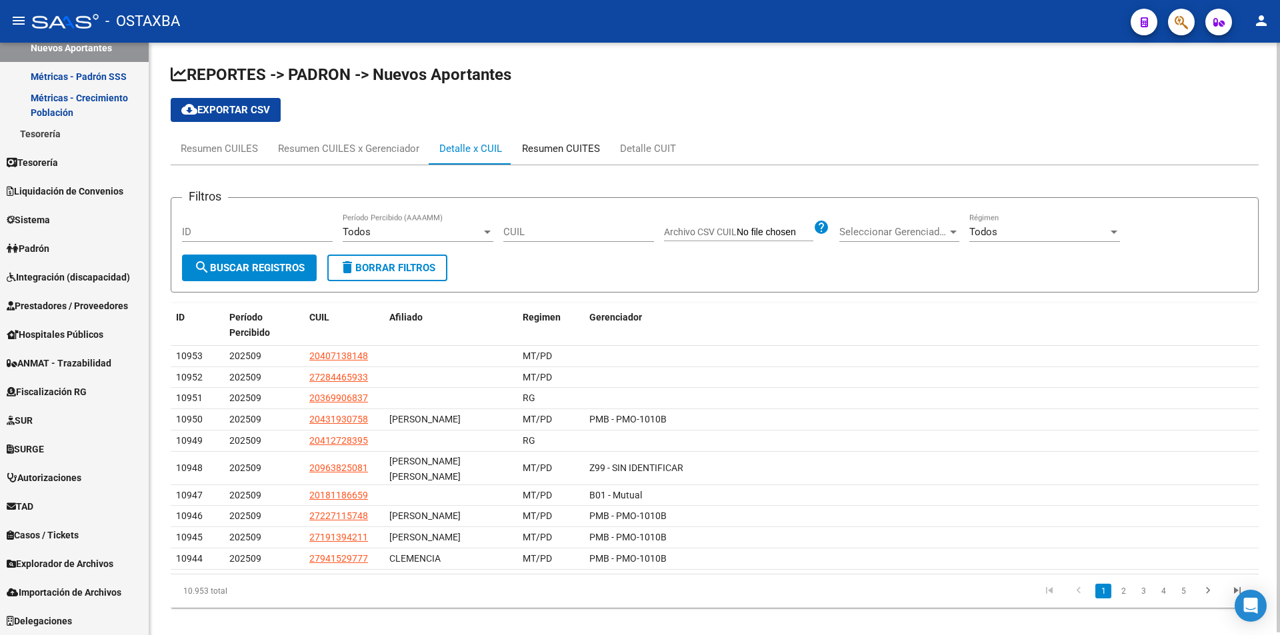
click at [524, 148] on div "Resumen CUITES" at bounding box center [561, 148] width 78 height 15
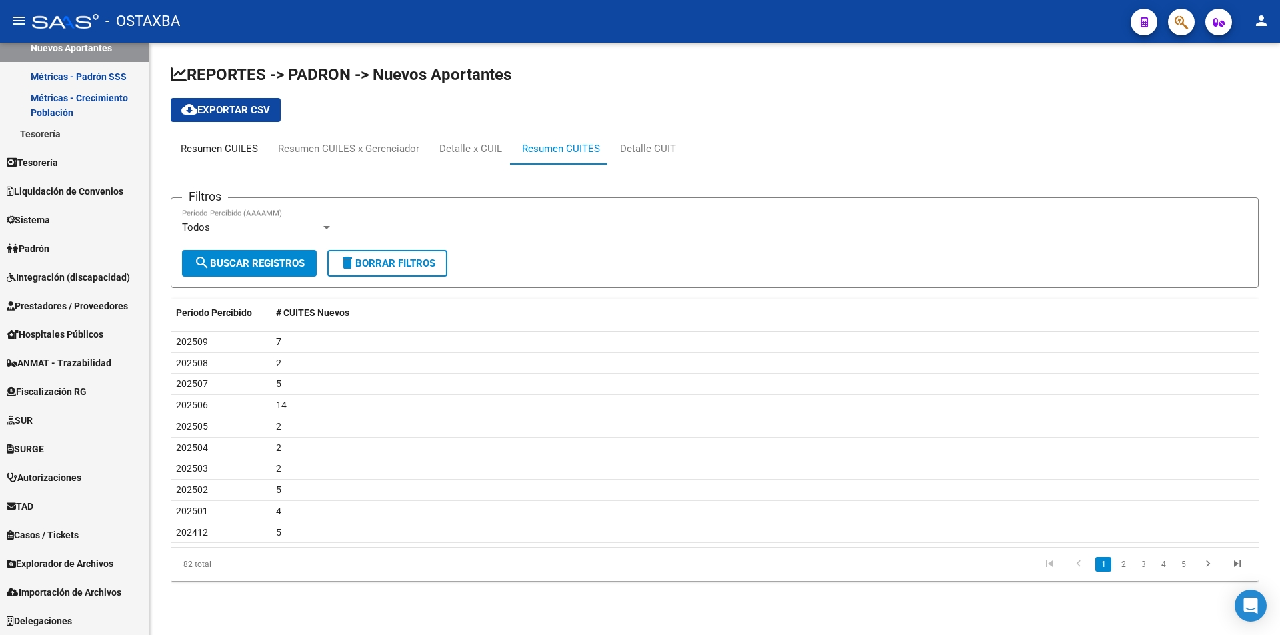
click at [196, 140] on div "Resumen CUILES" at bounding box center [219, 149] width 97 height 32
click at [566, 153] on div "Resumen CUITES" at bounding box center [561, 148] width 78 height 15
click at [622, 149] on div "Detalle CUIT" at bounding box center [648, 148] width 56 height 15
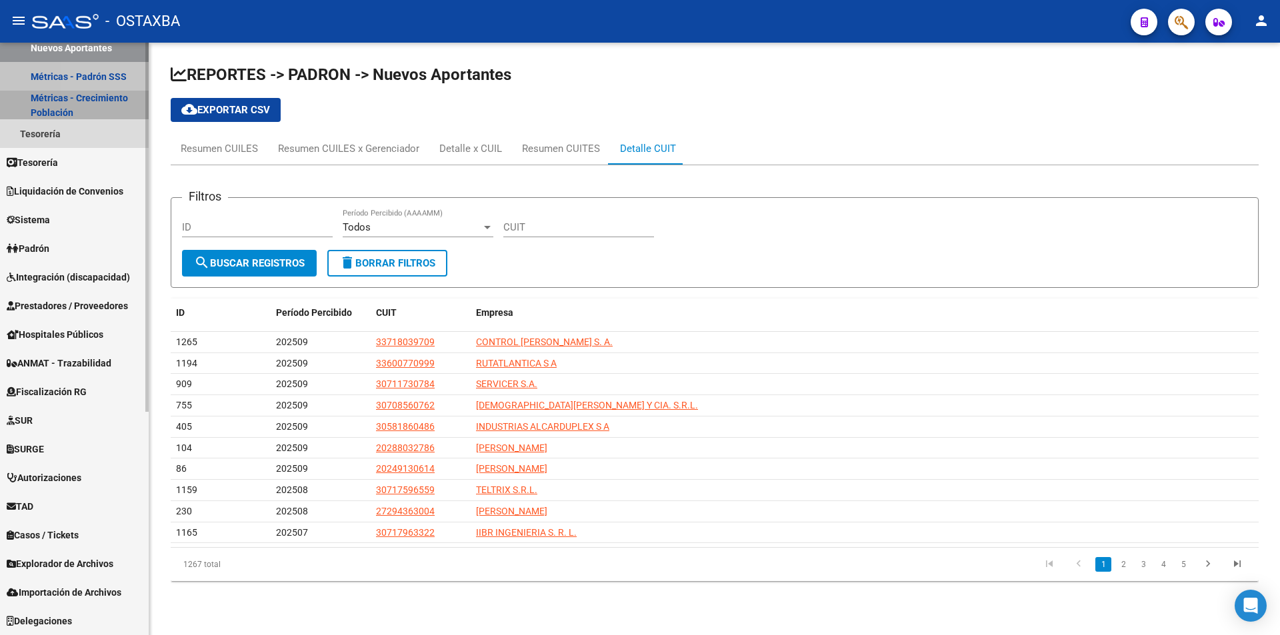
click at [117, 111] on link "Métricas - Crecimiento Población" at bounding box center [74, 105] width 149 height 29
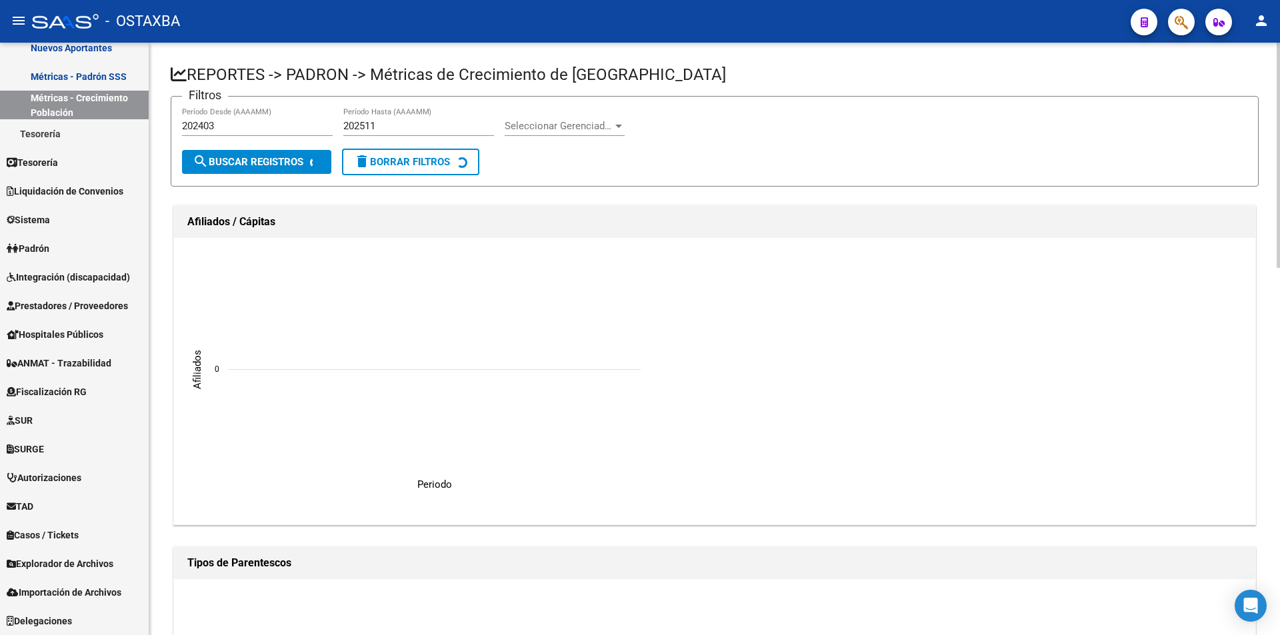
click at [587, 307] on icon "Periodo 0 0 Afiliados" at bounding box center [417, 381] width 467 height 267
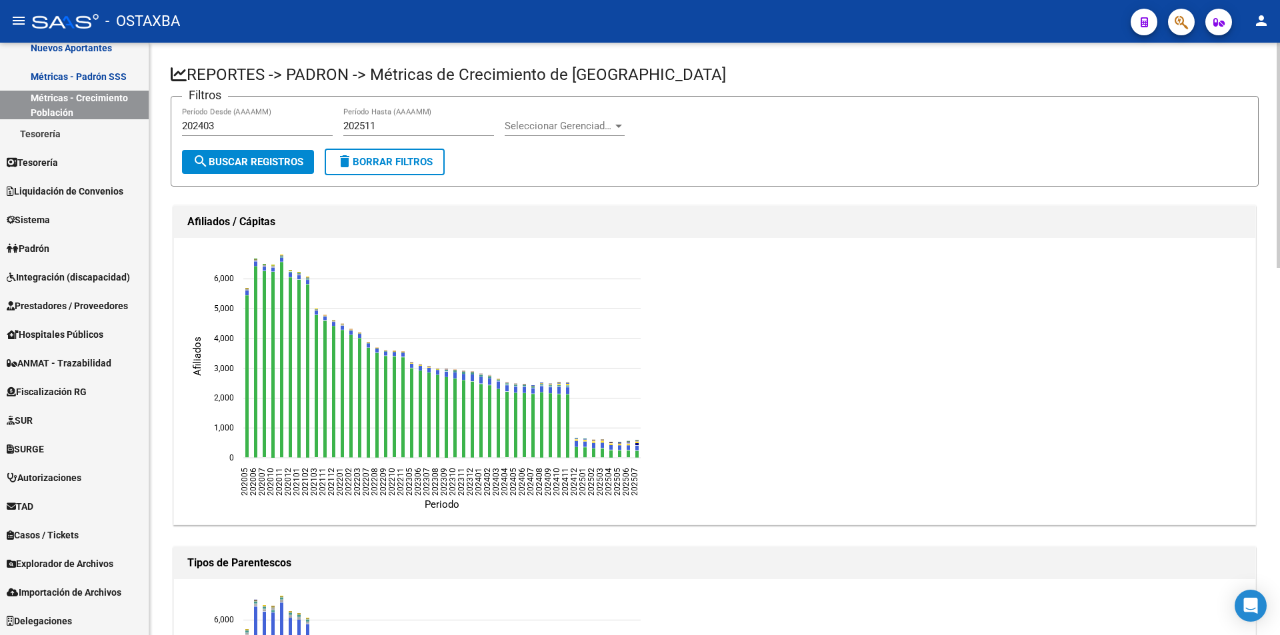
click at [556, 130] on span "Seleccionar Gerenciador" at bounding box center [559, 126] width 108 height 12
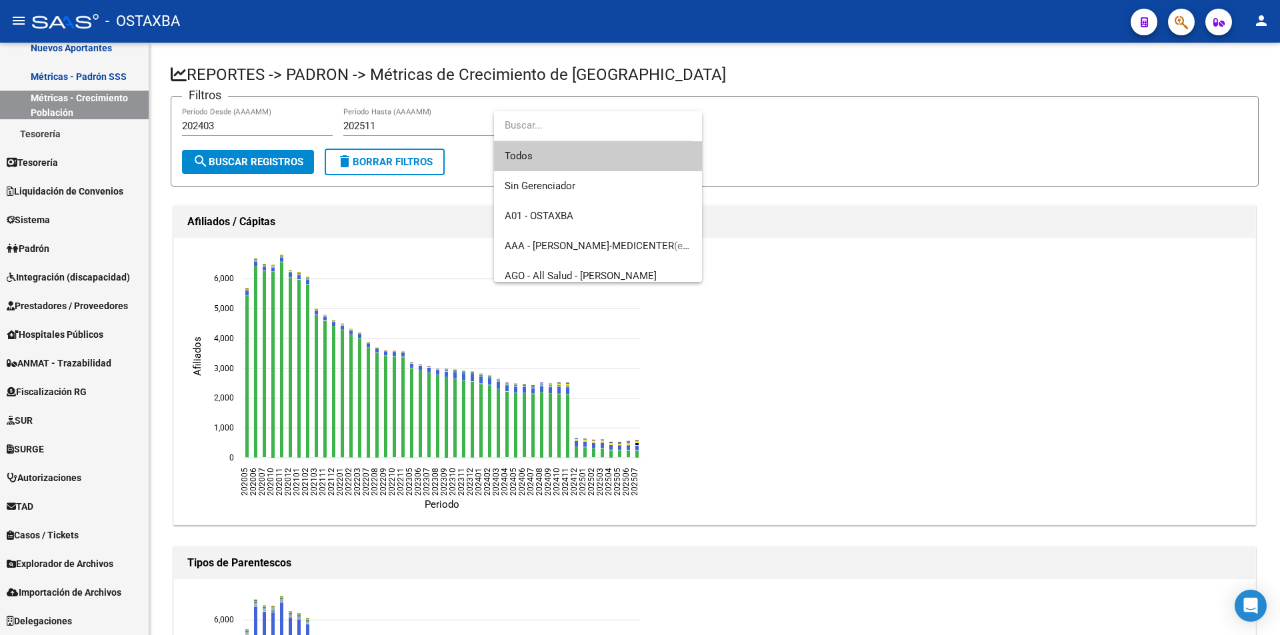
click at [554, 147] on span "Todos" at bounding box center [598, 156] width 187 height 30
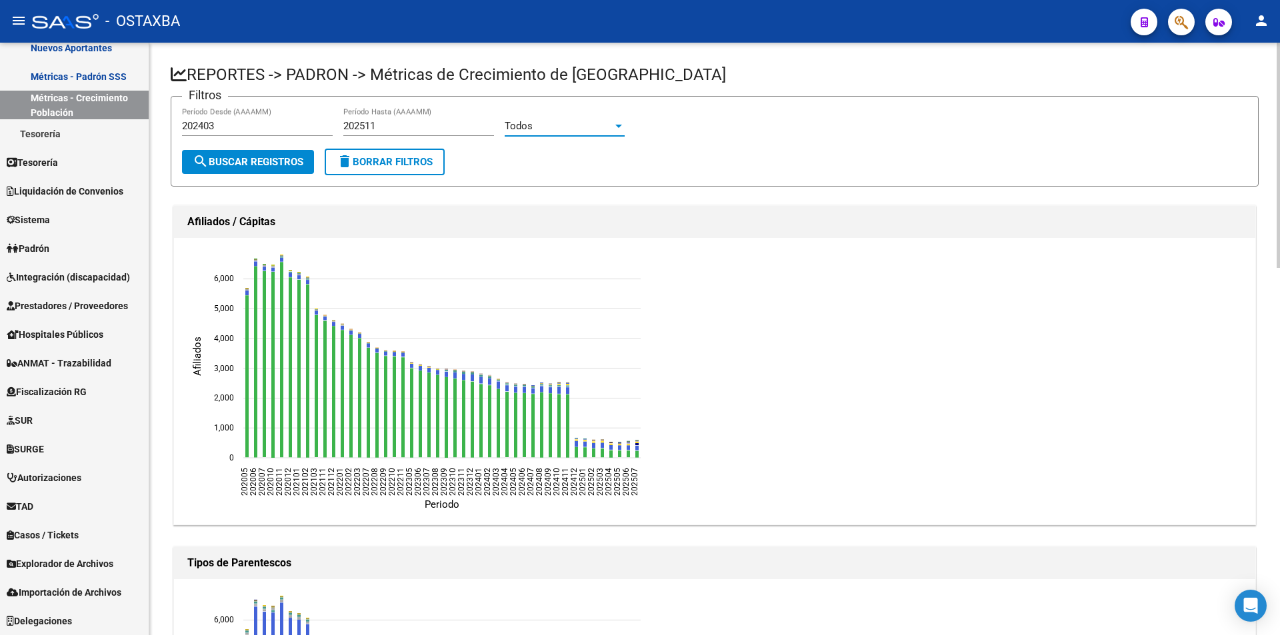
click at [772, 178] on form "Filtros 202403 Período Desde (AAAAMM) 202511 Período Hasta (AAAAMM) Todos Selec…" at bounding box center [715, 141] width 1088 height 91
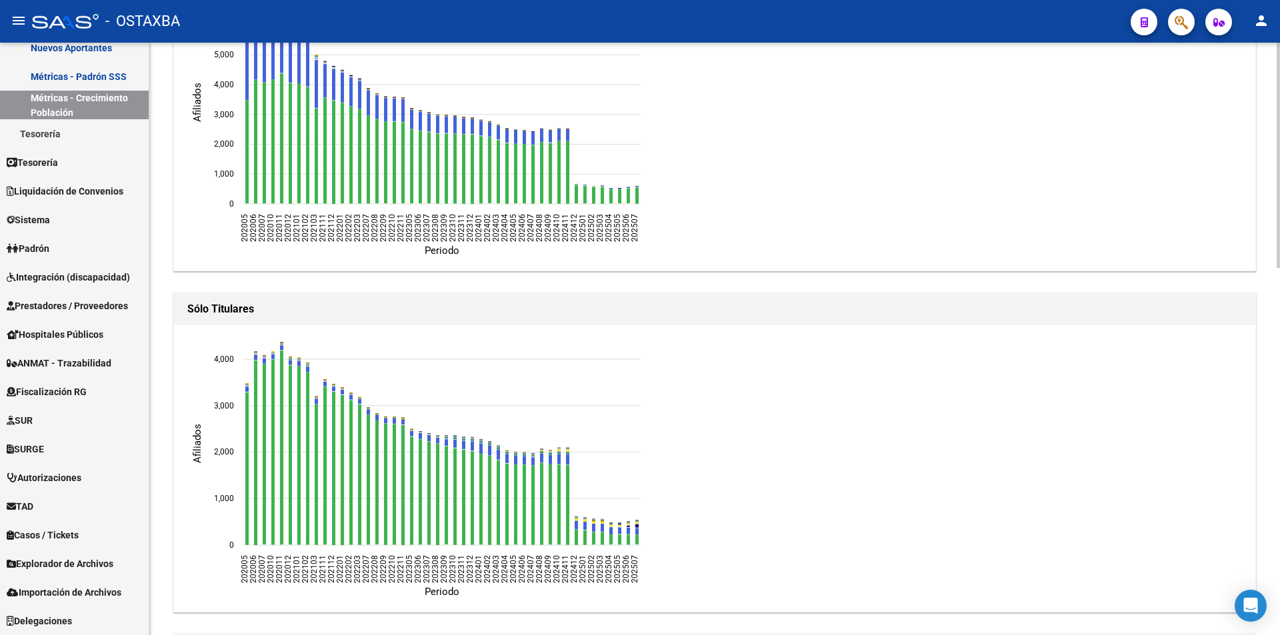
scroll to position [498, 0]
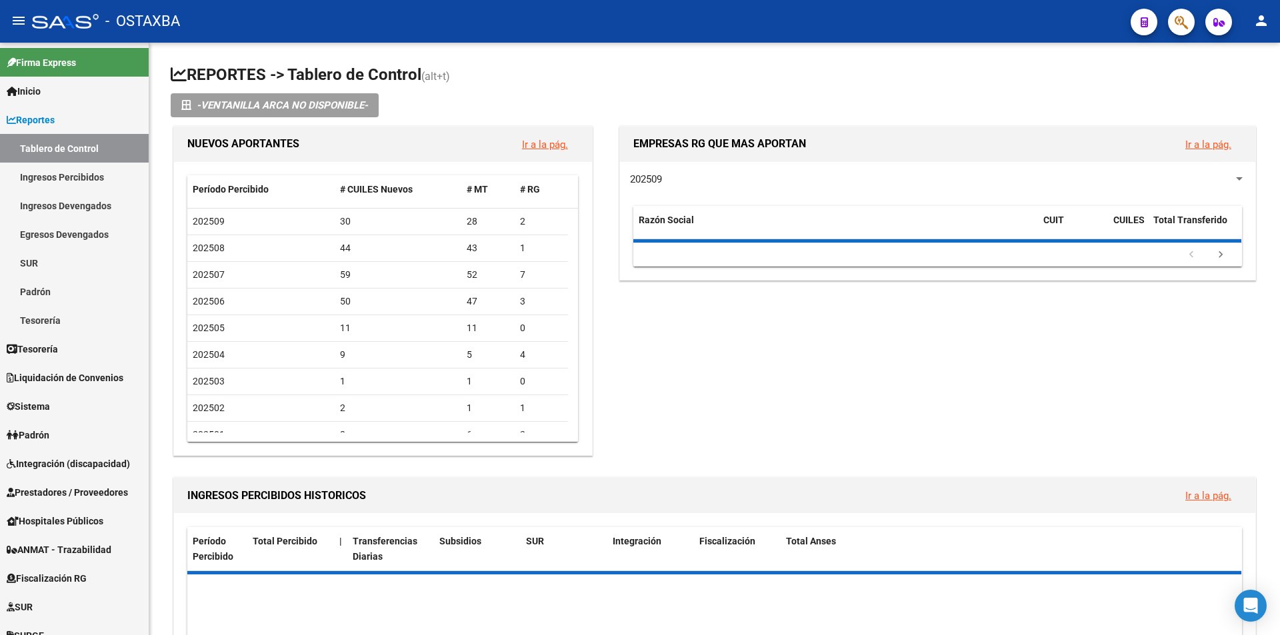
click at [1171, 31] on div at bounding box center [1175, 21] width 37 height 27
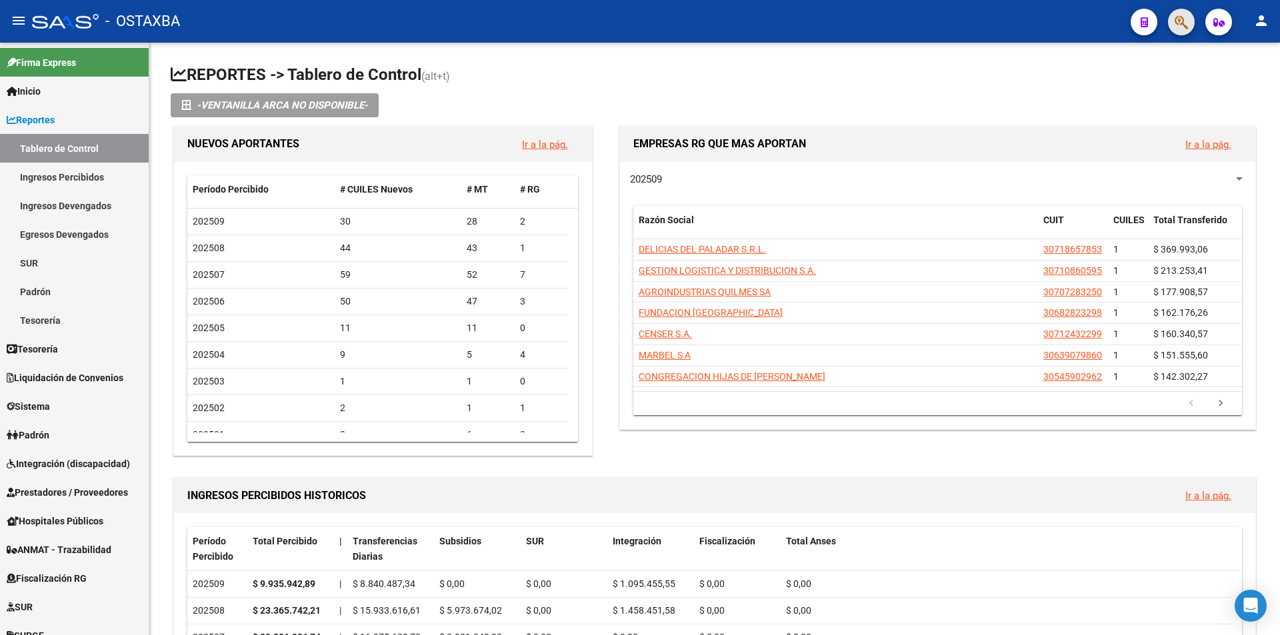
click at [1169, 17] on button "button" at bounding box center [1181, 22] width 27 height 27
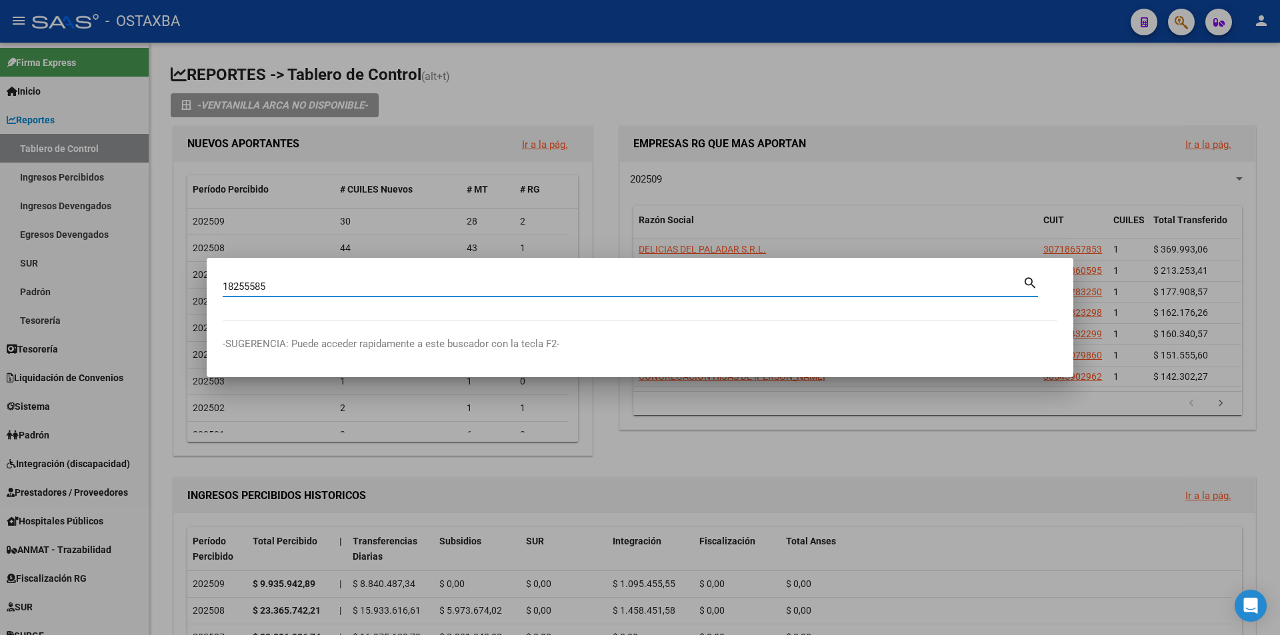
type input "18255585"
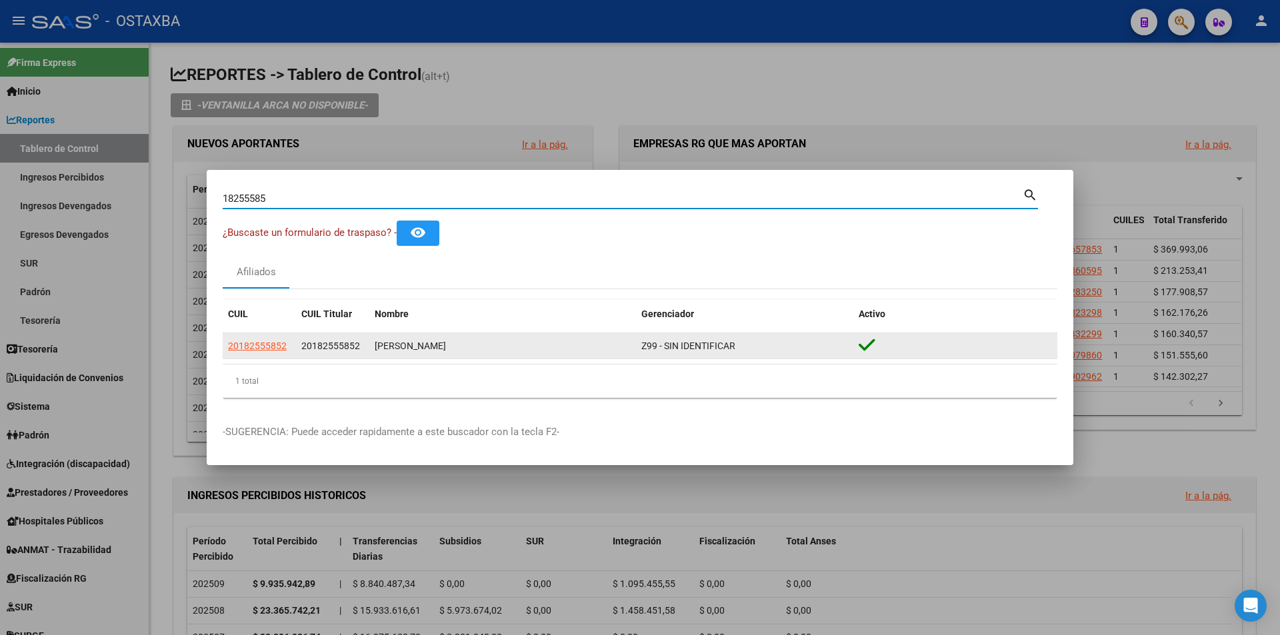
click at [250, 335] on datatable-body-cell "20182555852" at bounding box center [259, 346] width 73 height 26
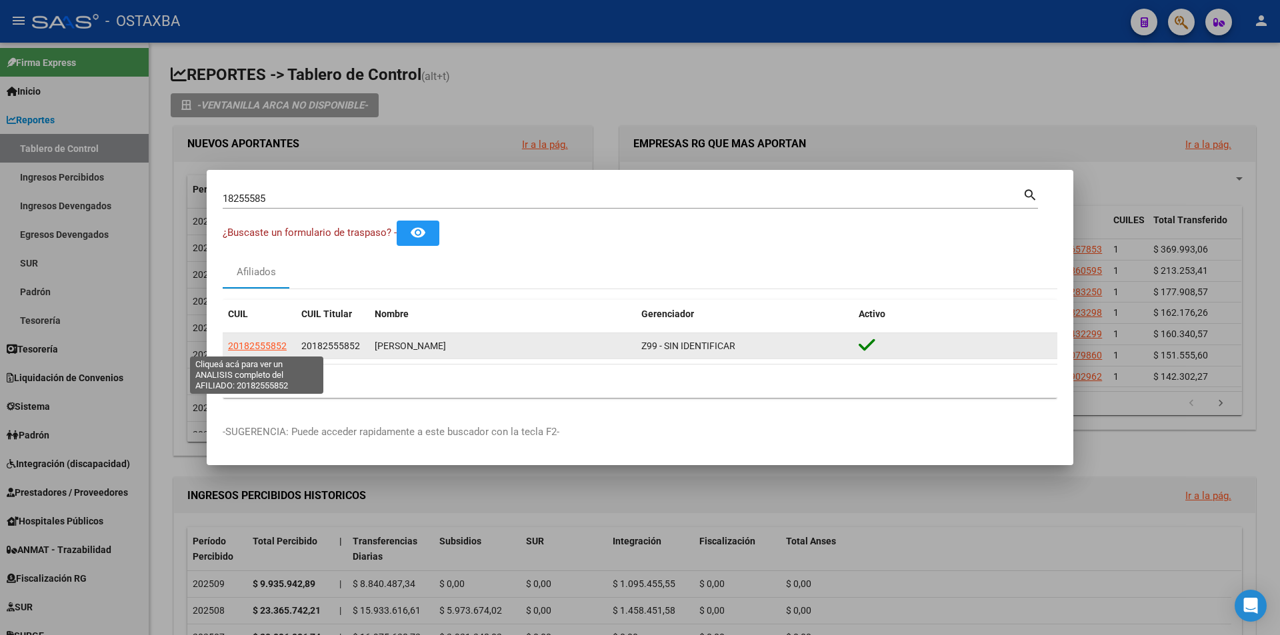
click at [257, 351] on span "20182555852" at bounding box center [257, 346] width 59 height 11
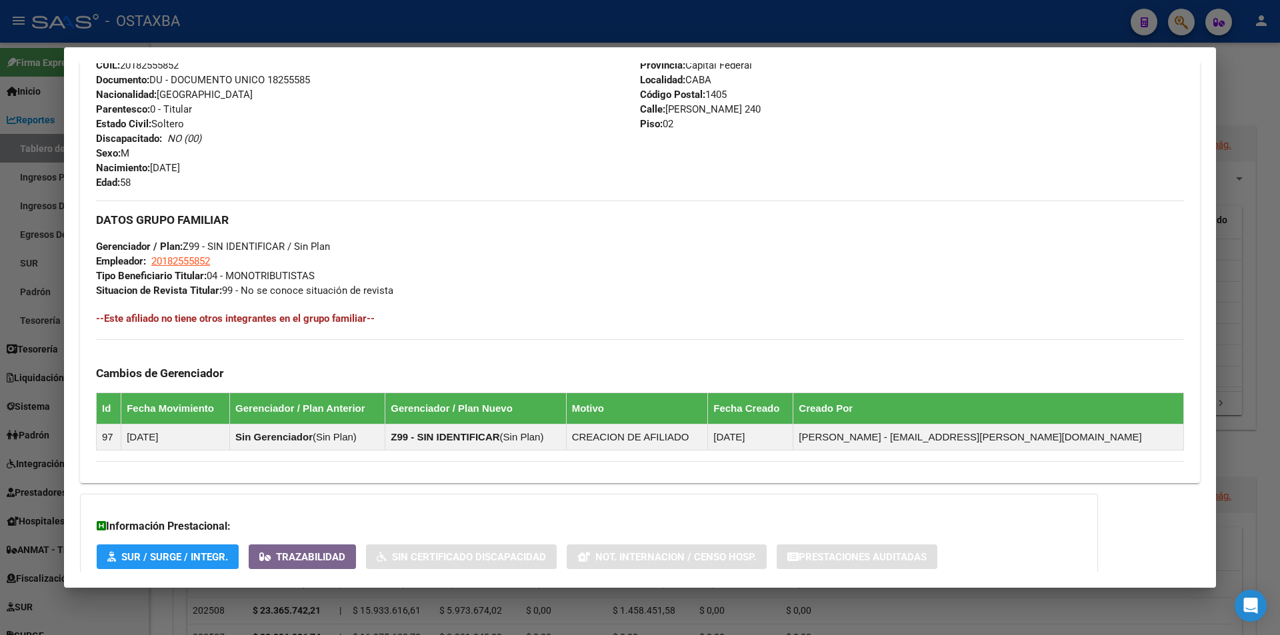
scroll to position [366, 0]
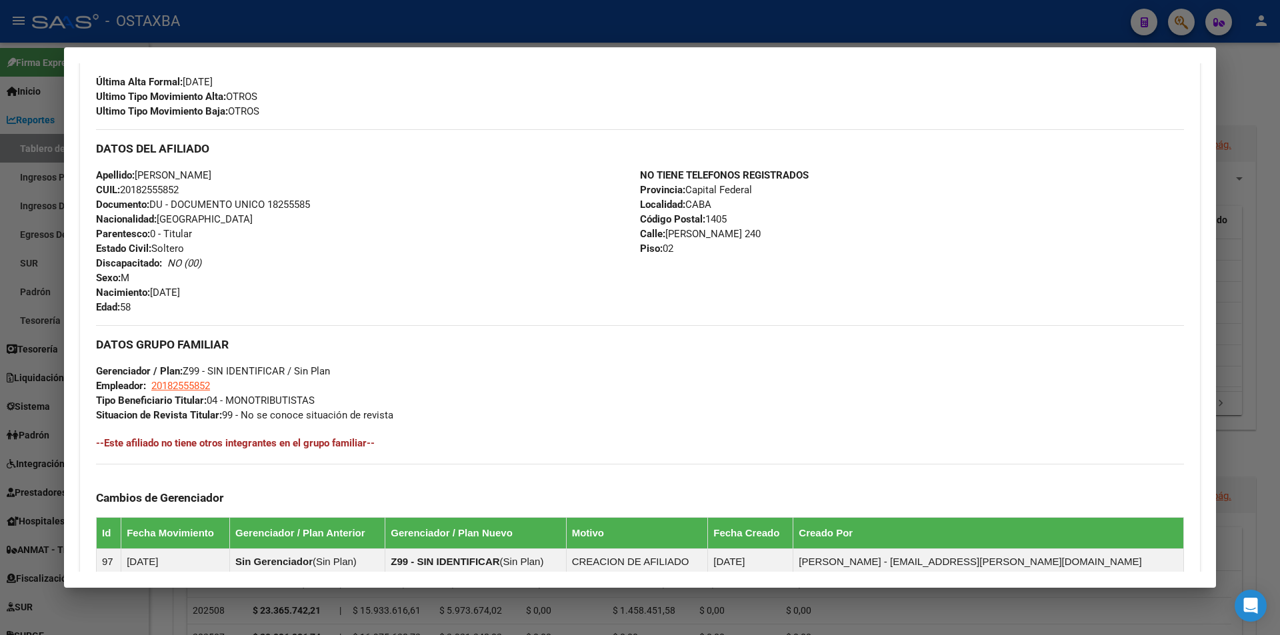
click at [319, 15] on div at bounding box center [640, 317] width 1280 height 635
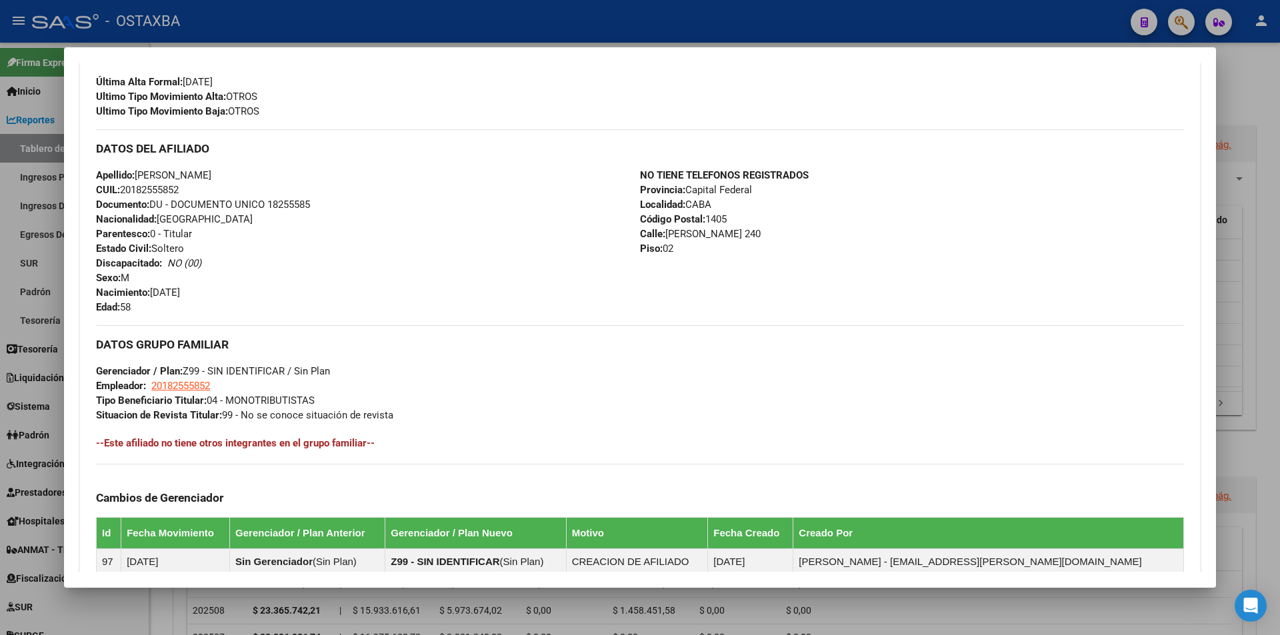
click at [319, 15] on div at bounding box center [640, 317] width 1280 height 635
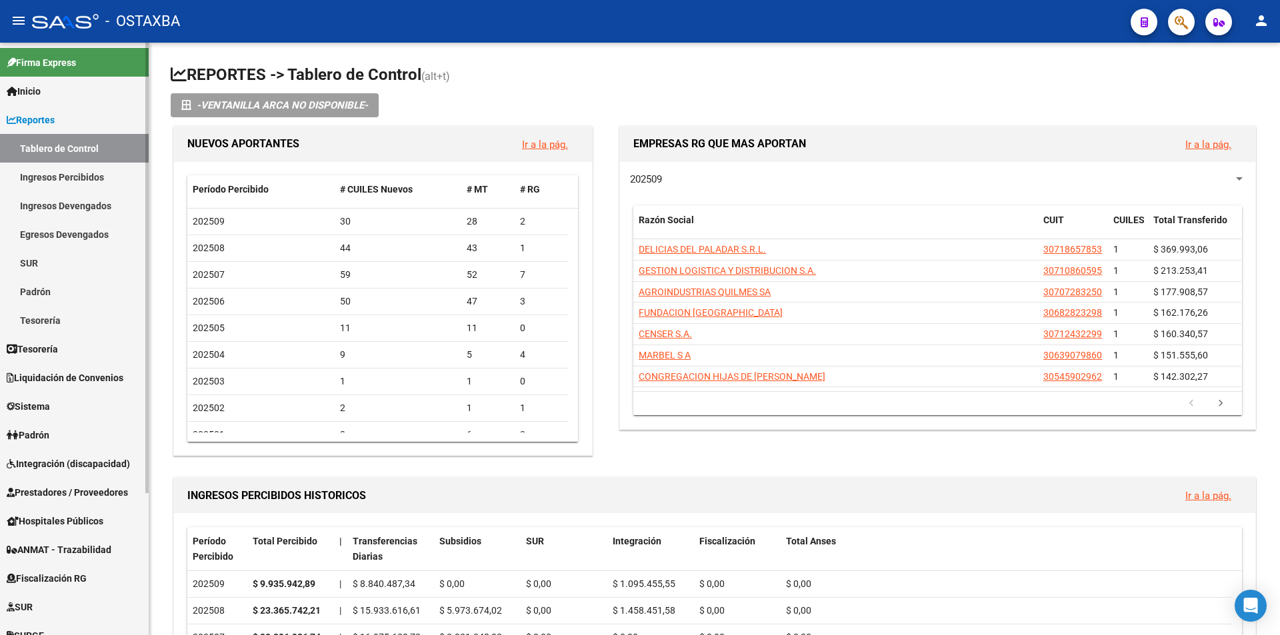
click at [82, 105] on link "Reportes" at bounding box center [74, 119] width 149 height 29
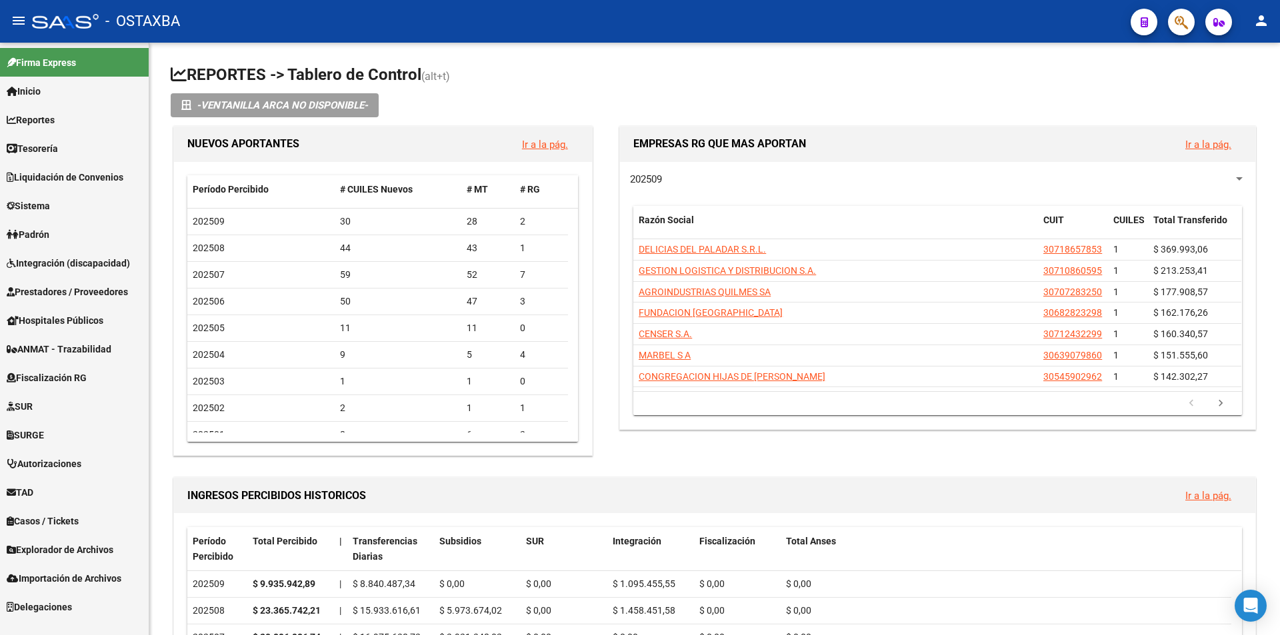
click at [60, 92] on link "Inicio" at bounding box center [74, 91] width 149 height 29
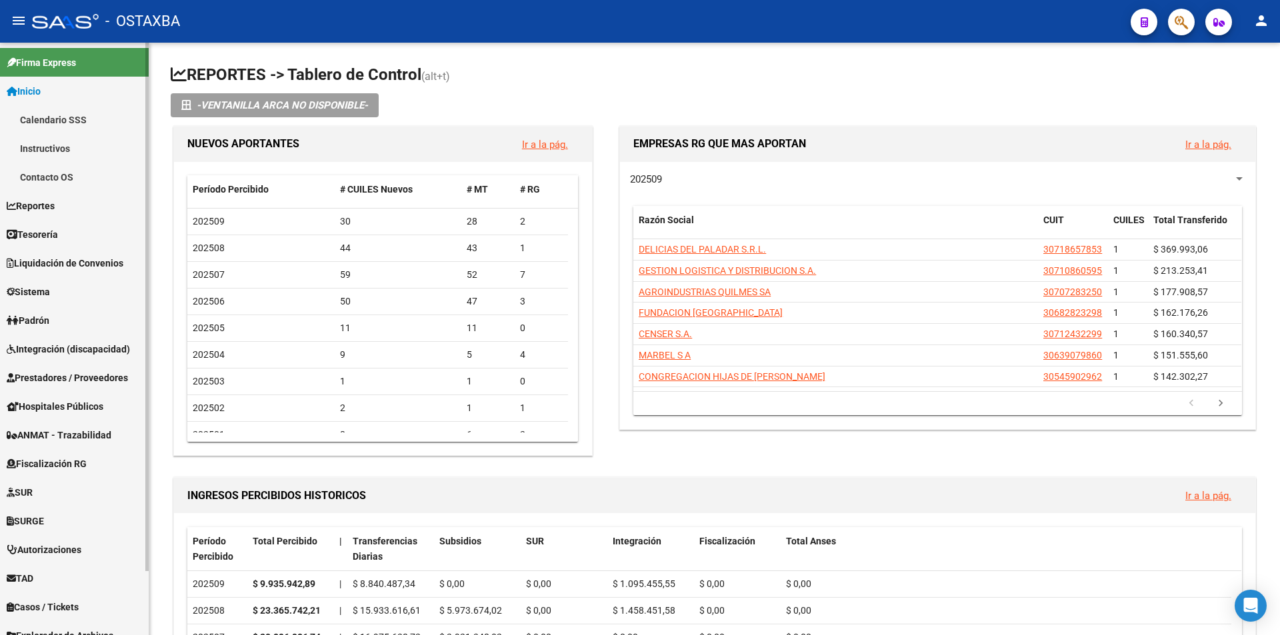
click at [55, 151] on link "Instructivos" at bounding box center [74, 148] width 149 height 29
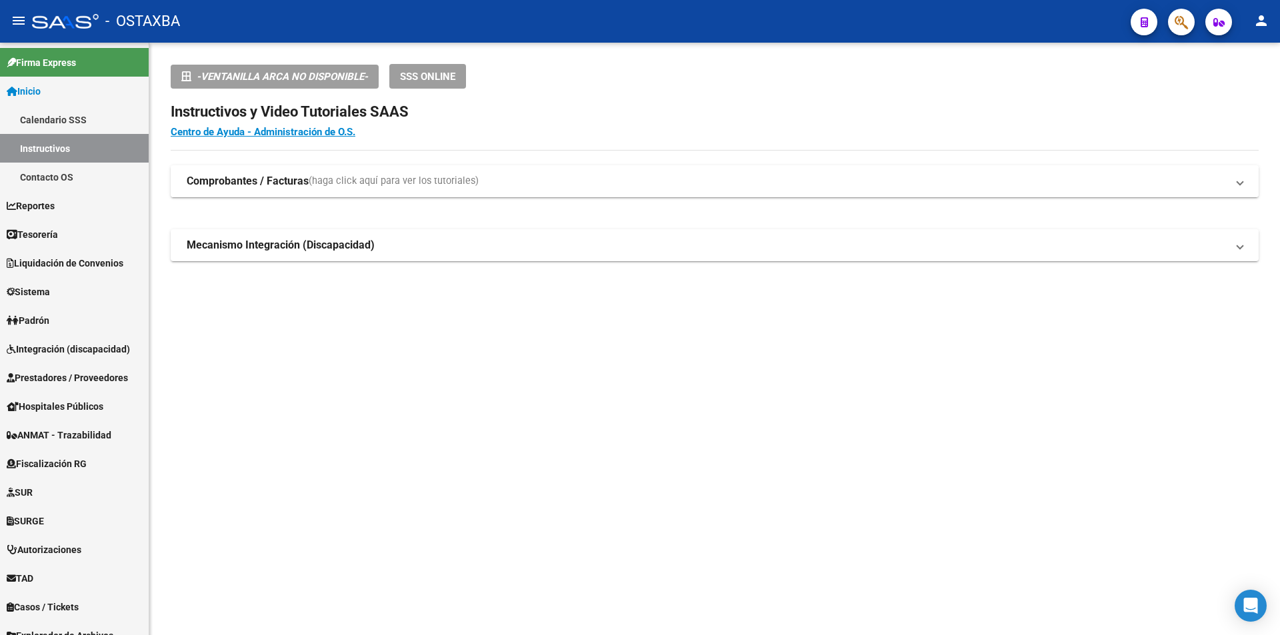
click at [363, 180] on span "(haga click aquí para ver los tutoriales)" at bounding box center [394, 181] width 170 height 15
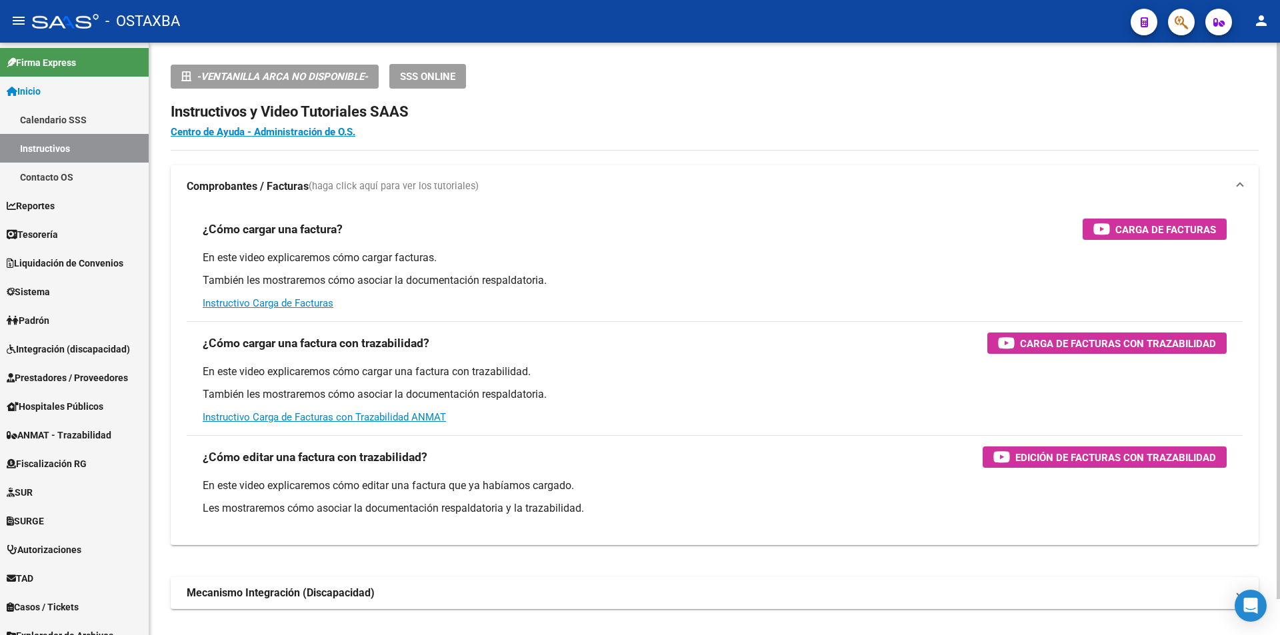
click at [363, 180] on span "(haga click aquí para ver los tutoriales)" at bounding box center [394, 186] width 170 height 15
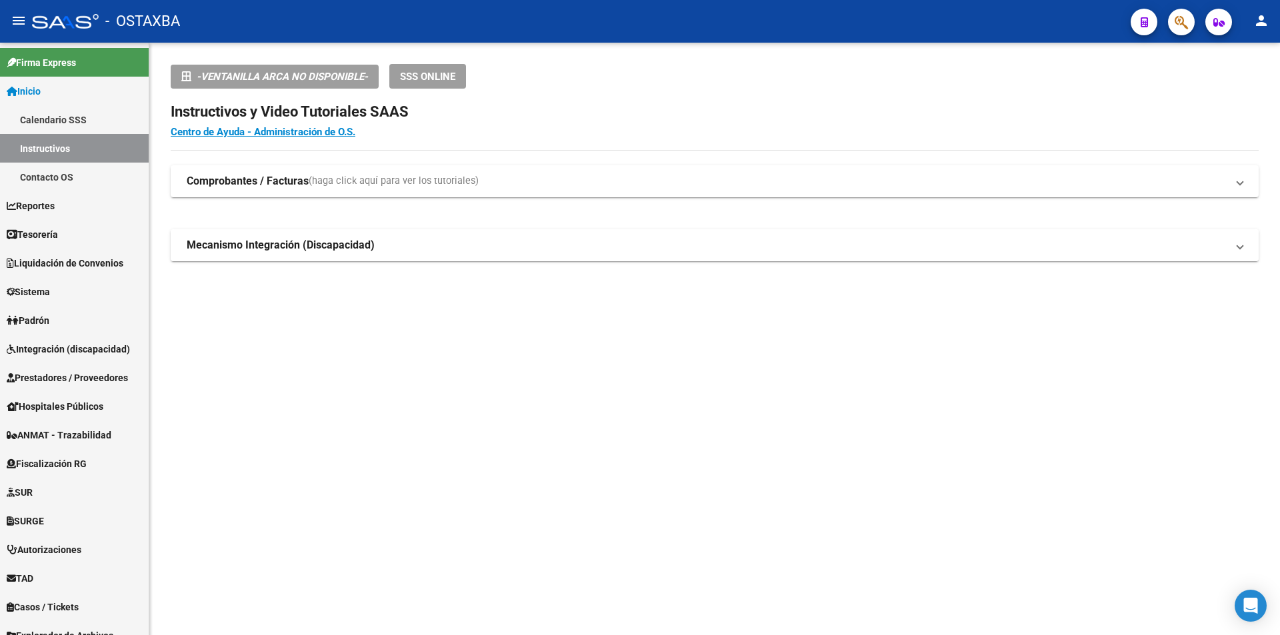
click at [342, 241] on strong "Mecanismo Integración (Discapacidad)" at bounding box center [281, 245] width 188 height 15
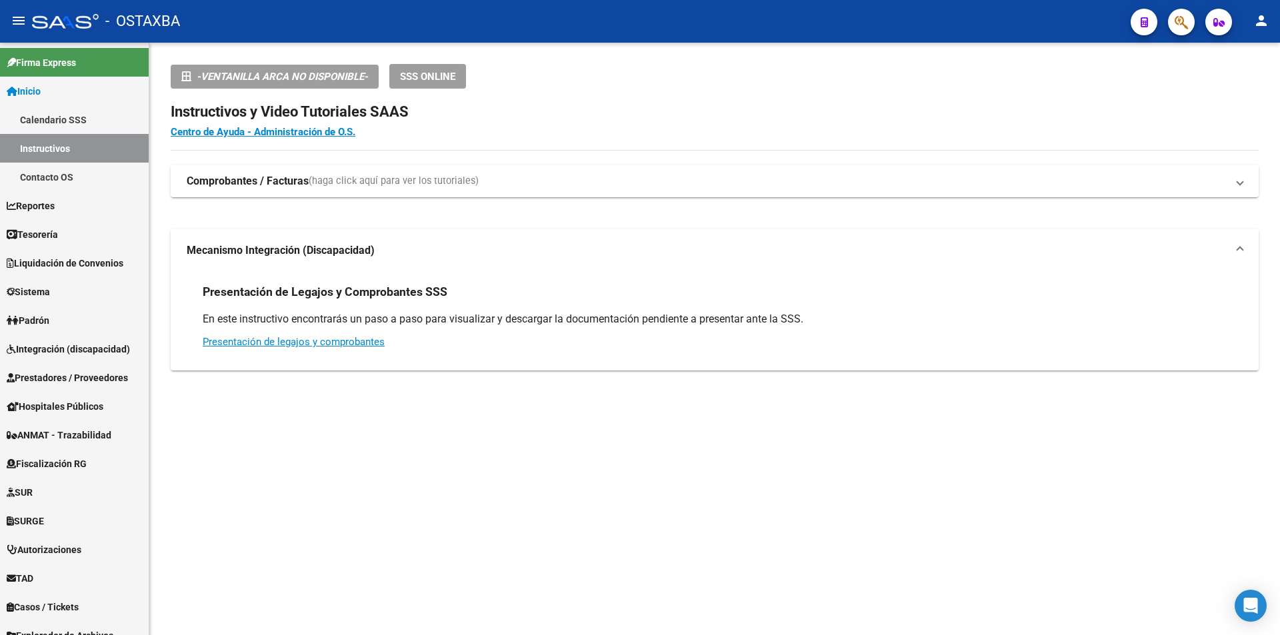
click at [341, 241] on mat-expansion-panel-header "Mecanismo Integración (Discapacidad)" at bounding box center [715, 250] width 1088 height 43
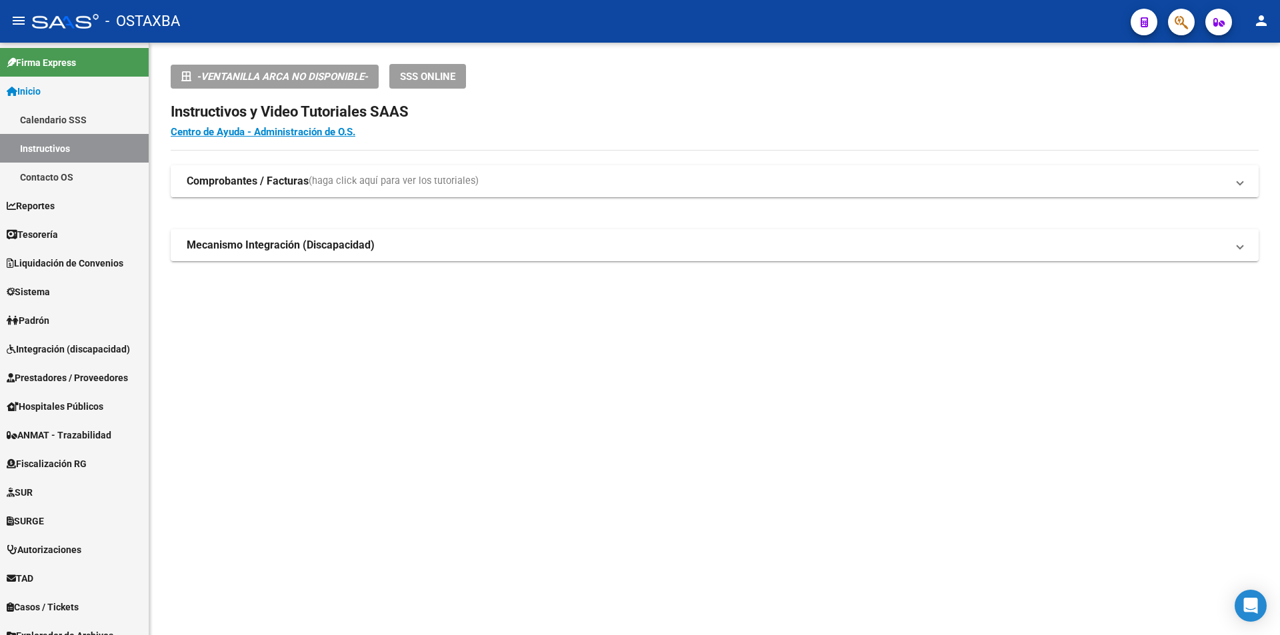
click at [375, 167] on mat-expansion-panel-header "Comprobantes / Facturas (haga click aquí para ver los tutoriales)" at bounding box center [715, 181] width 1088 height 32
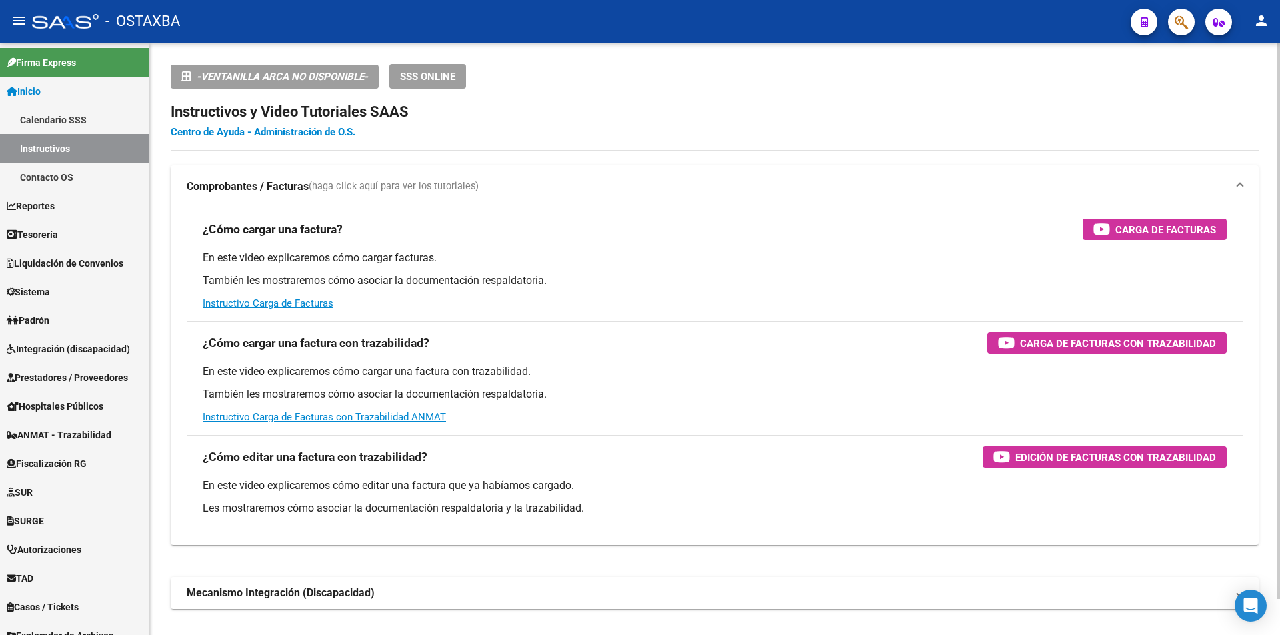
click at [343, 129] on link "Centro de Ayuda - Administración de O.S." at bounding box center [263, 132] width 185 height 12
click at [71, 104] on link "Inicio" at bounding box center [74, 91] width 149 height 29
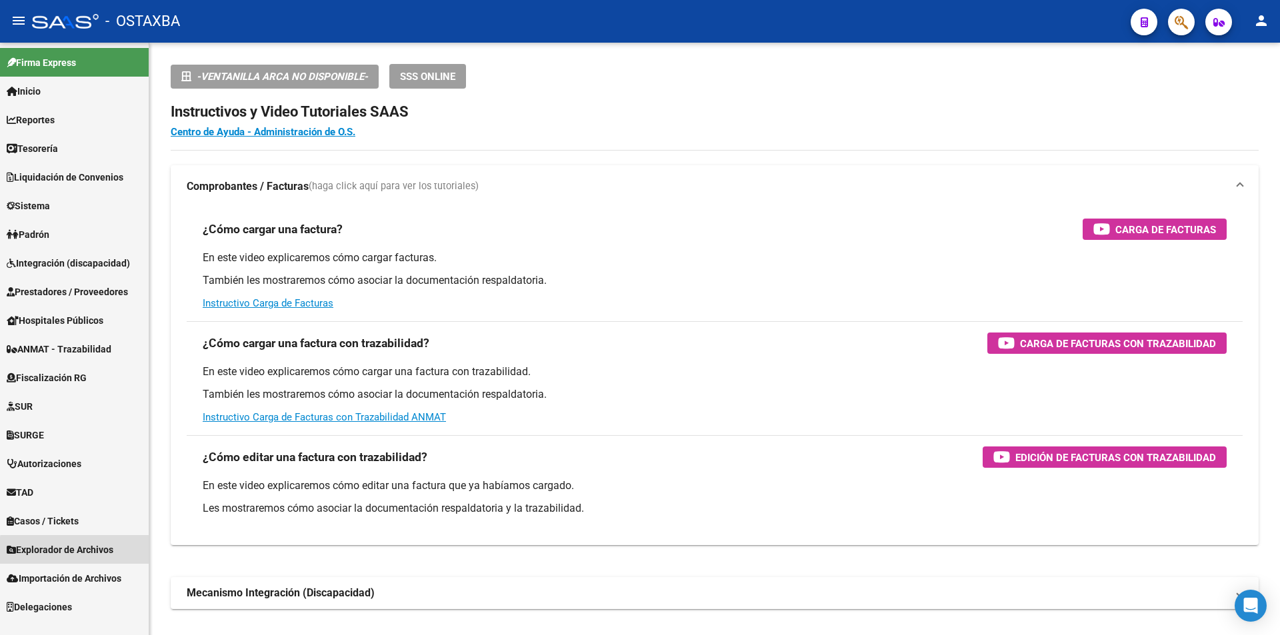
click at [95, 553] on span "Explorador de Archivos" at bounding box center [60, 550] width 107 height 15
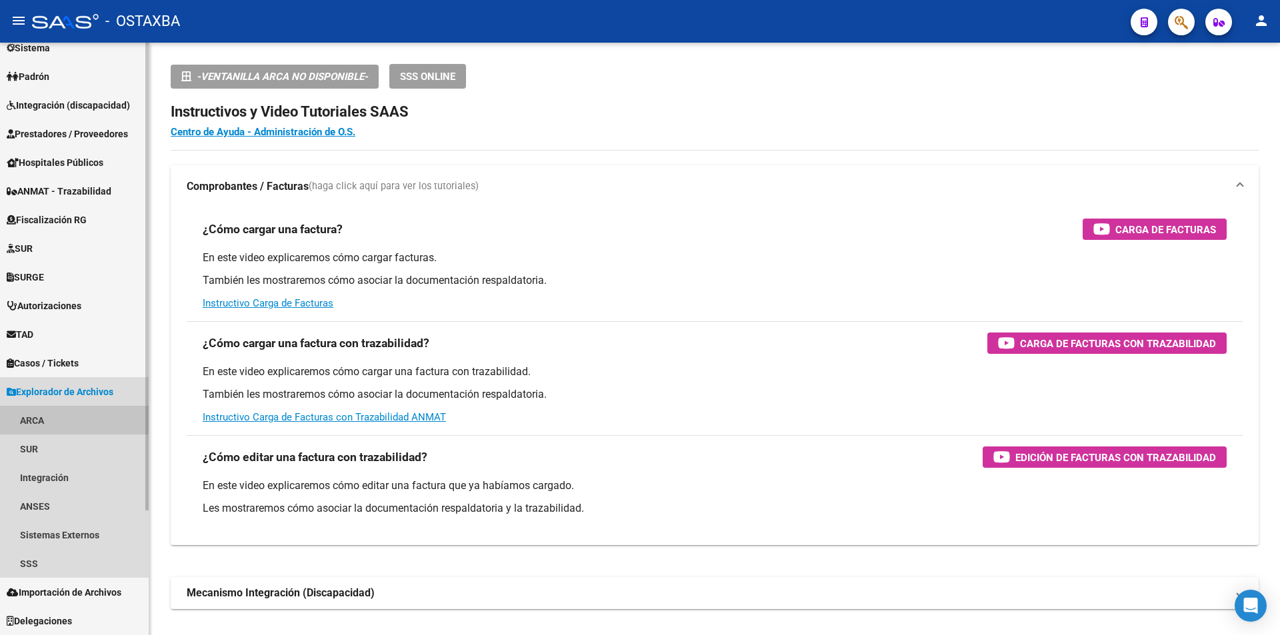
click at [57, 417] on link "ARCA" at bounding box center [74, 420] width 149 height 29
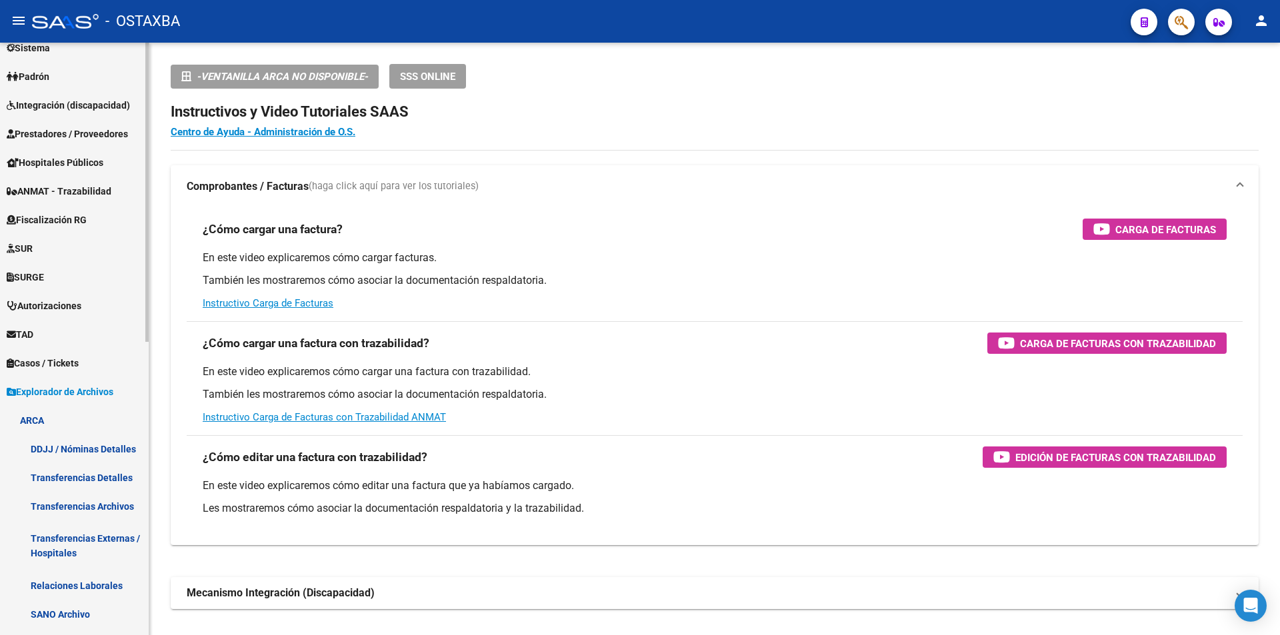
click at [97, 426] on link "ARCA" at bounding box center [74, 420] width 149 height 29
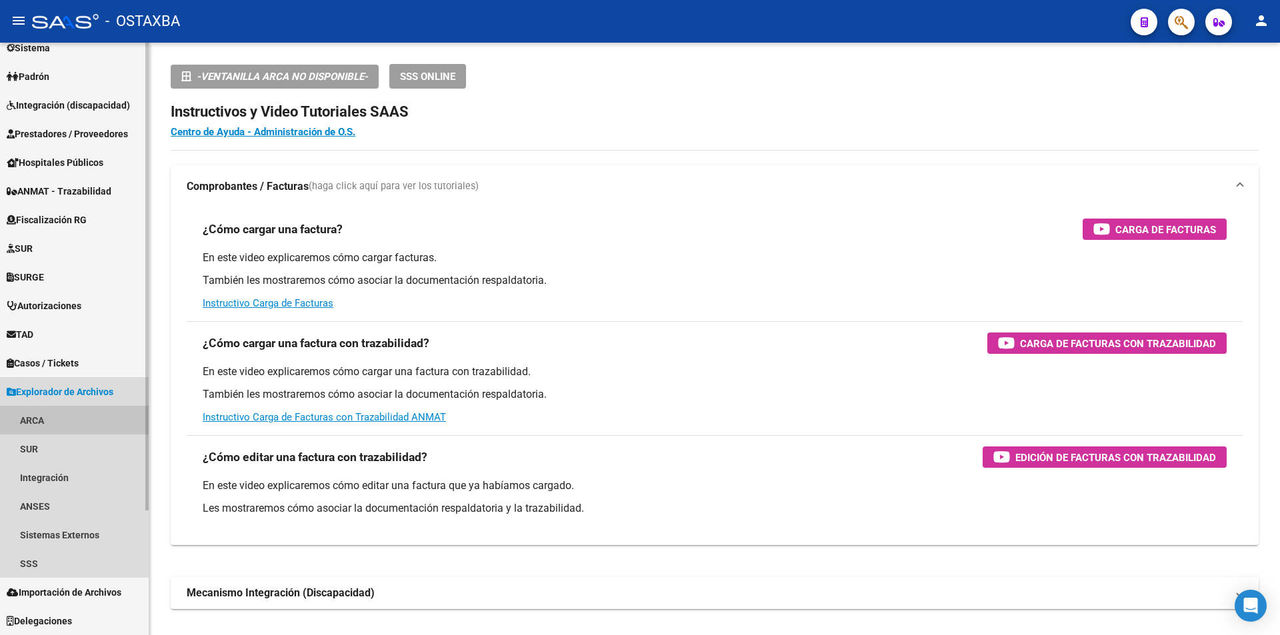
click at [97, 426] on link "ARCA" at bounding box center [74, 420] width 149 height 29
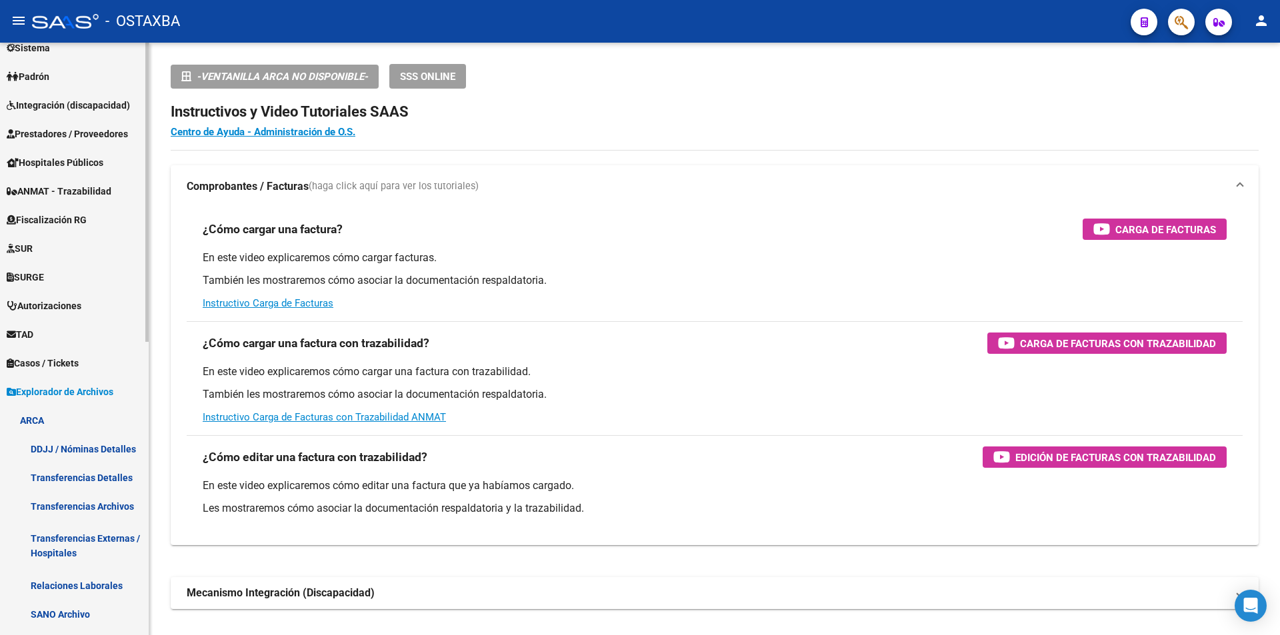
click at [87, 465] on link "Transferencias Detalles" at bounding box center [74, 477] width 149 height 29
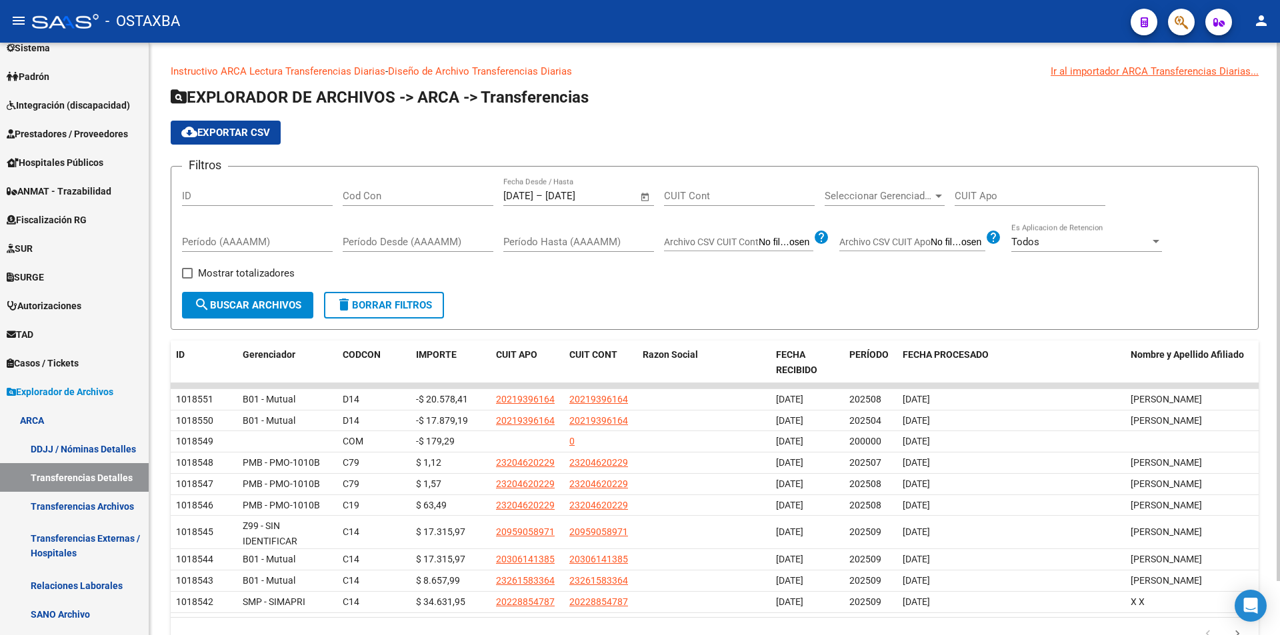
click at [471, 70] on link "Diseño de Archivo Transferencias Diarias" at bounding box center [480, 71] width 184 height 12
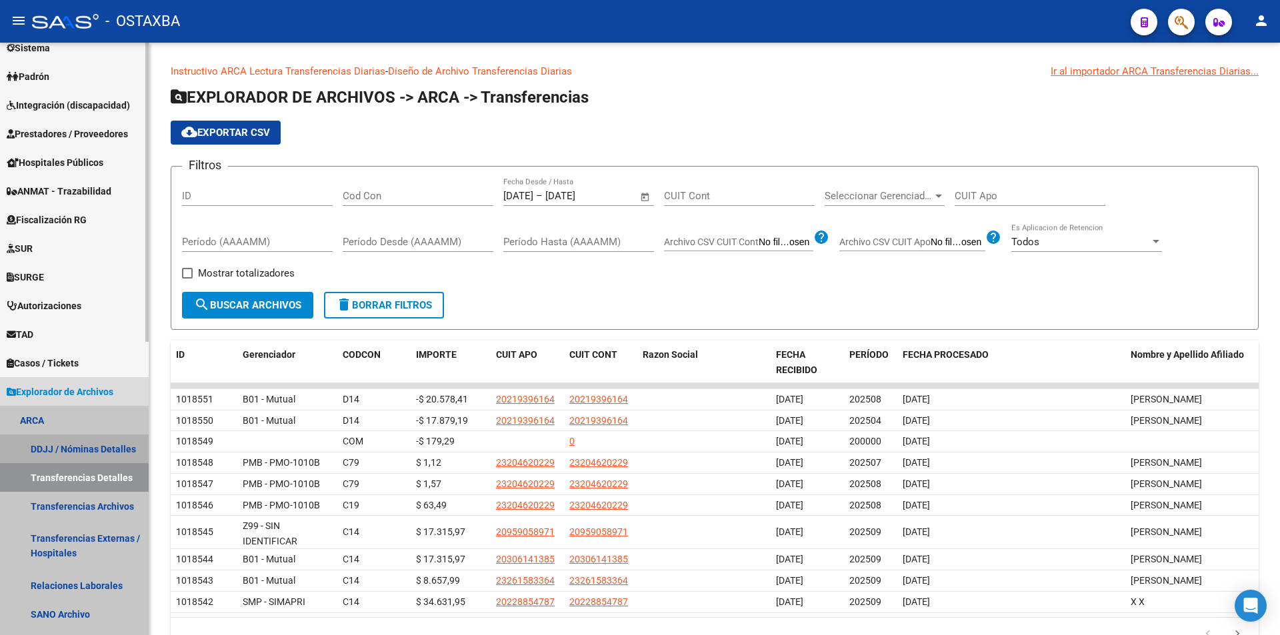
click at [78, 446] on link "DDJJ / Nóminas Detalles" at bounding box center [74, 449] width 149 height 29
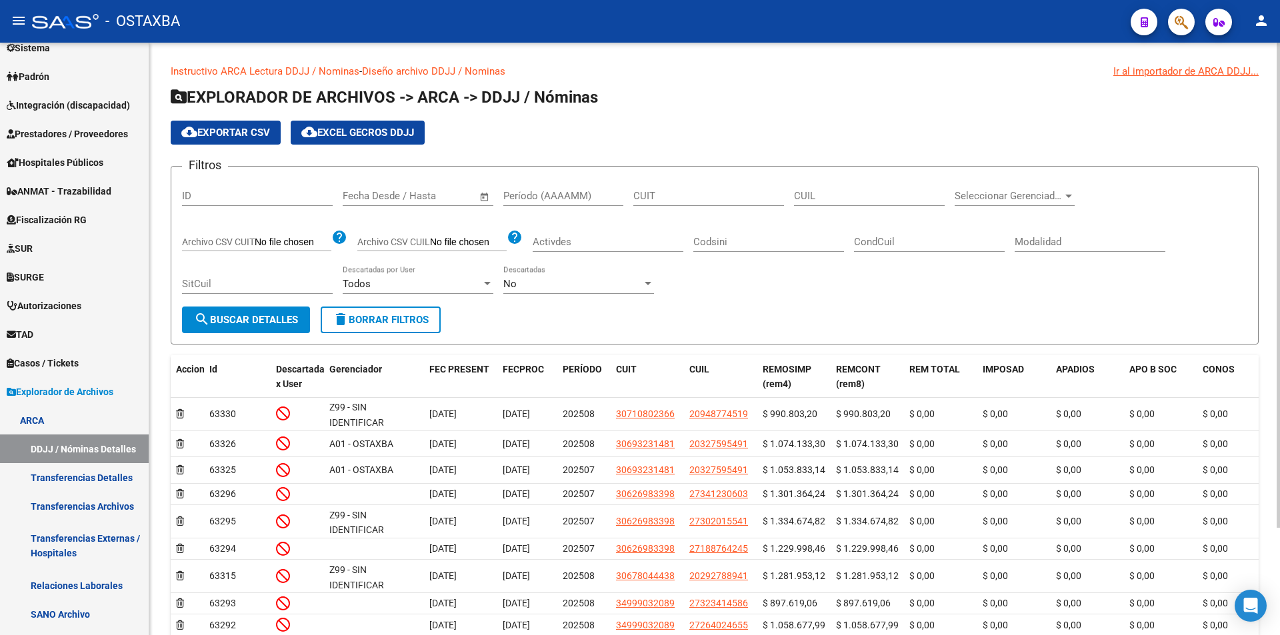
click at [478, 55] on div "Instructivo ARCA Lectura DDJJ / Nominas - Diseño archivo DDJJ / Nominas Ir al i…" at bounding box center [714, 391] width 1131 height 696
click at [475, 76] on link "Diseño archivo DDJJ / Nominas" at bounding box center [433, 71] width 143 height 12
click at [54, 528] on link "Transferencias Externas / Hospitales" at bounding box center [74, 546] width 149 height 51
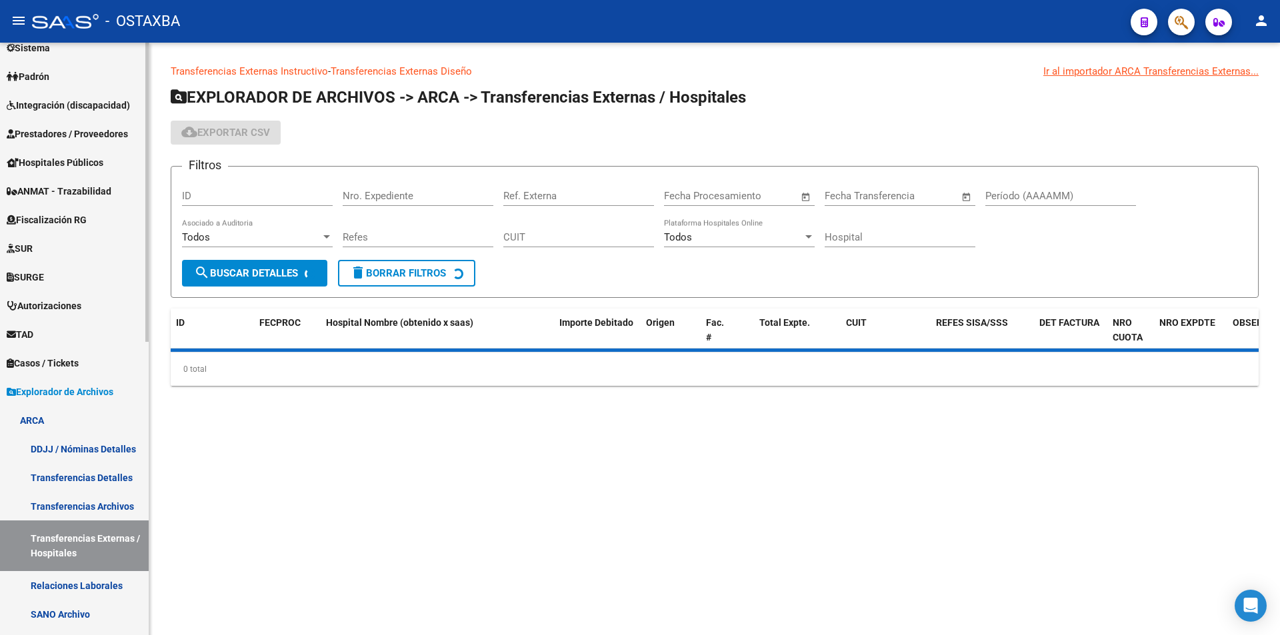
click at [61, 521] on link "Transferencias Externas / Hospitales" at bounding box center [74, 546] width 149 height 51
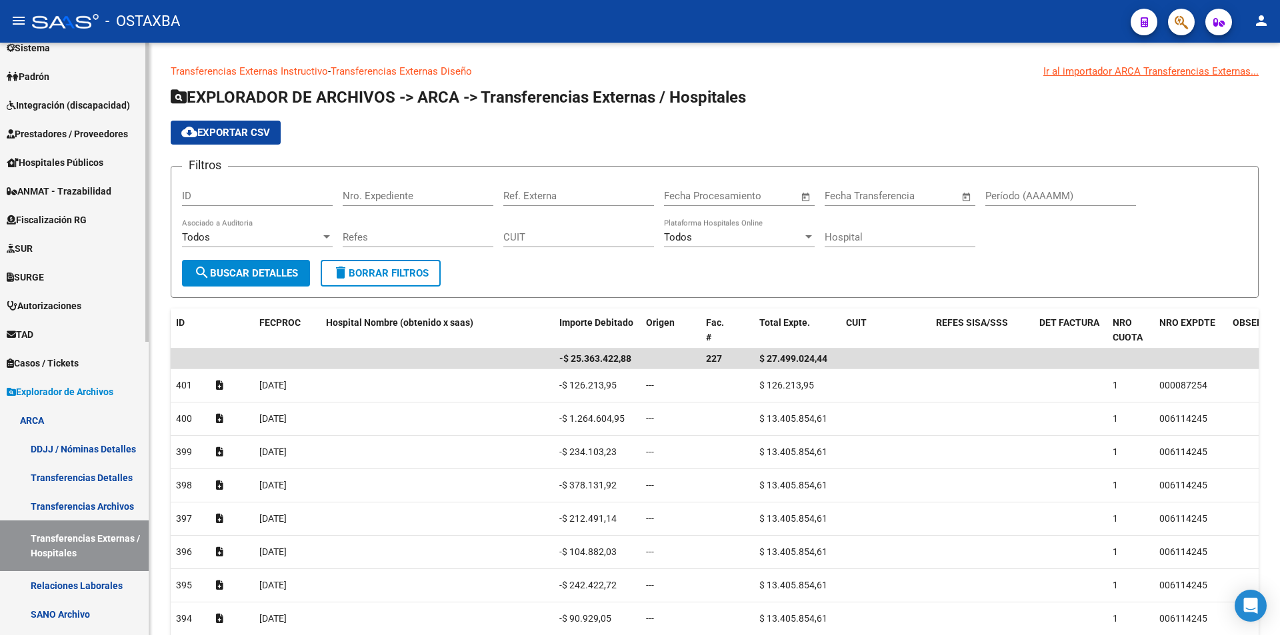
click at [65, 514] on link "Transferencias Archivos" at bounding box center [74, 506] width 149 height 29
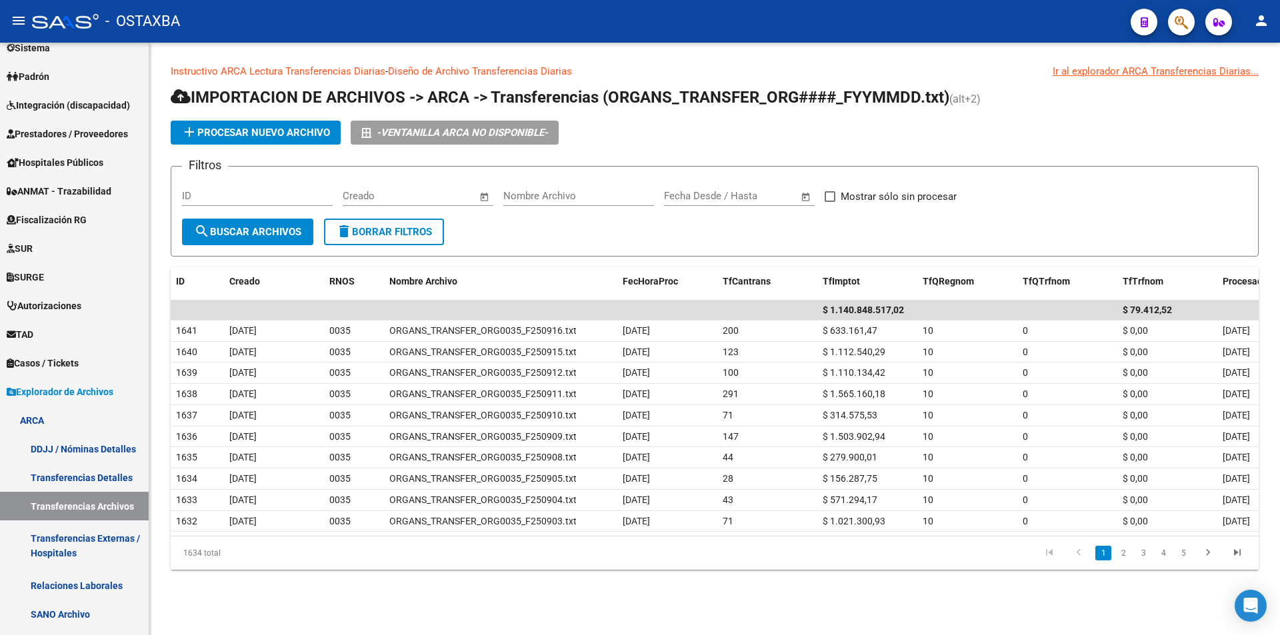
click at [557, 75] on link "Diseño de Archivo Transferencias Diarias" at bounding box center [480, 71] width 184 height 12
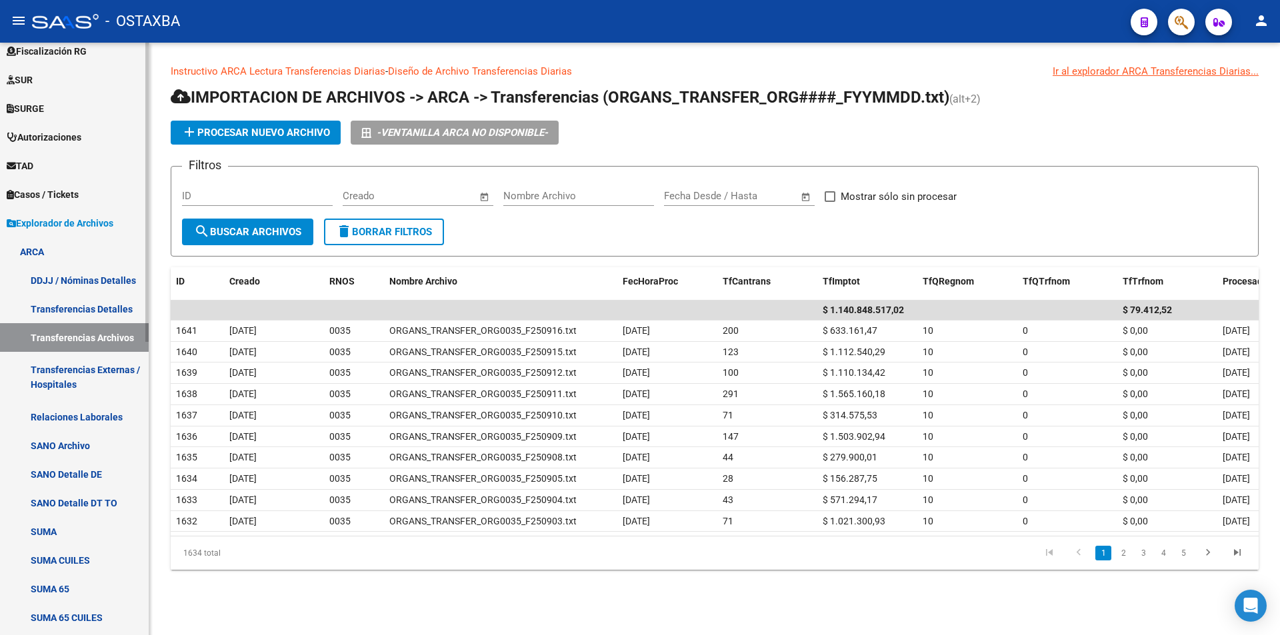
scroll to position [425, 0]
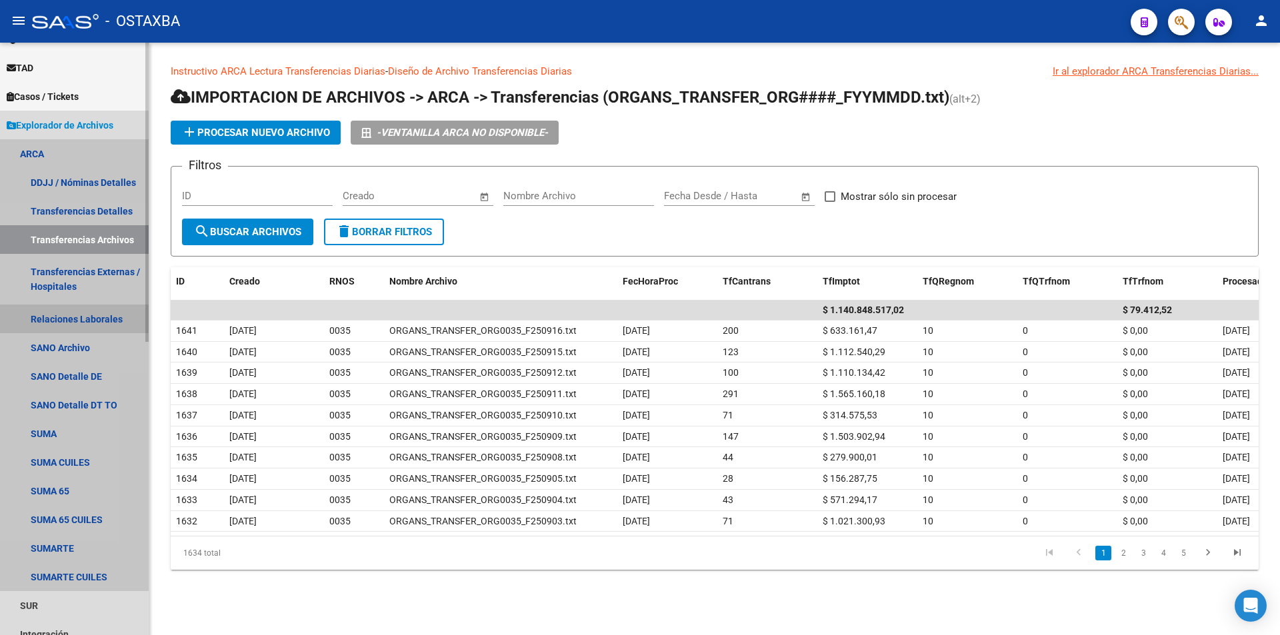
click at [65, 319] on link "Relaciones Laborales" at bounding box center [74, 319] width 149 height 29
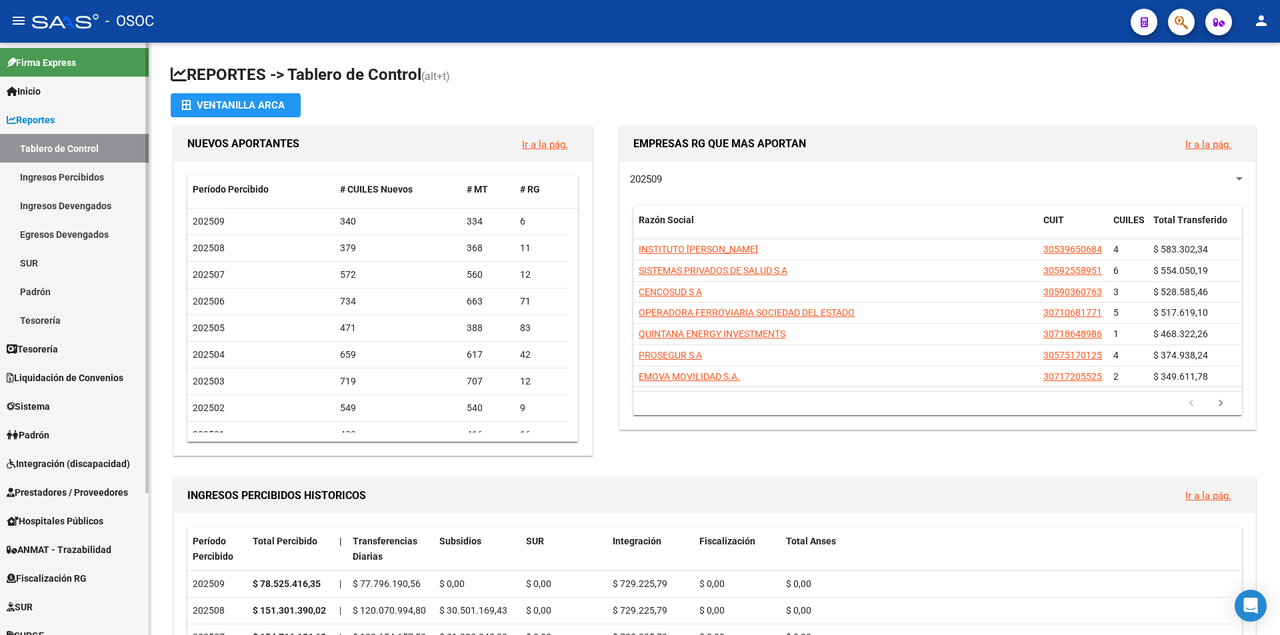
click at [4, 110] on link "Reportes" at bounding box center [74, 119] width 149 height 29
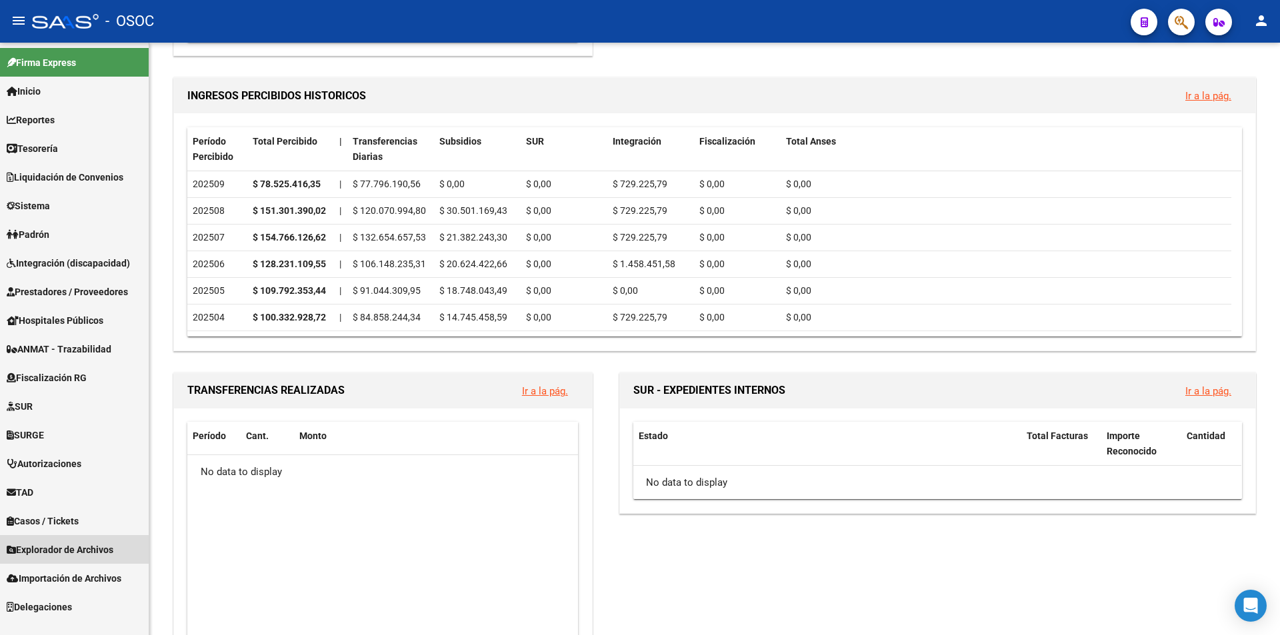
click at [113, 552] on span "Explorador de Archivos" at bounding box center [60, 550] width 107 height 15
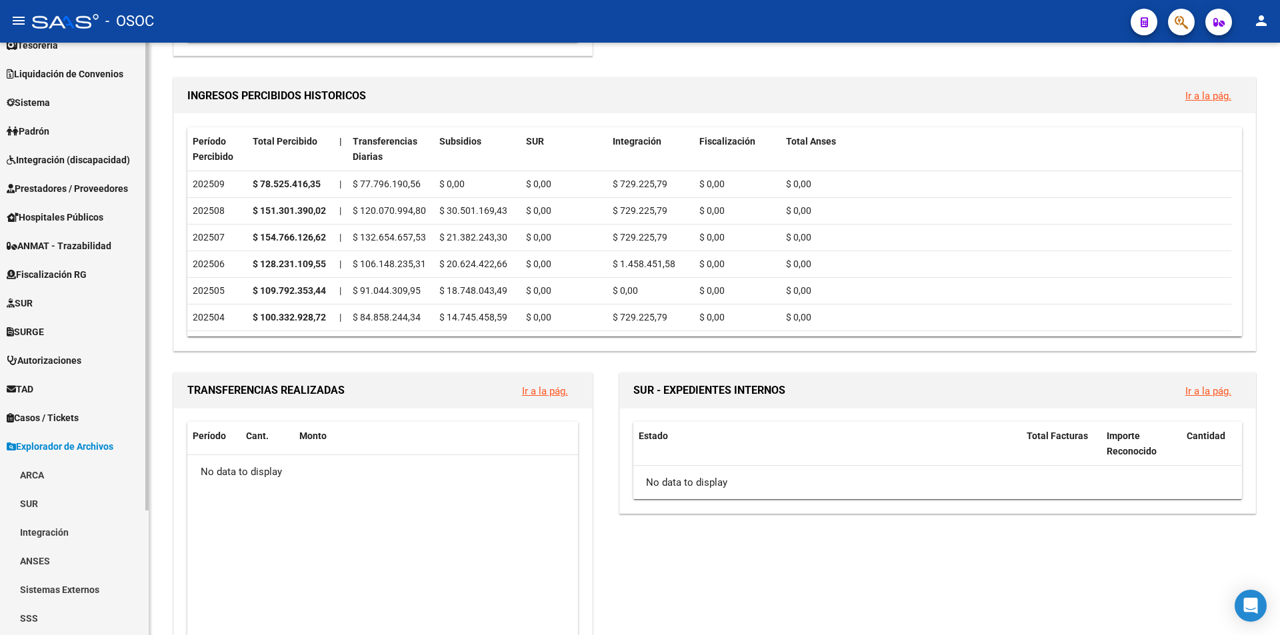
scroll to position [158, 0]
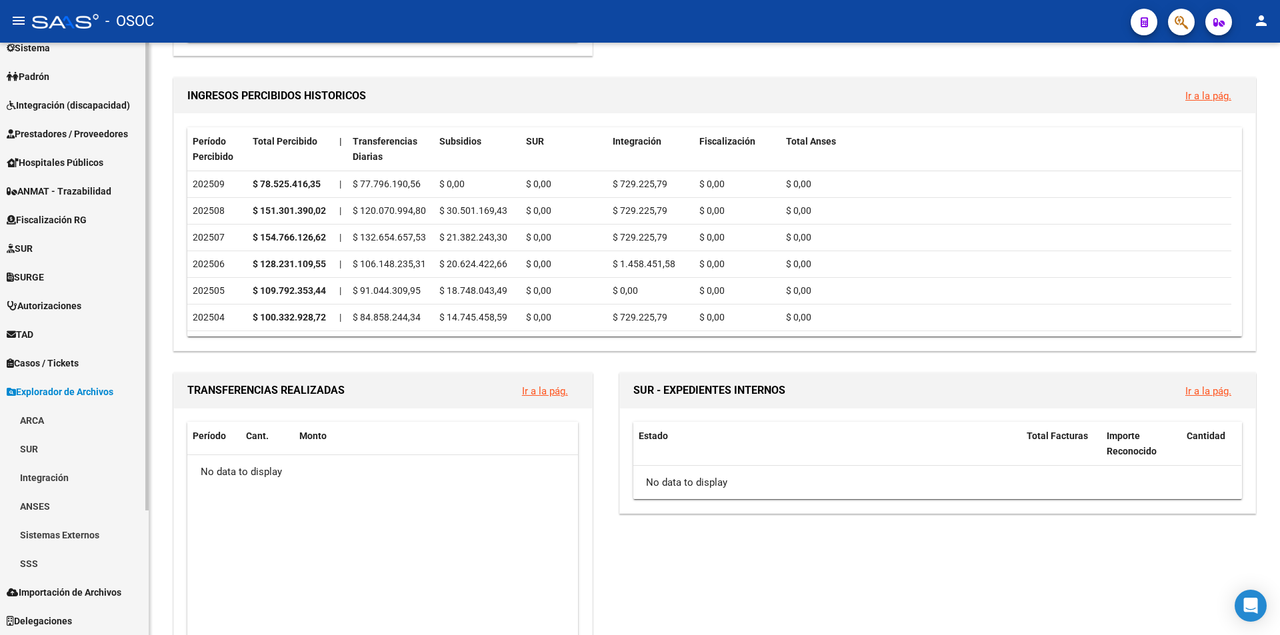
click at [115, 566] on link "SSS" at bounding box center [74, 563] width 149 height 29
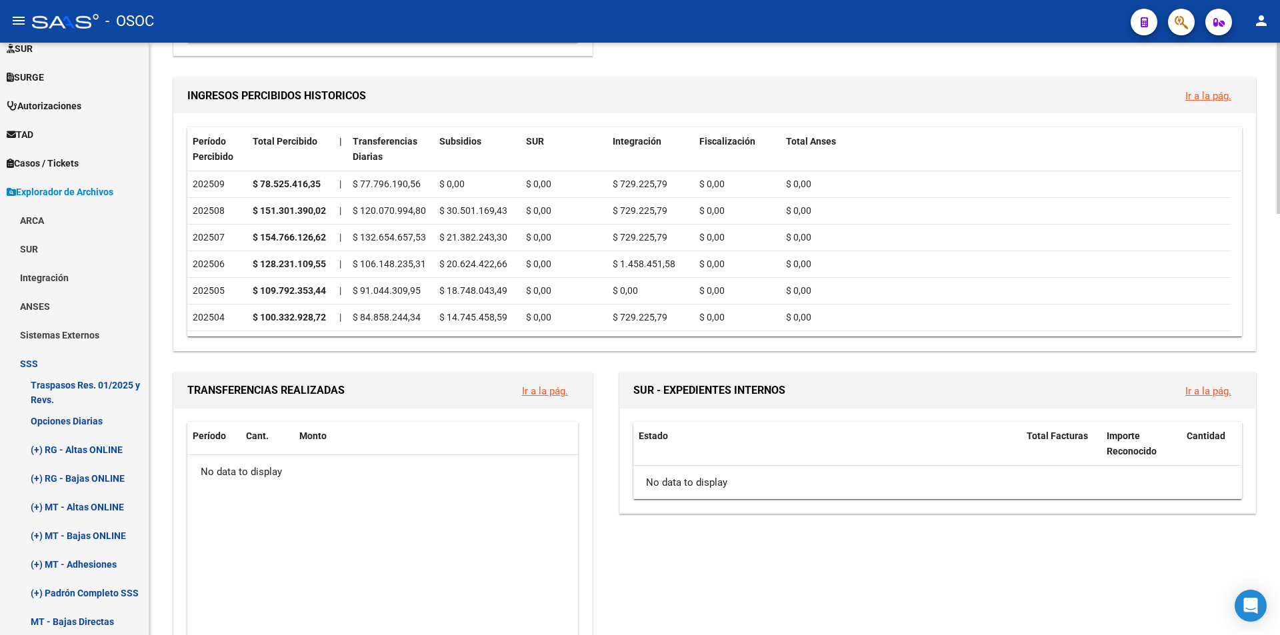
click at [82, 363] on link "SSS" at bounding box center [74, 363] width 149 height 29
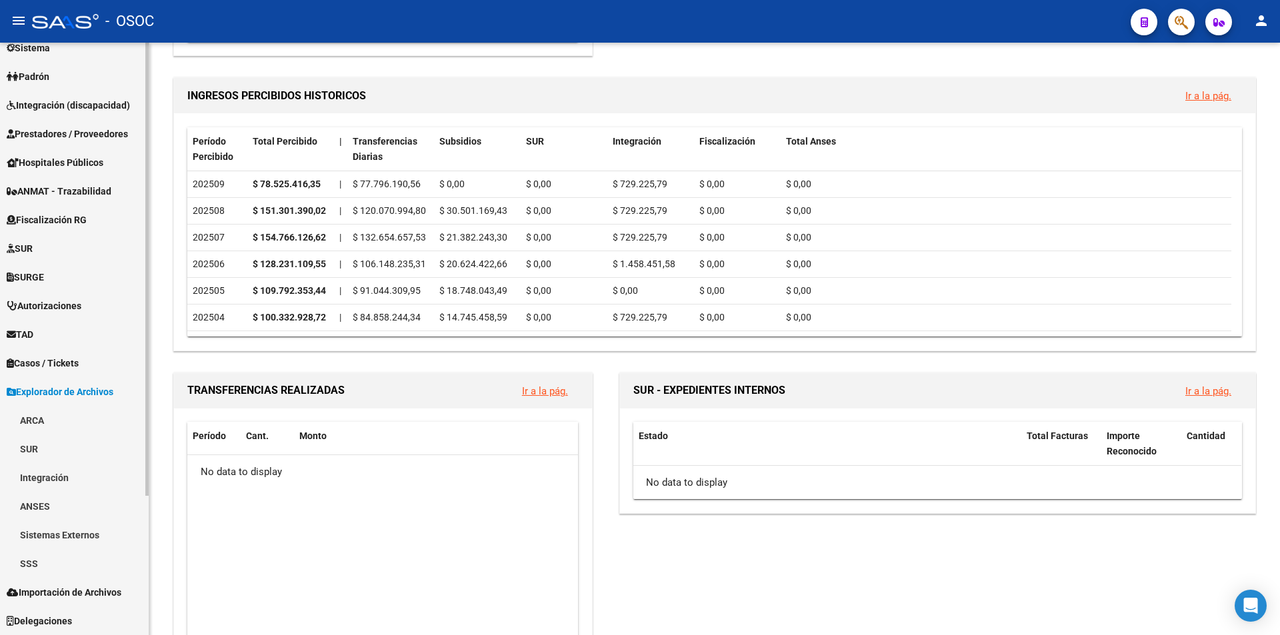
scroll to position [158, 0]
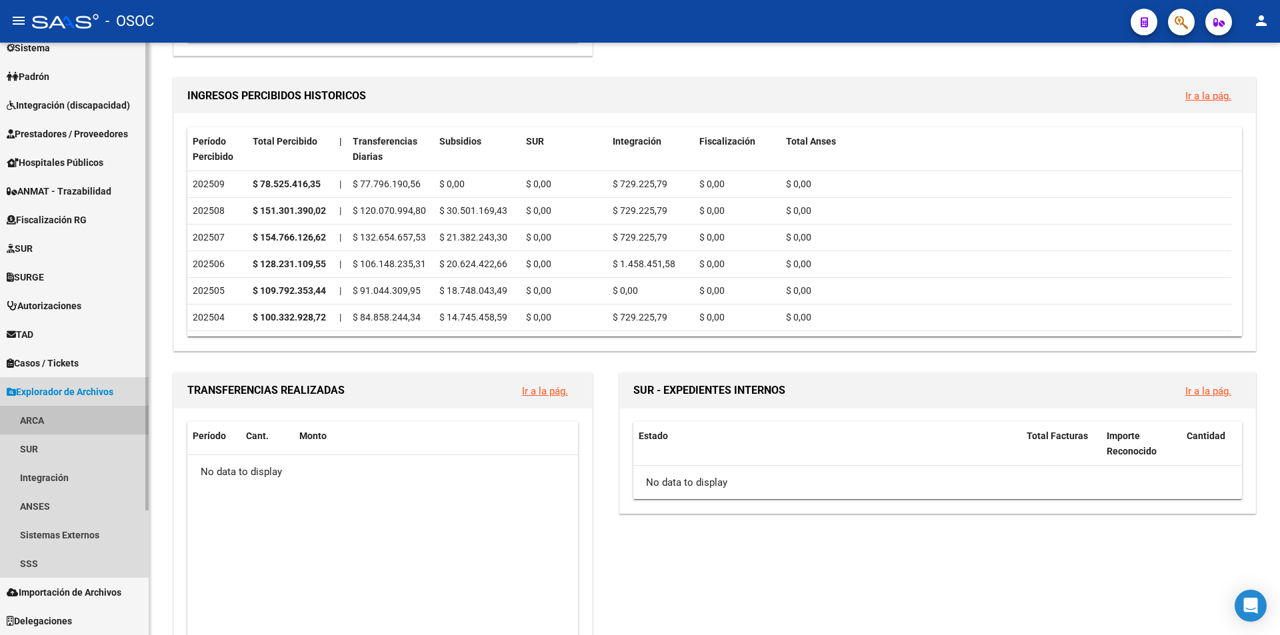
click at [75, 412] on link "ARCA" at bounding box center [74, 420] width 149 height 29
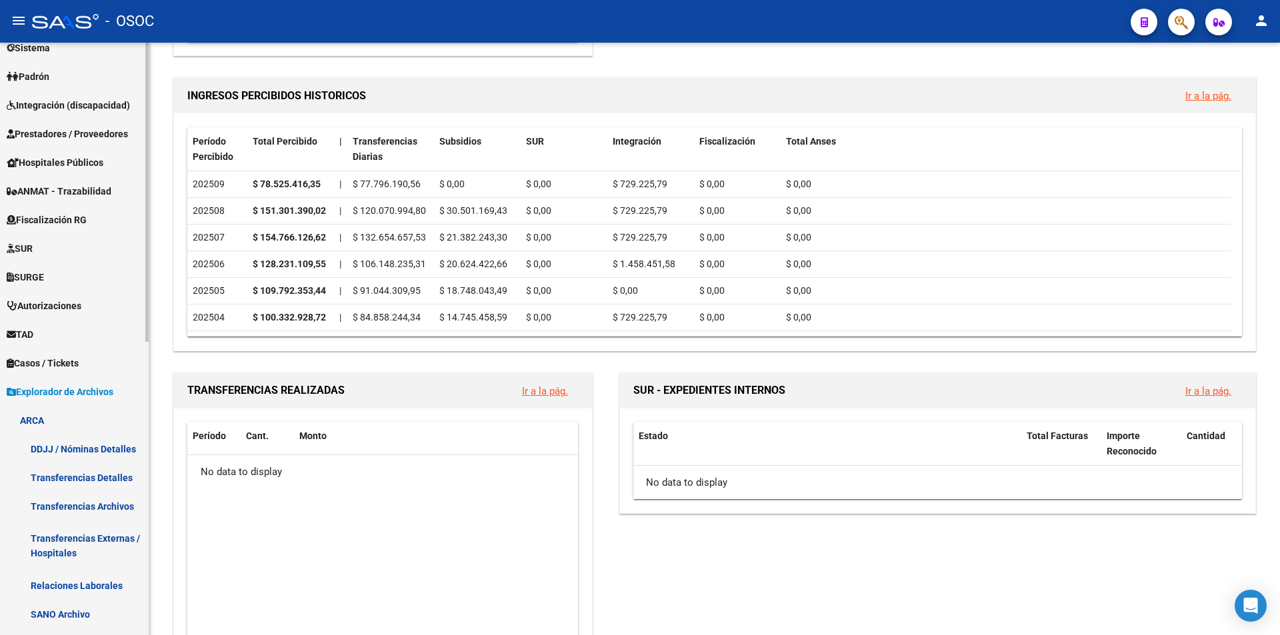
scroll to position [358, 0]
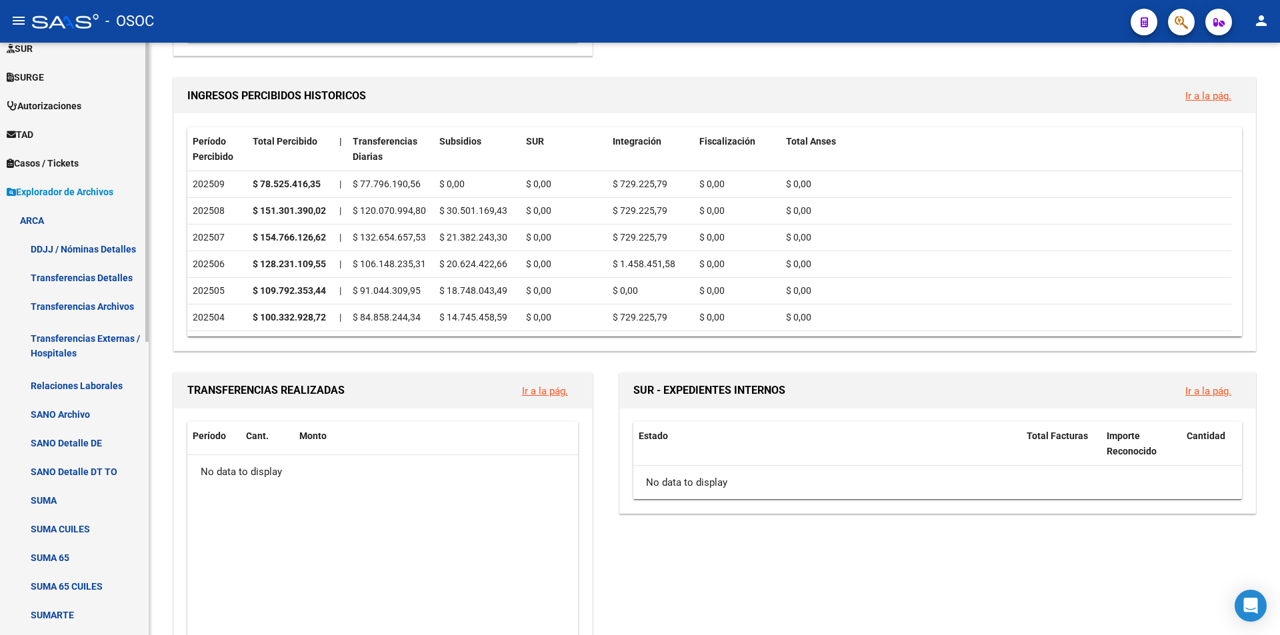
click at [109, 295] on link "Transferencias Archivos" at bounding box center [74, 306] width 149 height 29
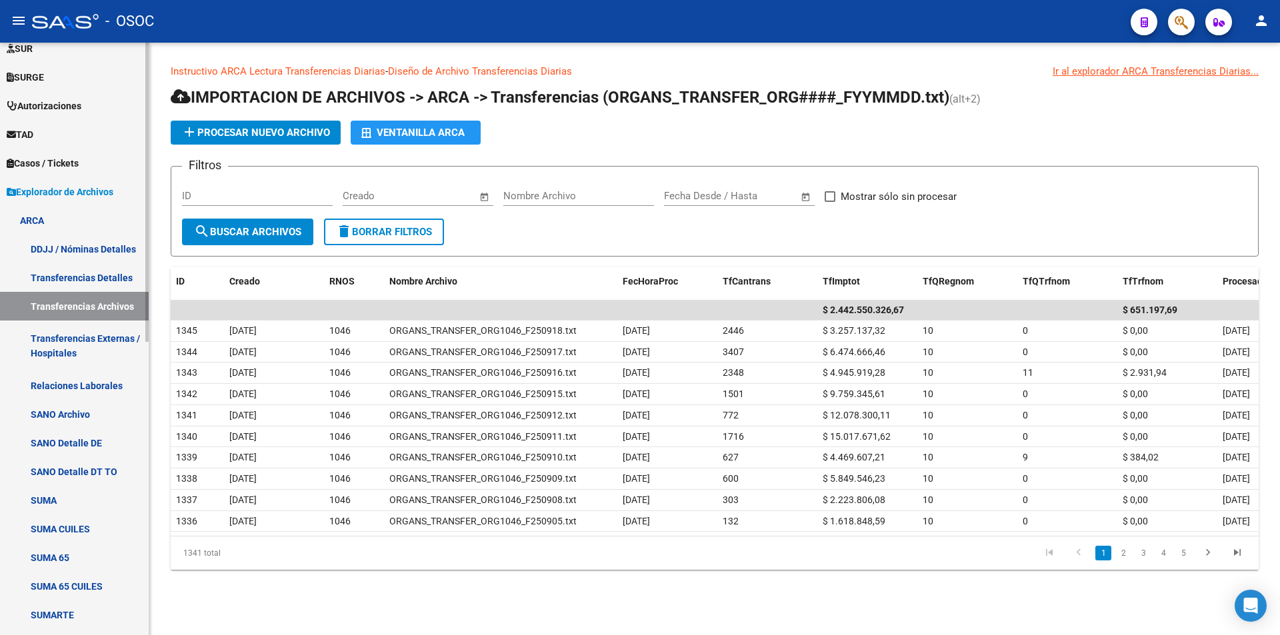
click at [111, 275] on link "Transferencias Detalles" at bounding box center [74, 277] width 149 height 29
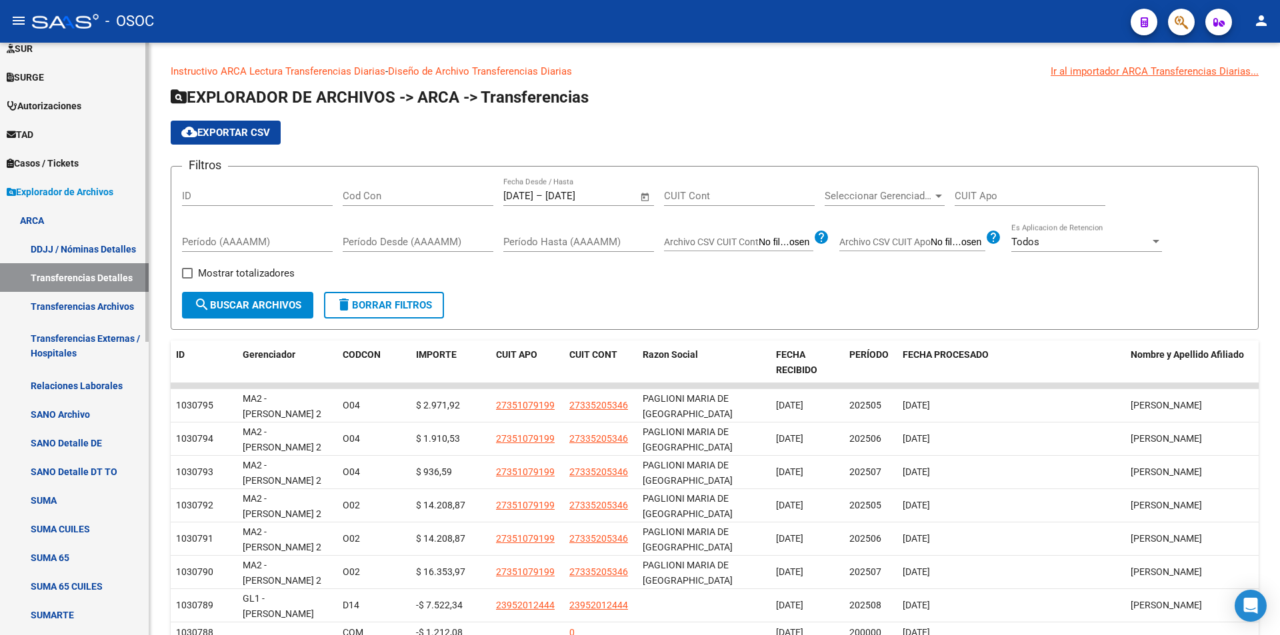
click at [111, 379] on link "Relaciones Laborales" at bounding box center [74, 385] width 149 height 29
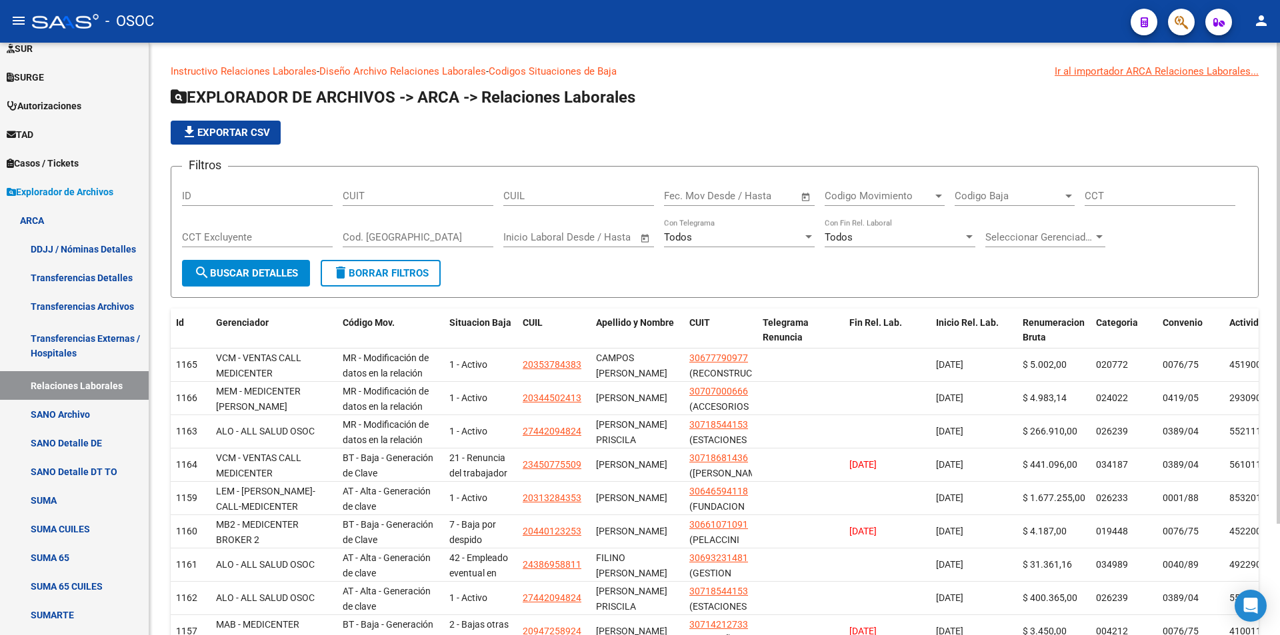
click at [567, 202] on div "CUIL" at bounding box center [578, 191] width 151 height 29
click at [533, 197] on input "31-282011" at bounding box center [578, 196] width 151 height 12
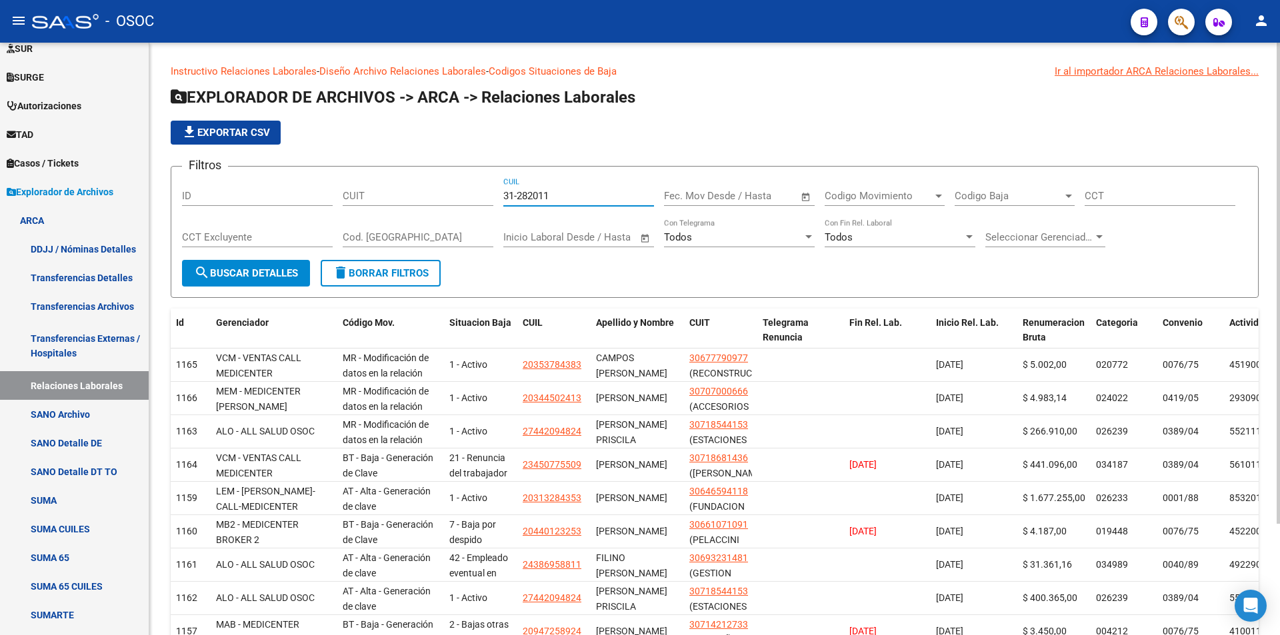
click at [533, 197] on input "31-282011" at bounding box center [578, 196] width 151 height 12
type input "20-31282011-0"
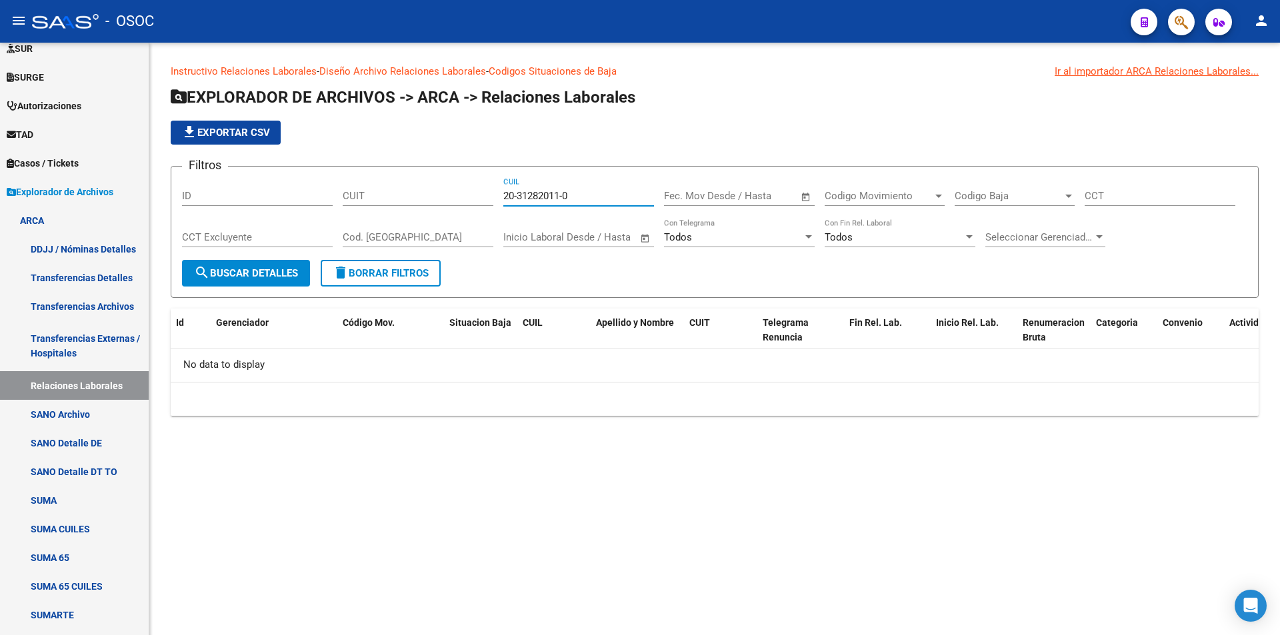
click at [533, 197] on input "20-31282011-0" at bounding box center [578, 196] width 151 height 12
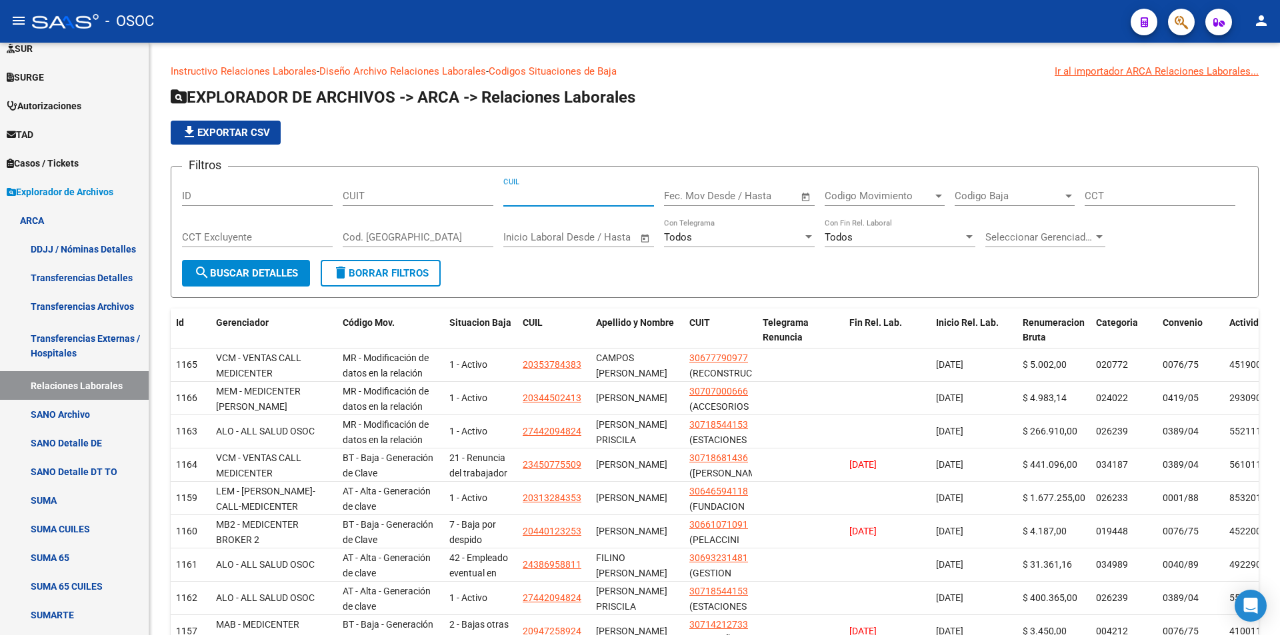
click at [1173, 25] on button "button" at bounding box center [1181, 22] width 27 height 27
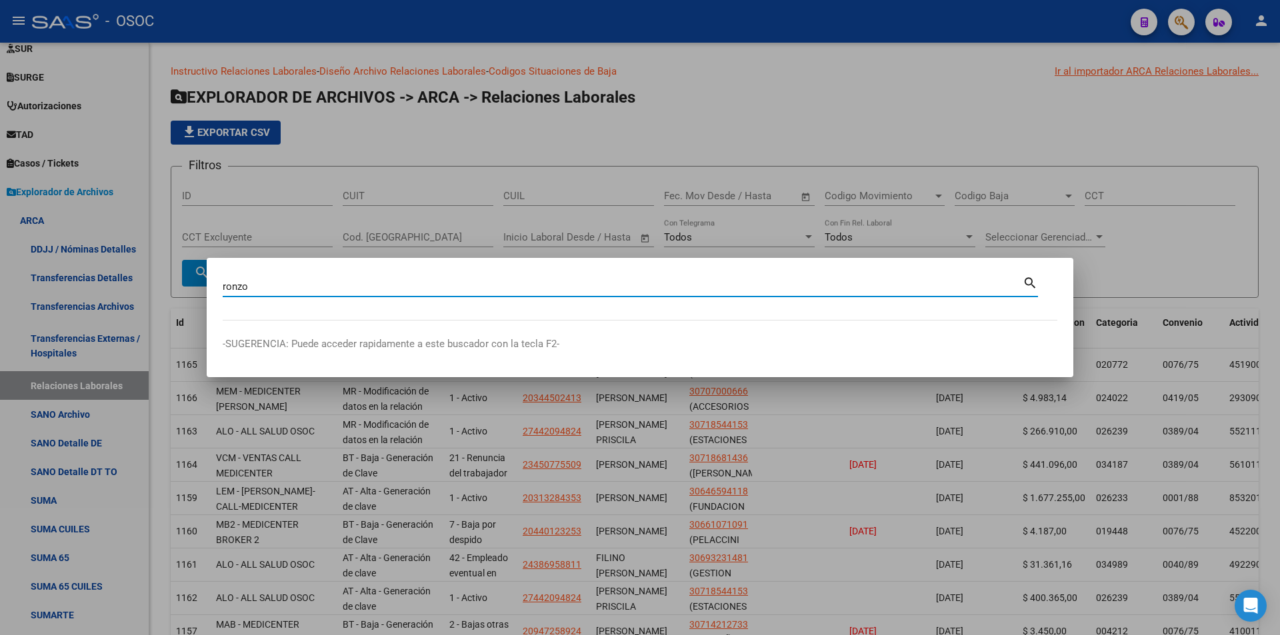
type input "ronzo"
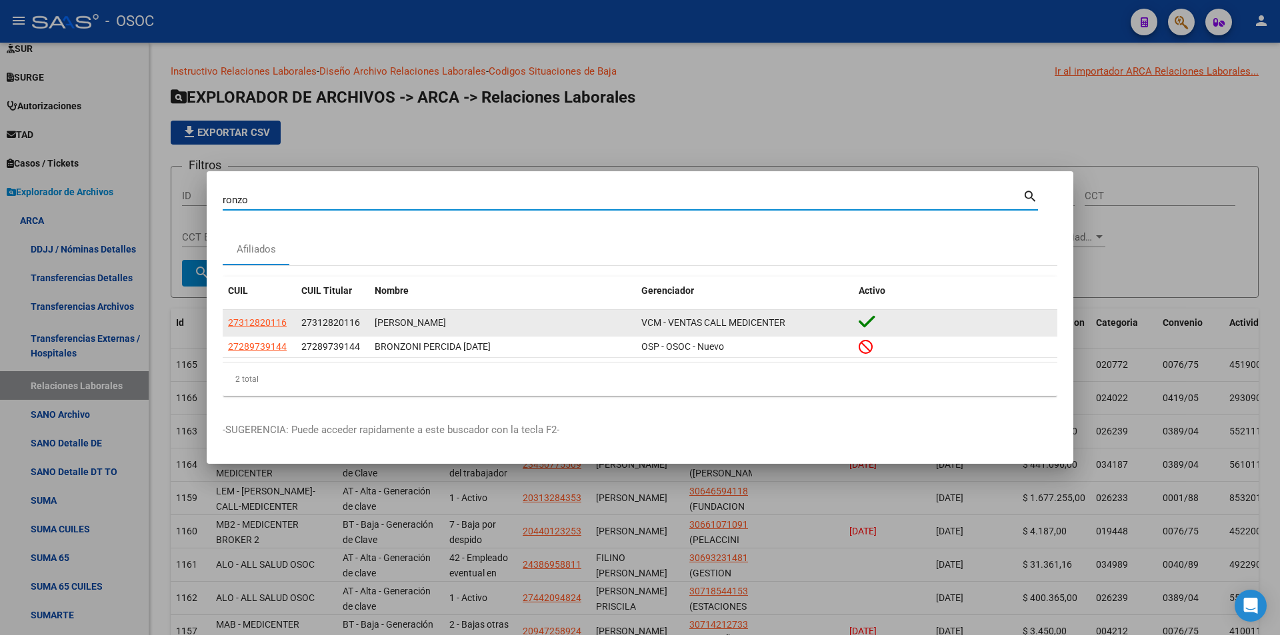
click at [347, 315] on div "27312820116" at bounding box center [332, 322] width 63 height 15
click at [348, 317] on span "27312820116" at bounding box center [330, 322] width 59 height 11
click at [347, 320] on span "27312820116" at bounding box center [330, 322] width 59 height 11
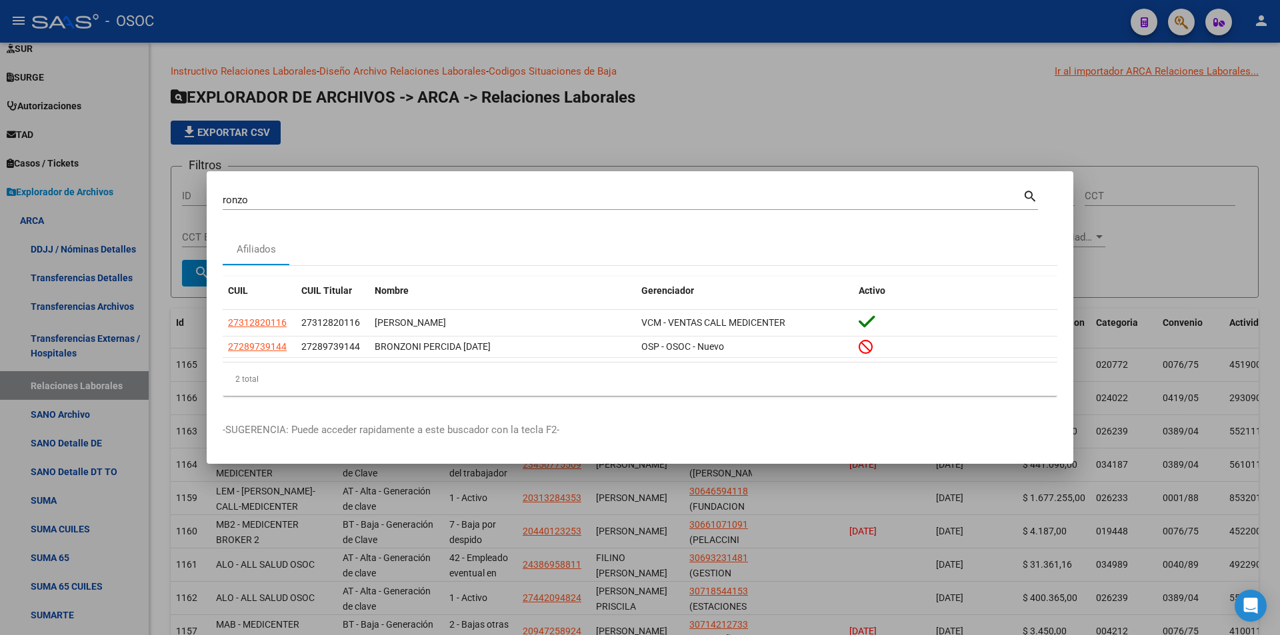
copy span "27312820116"
click at [502, 93] on div at bounding box center [640, 317] width 1280 height 635
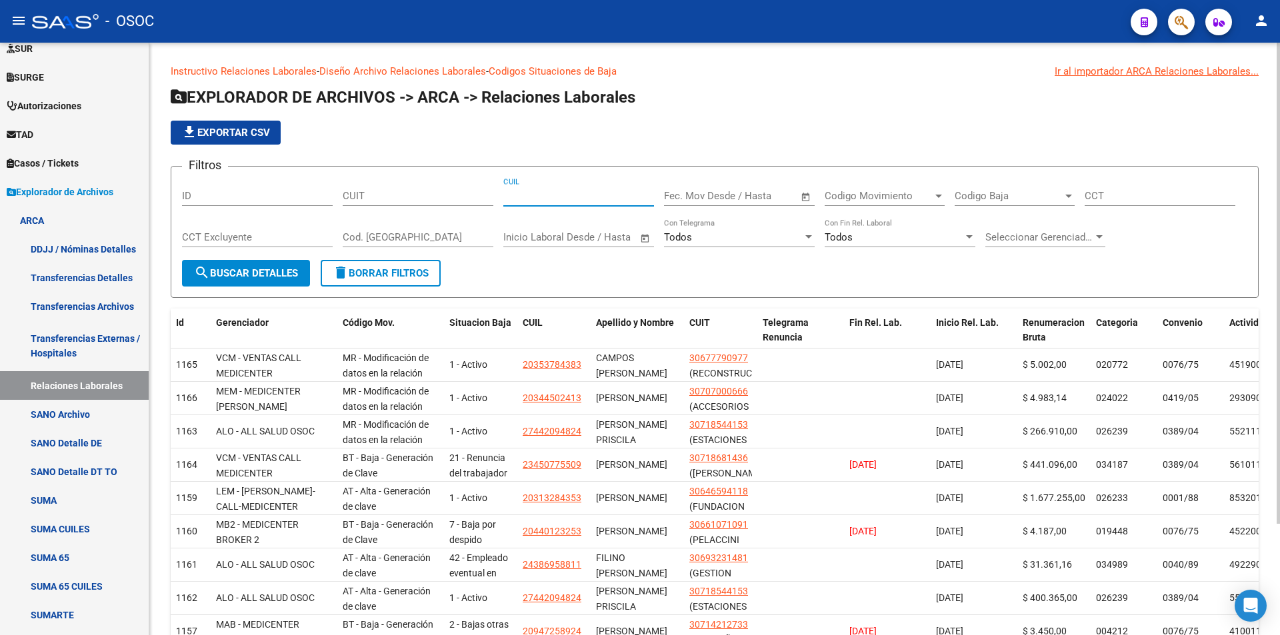
click at [503, 195] on input "CUIL" at bounding box center [578, 196] width 151 height 12
paste input "27-31282011-6"
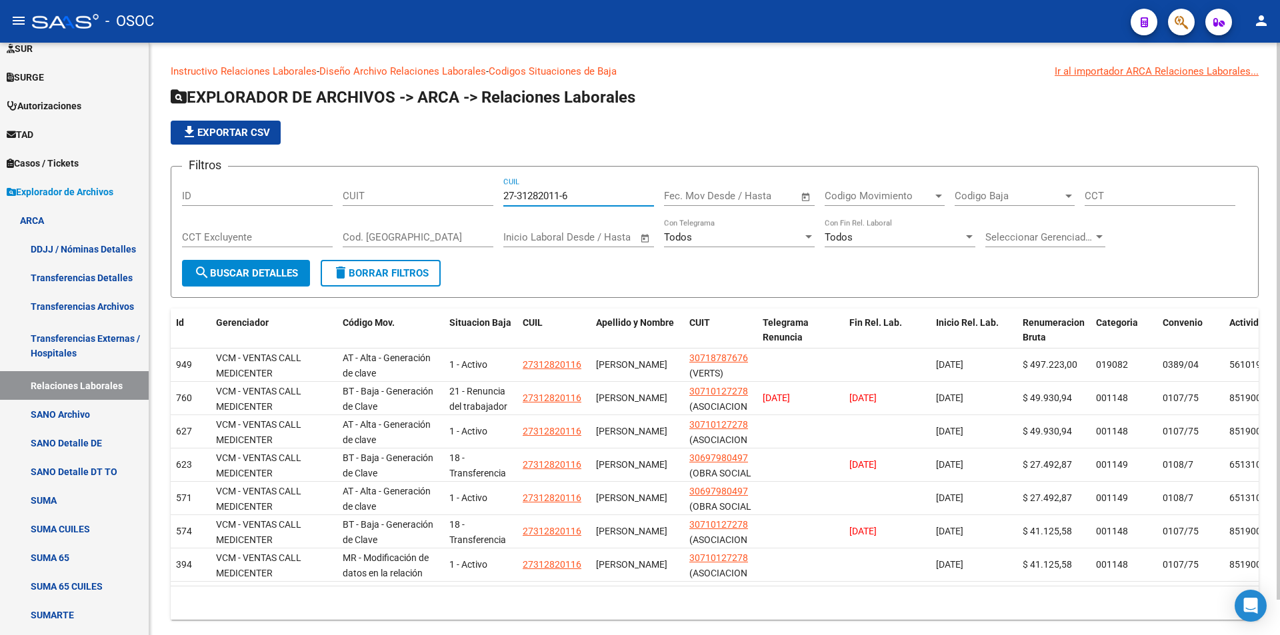
type input "27-31282011-6"
click at [831, 584] on datatable-selection "949 VCM - VENTAS CALL MEDICENTER AT - Alta - Generación de clave 1 - Activo 273…" at bounding box center [715, 579] width 1088 height 12
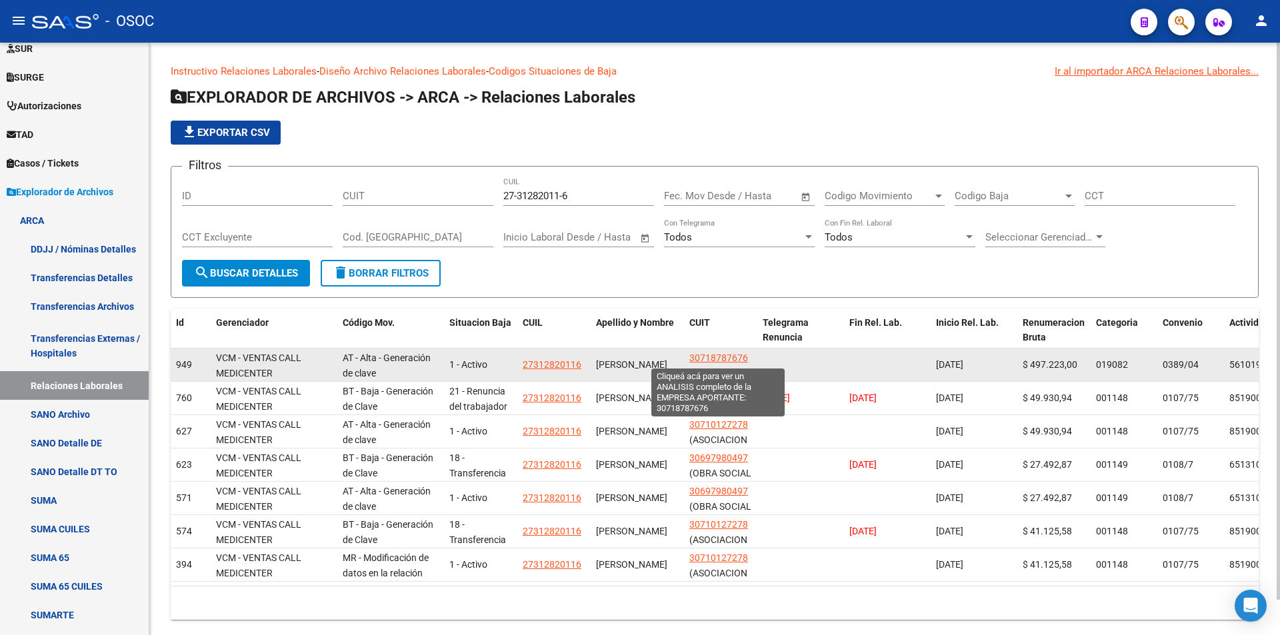
click at [744, 358] on span "30718787676" at bounding box center [718, 358] width 59 height 11
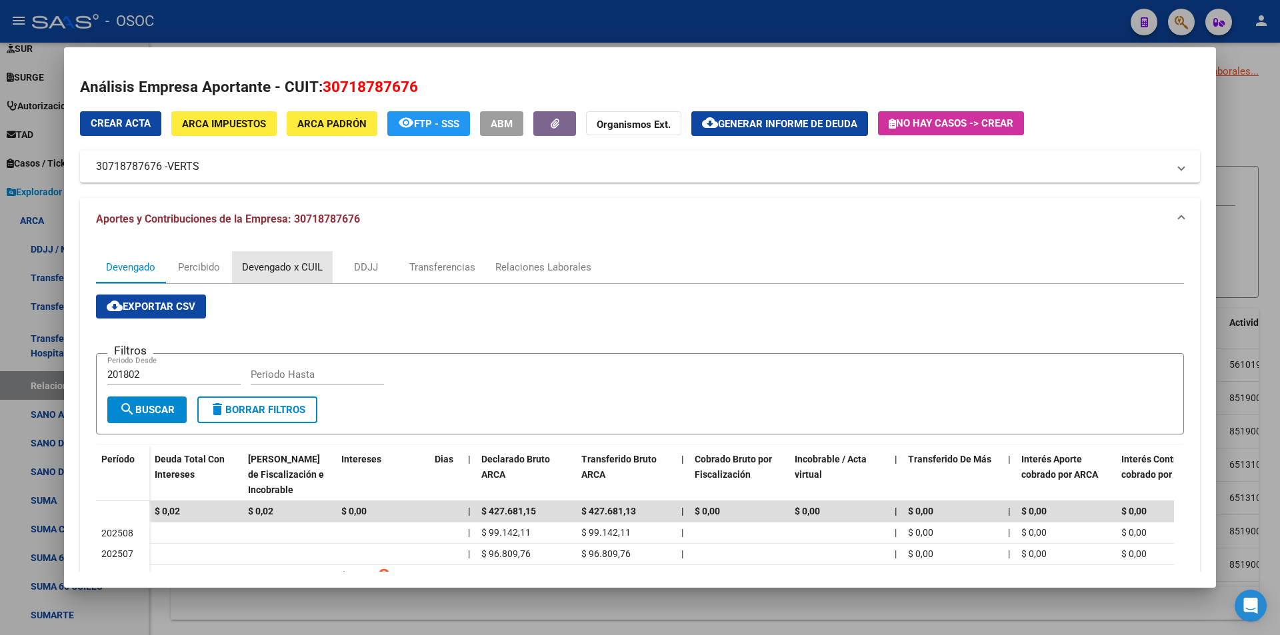
click at [262, 260] on div "Devengado x CUIL" at bounding box center [282, 267] width 81 height 15
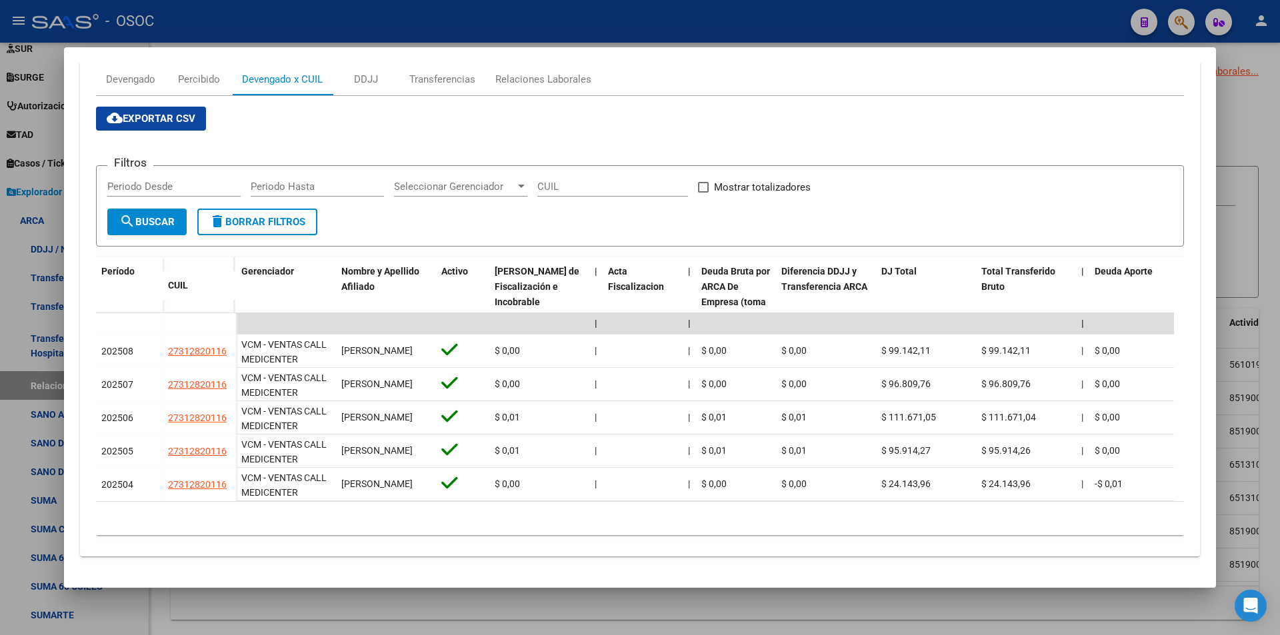
drag, startPoint x: 445, startPoint y: 31, endPoint x: 457, endPoint y: 0, distance: 33.6
click at [445, 30] on div at bounding box center [640, 317] width 1280 height 635
